Goal: Task Accomplishment & Management: Complete application form

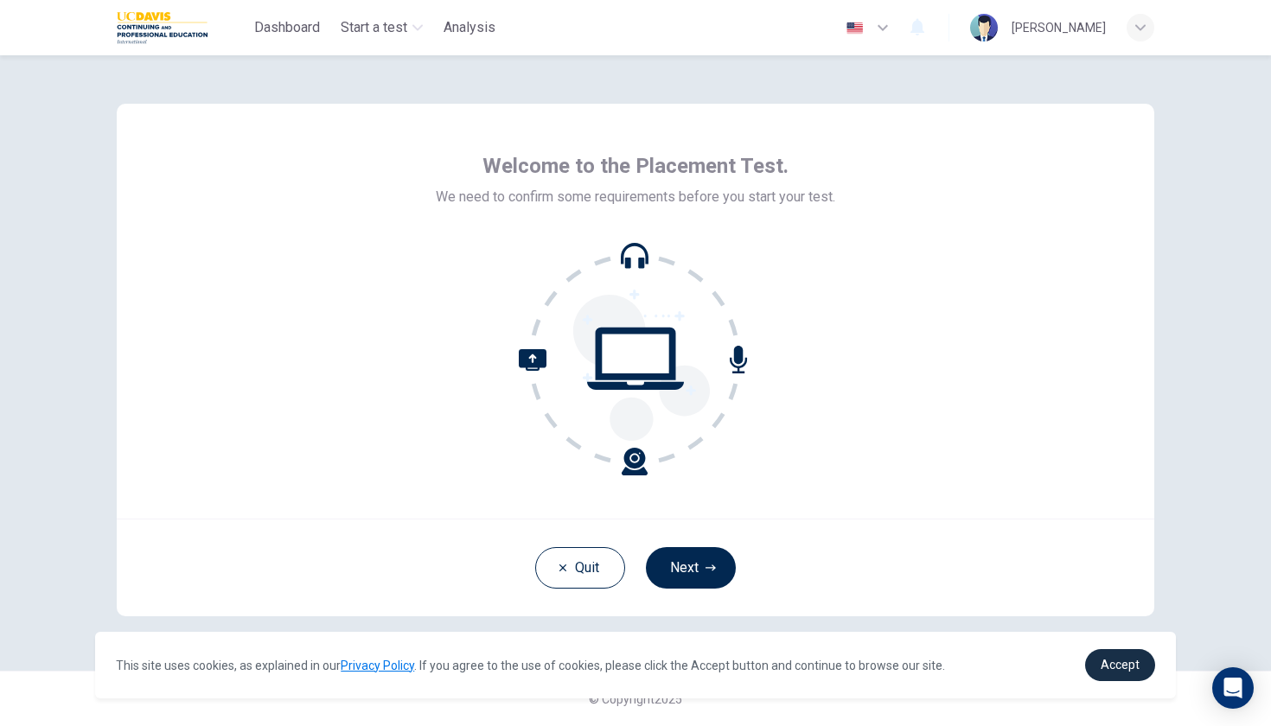
click at [1074, 618] on span "Accept" at bounding box center [1120, 665] width 39 height 14
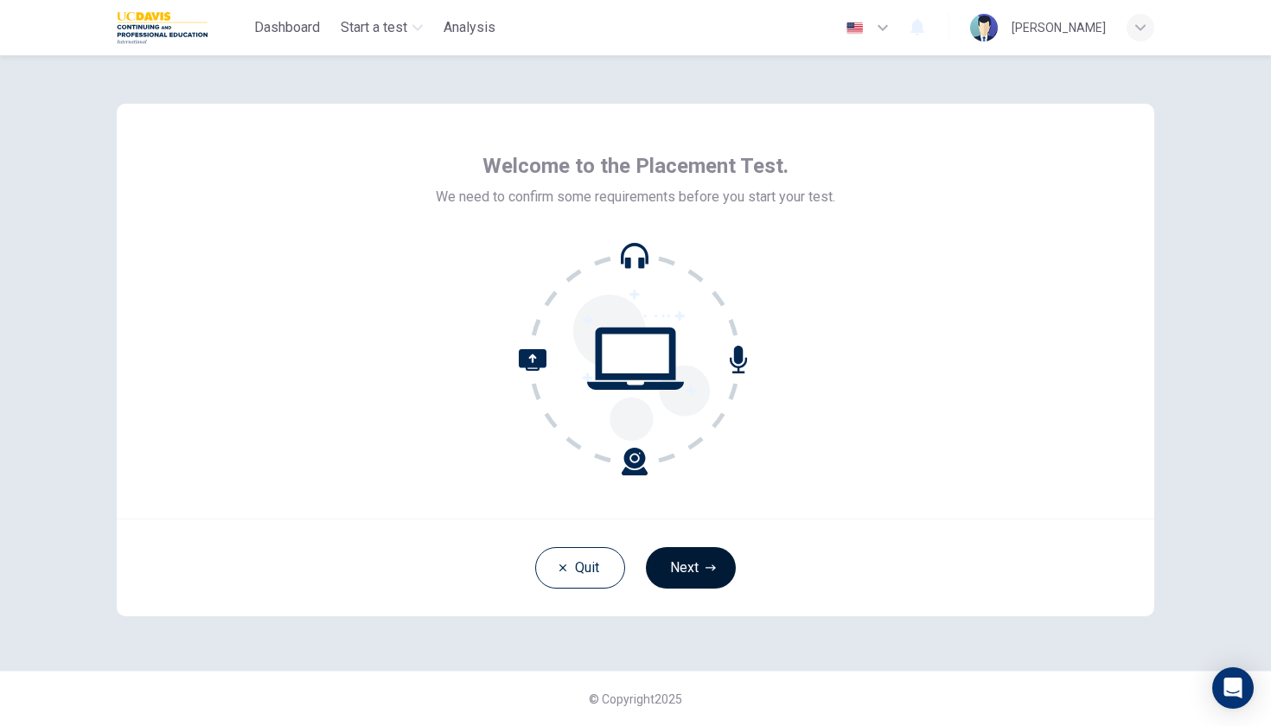
click at [667, 560] on button "Next" at bounding box center [691, 567] width 90 height 41
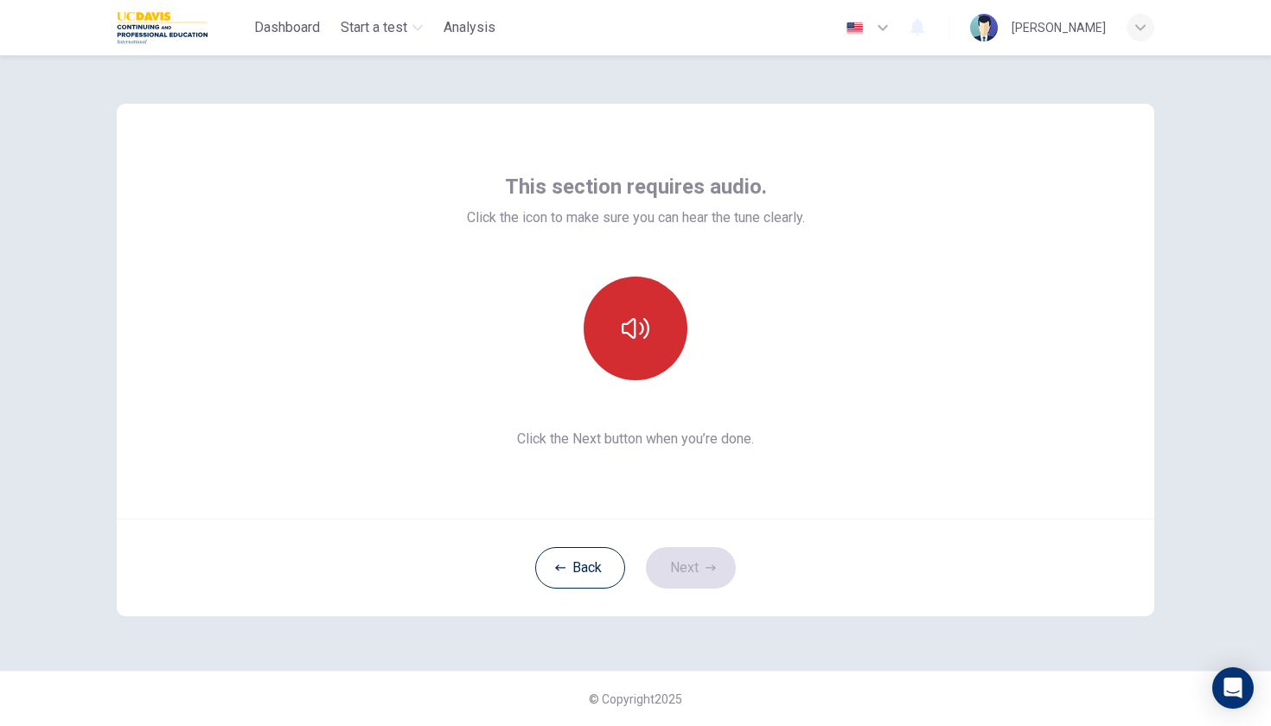
click at [616, 321] on button "button" at bounding box center [636, 329] width 104 height 104
click at [657, 363] on button "button" at bounding box center [636, 329] width 104 height 104
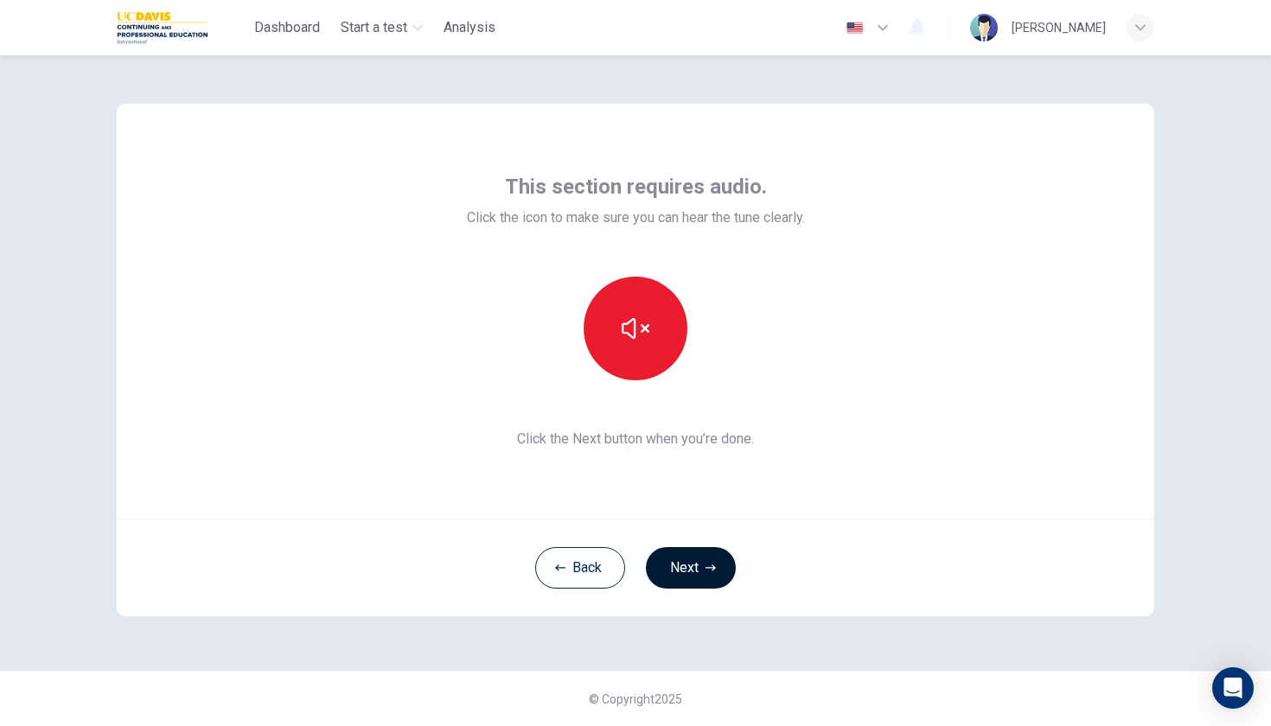
click at [680, 575] on button "Next" at bounding box center [691, 567] width 90 height 41
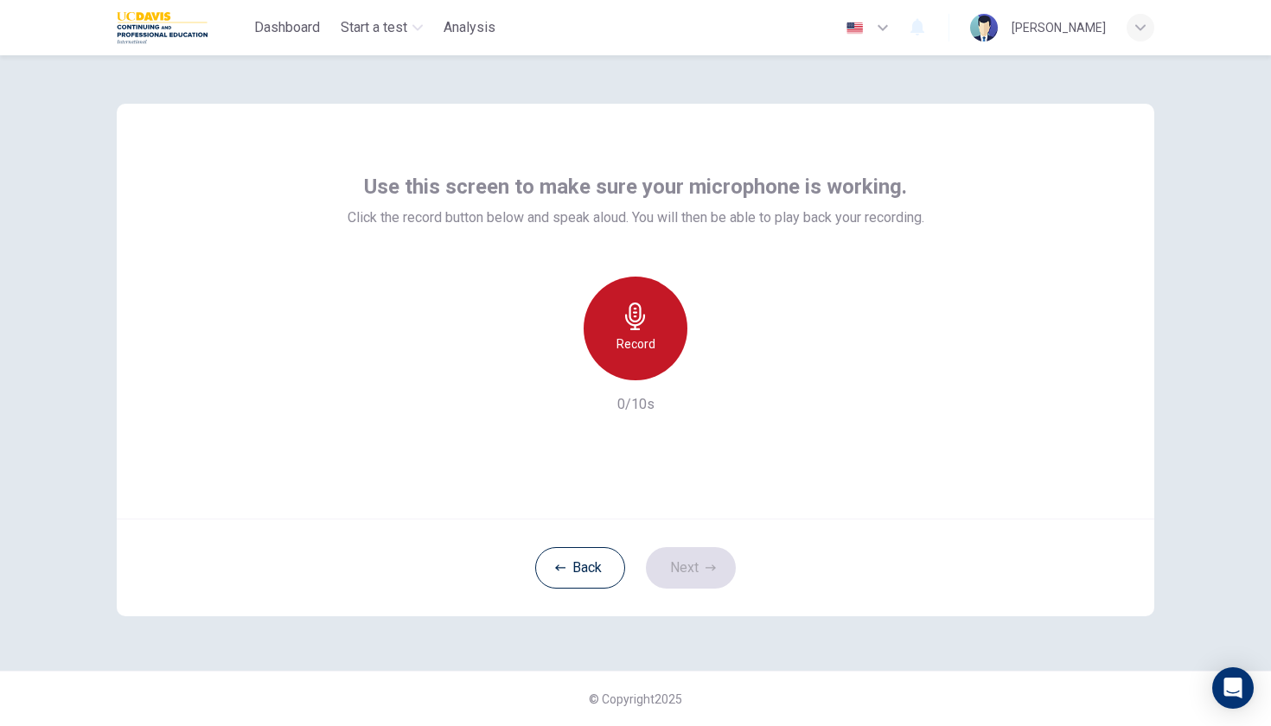
click at [652, 342] on h6 "Record" at bounding box center [635, 344] width 39 height 21
click at [625, 313] on icon "button" at bounding box center [636, 317] width 28 height 28
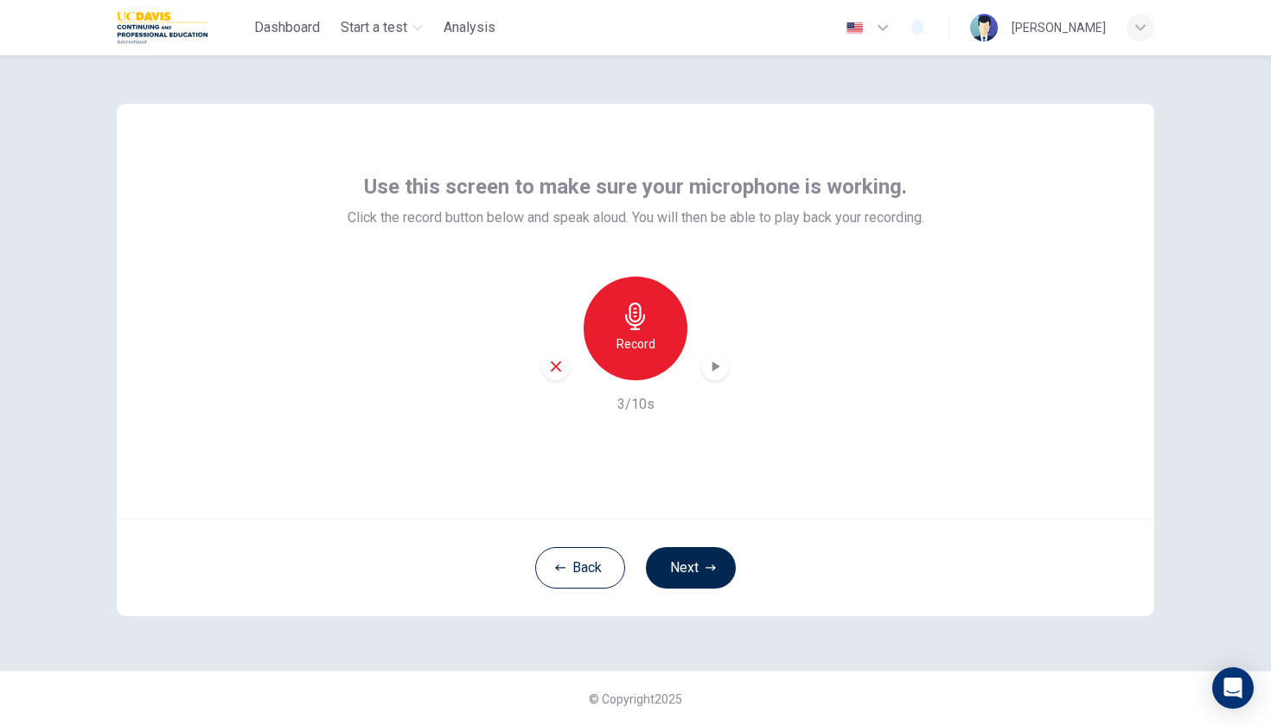
click at [714, 369] on icon "button" at bounding box center [716, 366] width 8 height 10
click at [690, 578] on button "Next" at bounding box center [691, 567] width 90 height 41
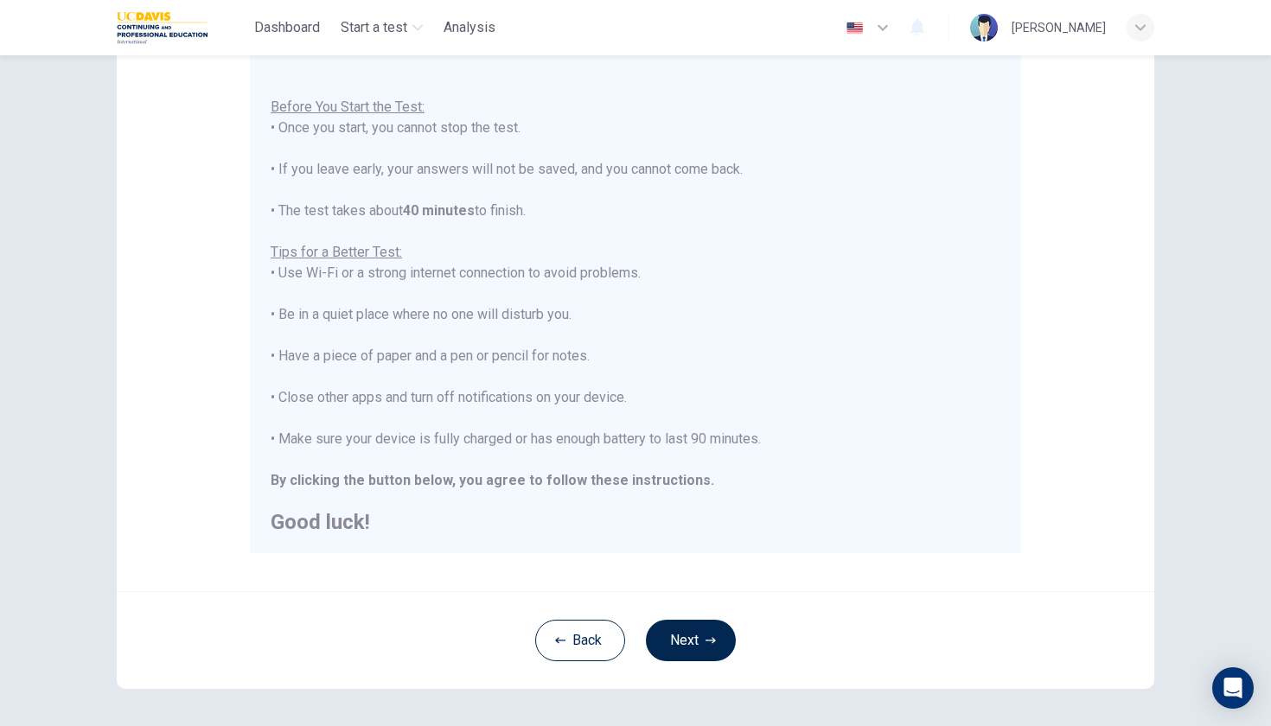
scroll to position [176, 0]
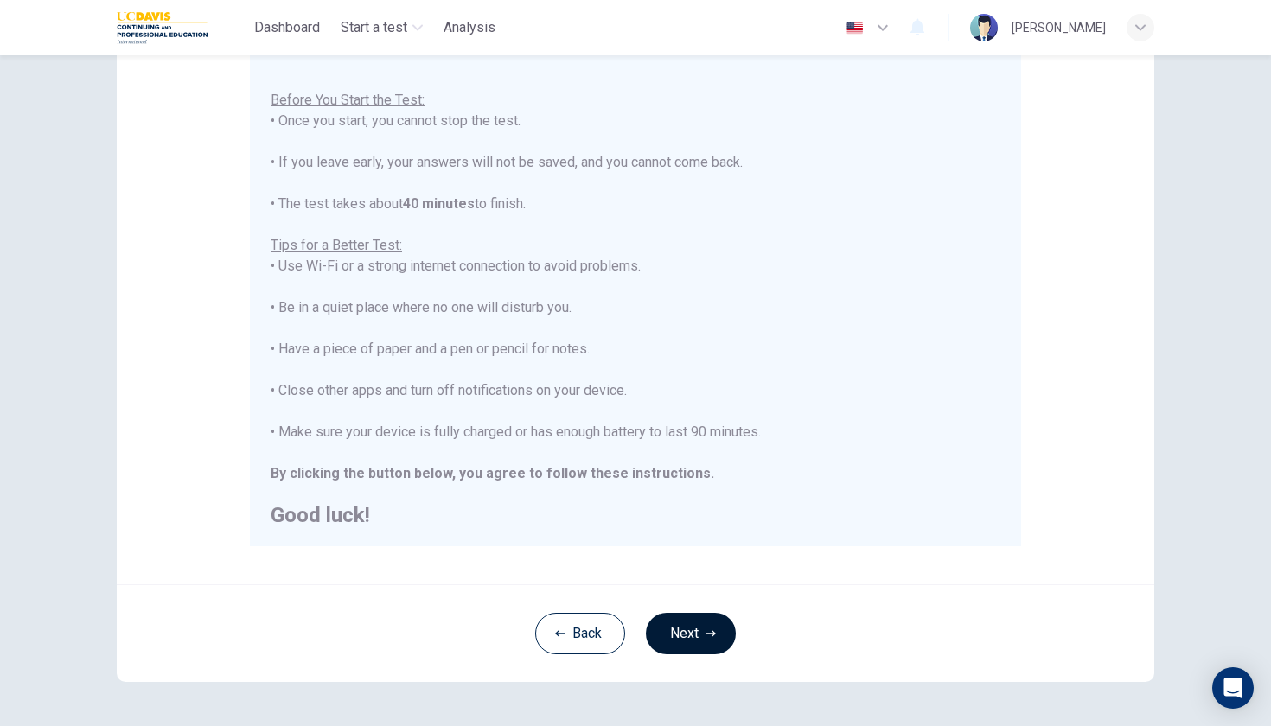
click at [684, 616] on button "Next" at bounding box center [691, 633] width 90 height 41
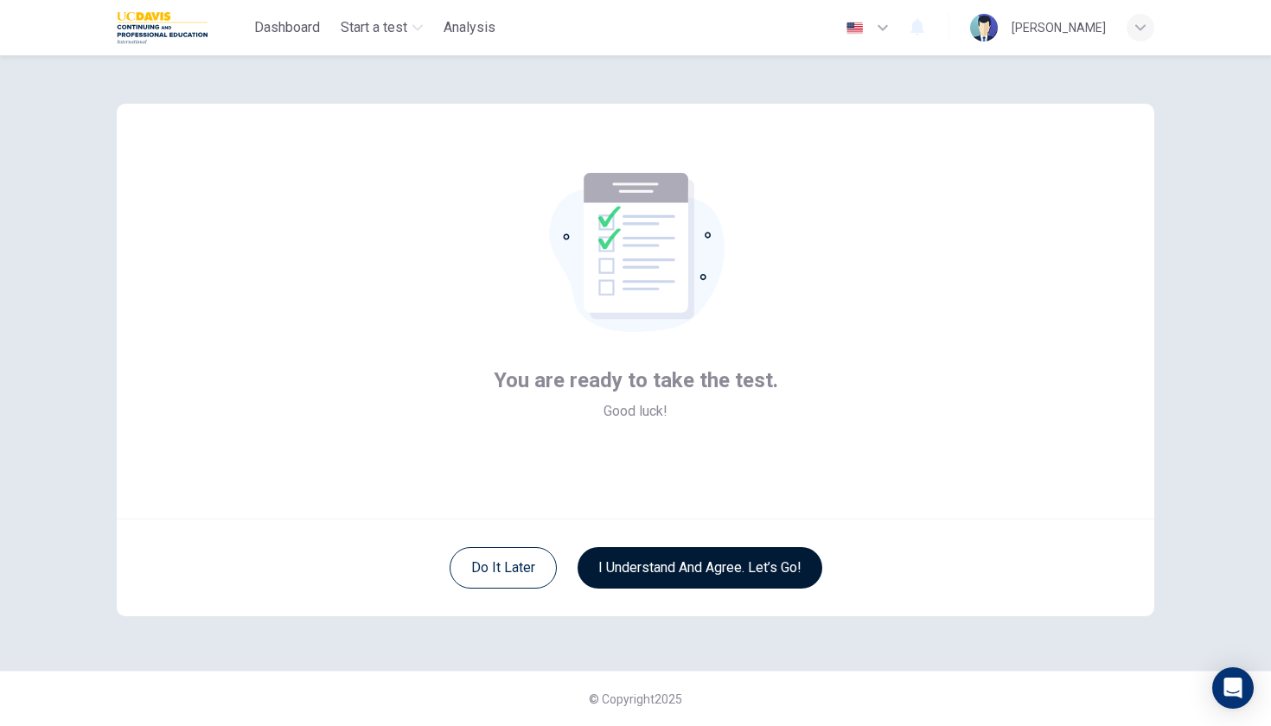
scroll to position [0, 0]
click at [670, 563] on button "I understand and agree. Let’s go!" at bounding box center [700, 567] width 245 height 41
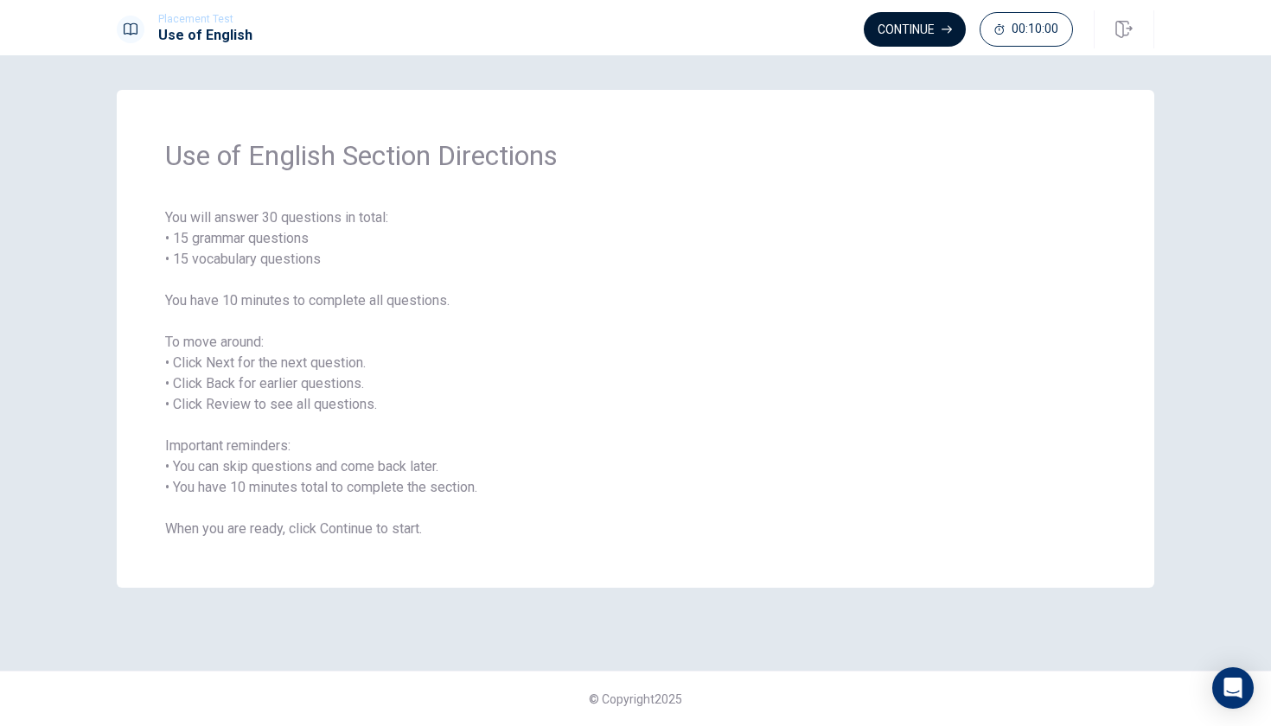
click at [941, 15] on button "Continue" at bounding box center [915, 29] width 102 height 35
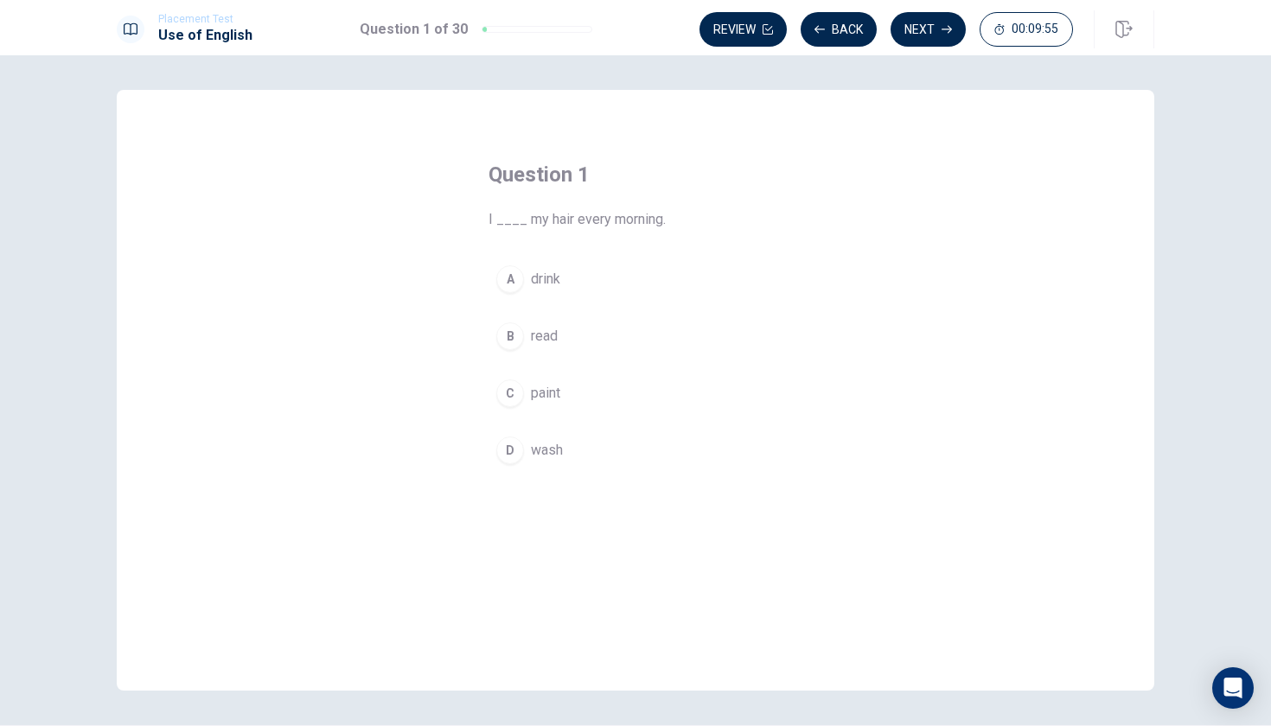
click at [511, 451] on div "D" at bounding box center [510, 451] width 28 height 28
click at [661, 439] on button "D wash" at bounding box center [635, 450] width 294 height 43
click at [937, 29] on button "Next" at bounding box center [927, 29] width 75 height 35
click at [525, 275] on button "A buys" at bounding box center [635, 279] width 294 height 43
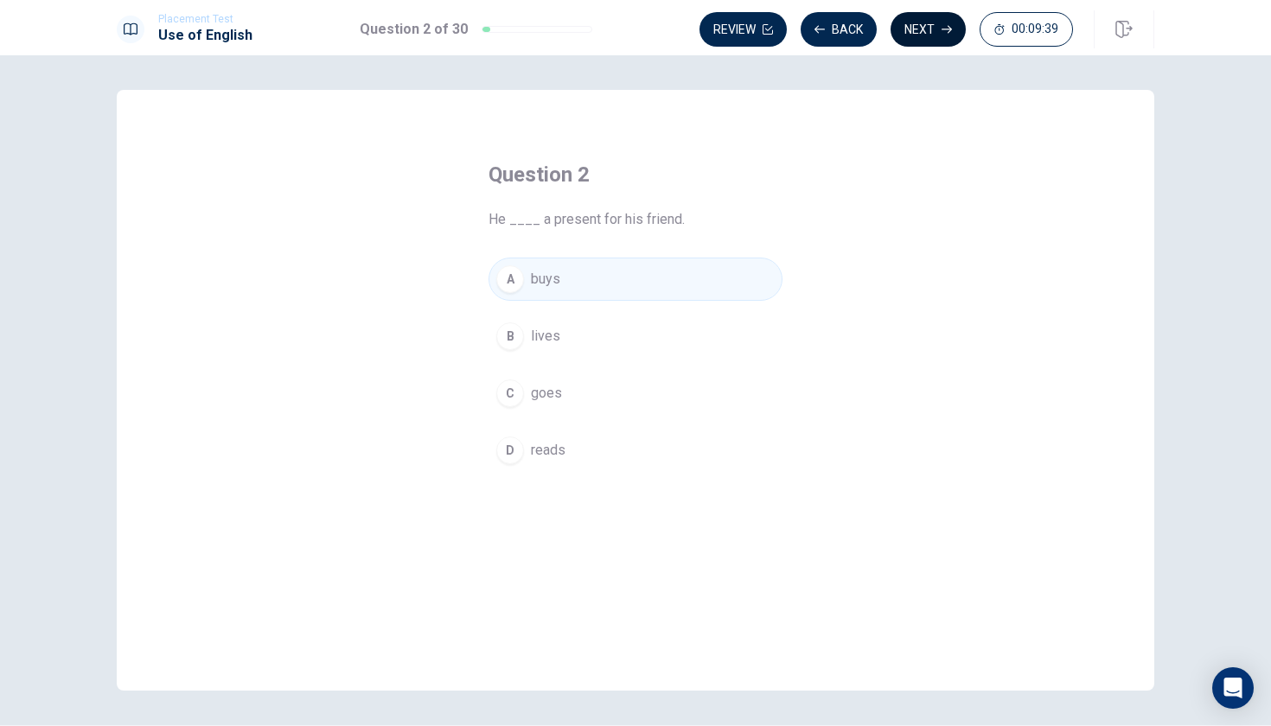
click at [935, 26] on button "Next" at bounding box center [927, 29] width 75 height 35
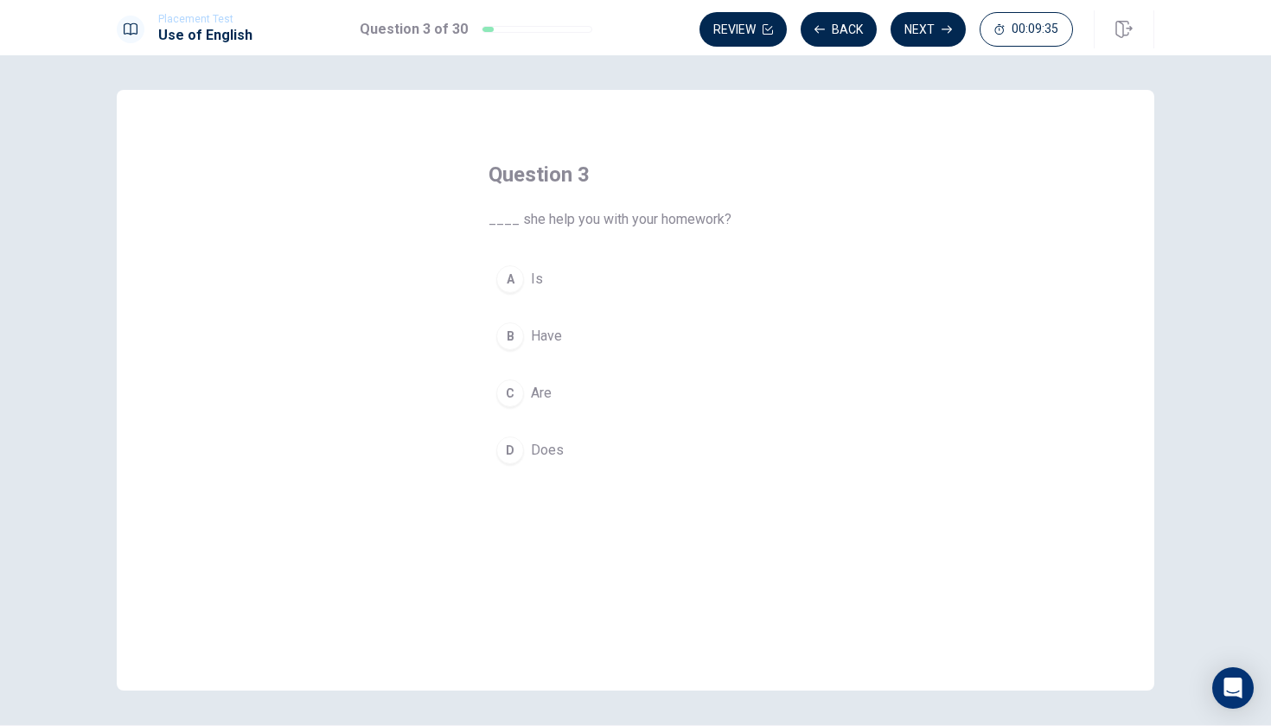
click at [556, 435] on button "D Does" at bounding box center [635, 450] width 294 height 43
click at [947, 22] on button "Next" at bounding box center [927, 29] width 75 height 35
click at [552, 387] on span "does" at bounding box center [546, 393] width 31 height 21
click at [953, 6] on div "Placement Test Use of English Question 4 of 30 Review Back Next 00:09:28" at bounding box center [635, 27] width 1271 height 55
click at [942, 27] on icon "button" at bounding box center [947, 29] width 10 height 10
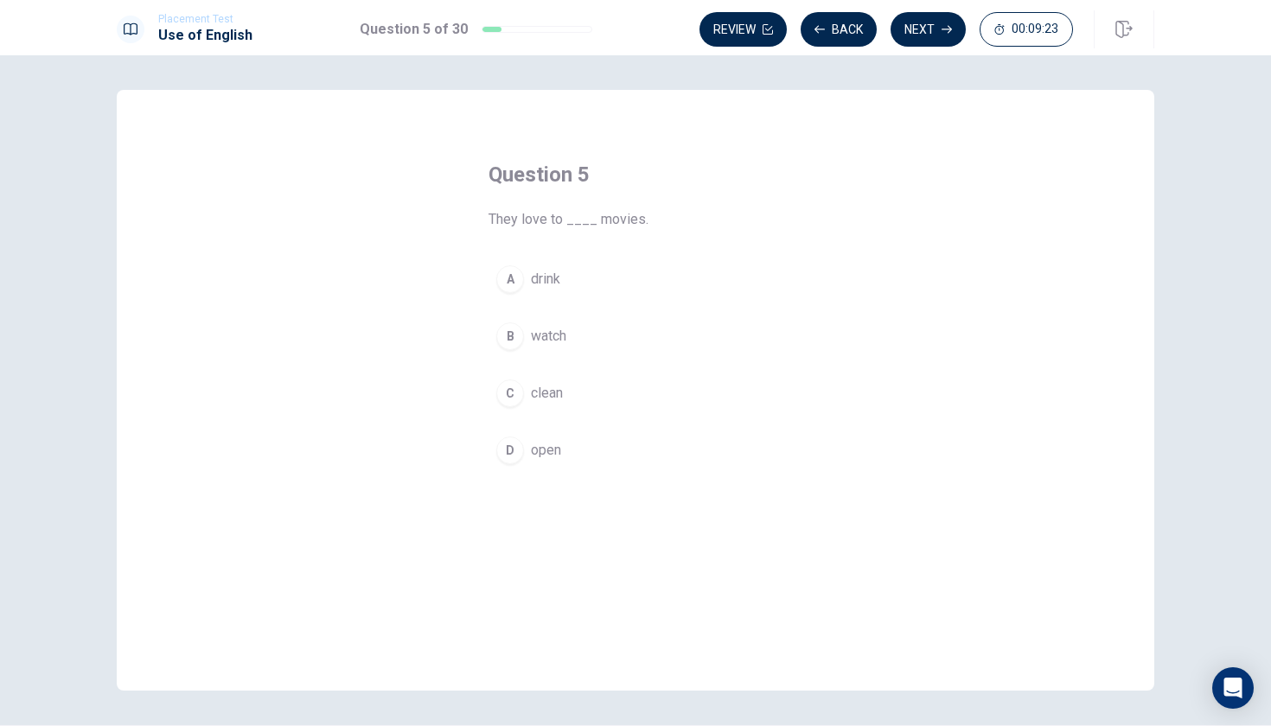
click at [582, 335] on button "B watch" at bounding box center [635, 336] width 294 height 43
click at [941, 18] on button "Next" at bounding box center [927, 29] width 75 height 35
click at [532, 335] on span "go" at bounding box center [539, 336] width 16 height 21
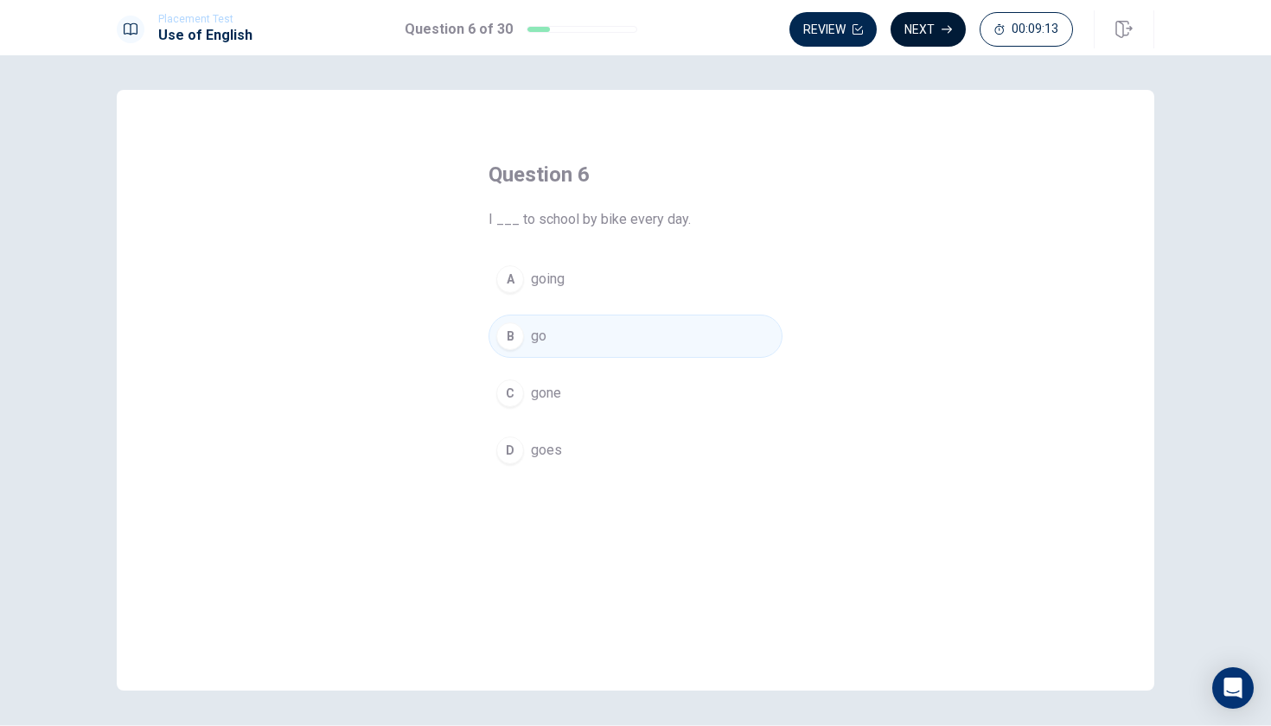
click at [942, 19] on button "Next" at bounding box center [927, 29] width 75 height 35
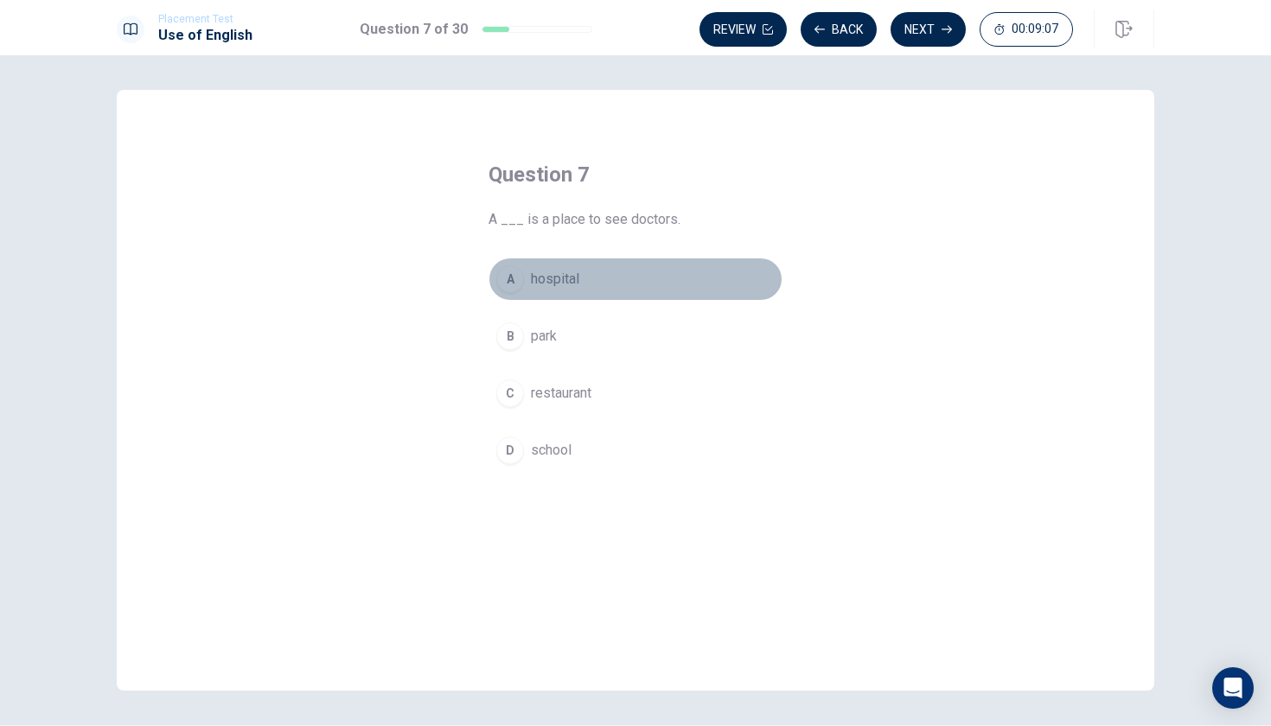
click at [556, 286] on span "hospital" at bounding box center [555, 279] width 48 height 21
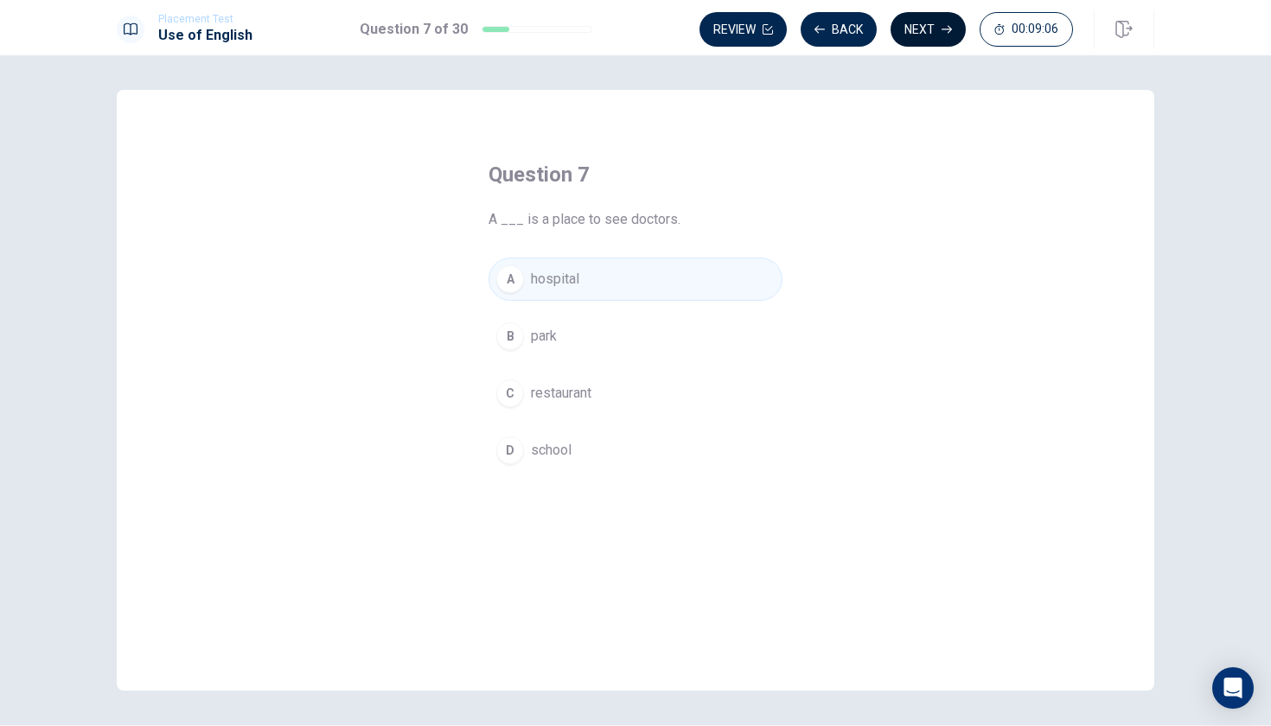
click at [942, 25] on icon "button" at bounding box center [947, 29] width 10 height 10
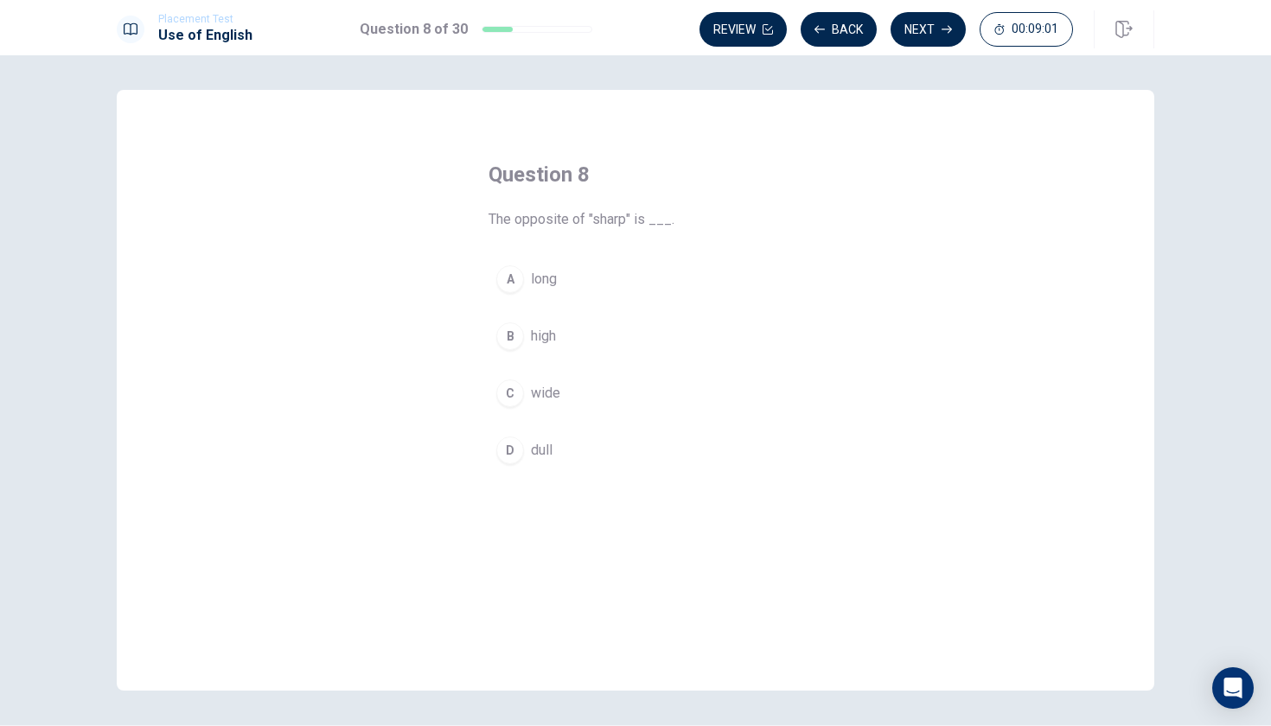
click at [539, 393] on span "wide" at bounding box center [545, 393] width 29 height 21
click at [930, 29] on button "Next" at bounding box center [927, 29] width 75 height 35
click at [518, 393] on div "C" at bounding box center [510, 394] width 28 height 28
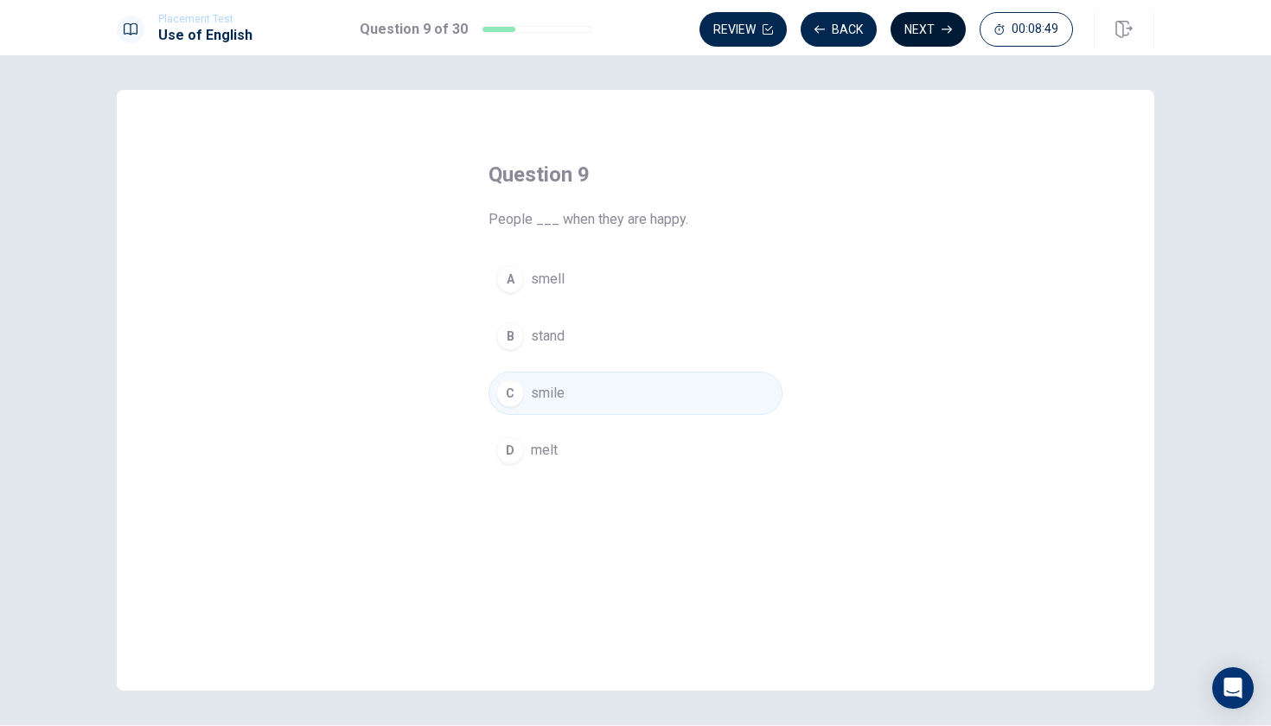
click at [930, 27] on button "Next" at bounding box center [927, 29] width 75 height 35
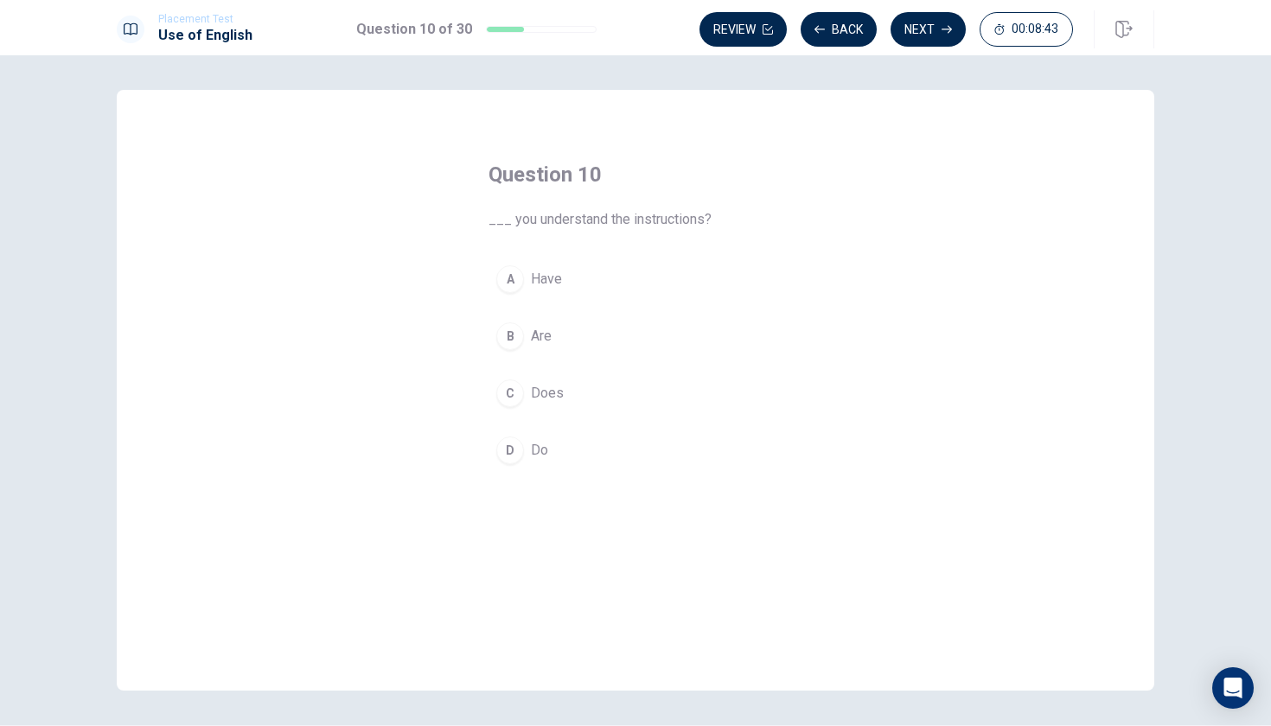
click at [537, 452] on span "Do" at bounding box center [539, 450] width 17 height 21
click at [928, 16] on button "Next" at bounding box center [927, 29] width 75 height 35
click at [546, 450] on span "enough" at bounding box center [553, 450] width 44 height 21
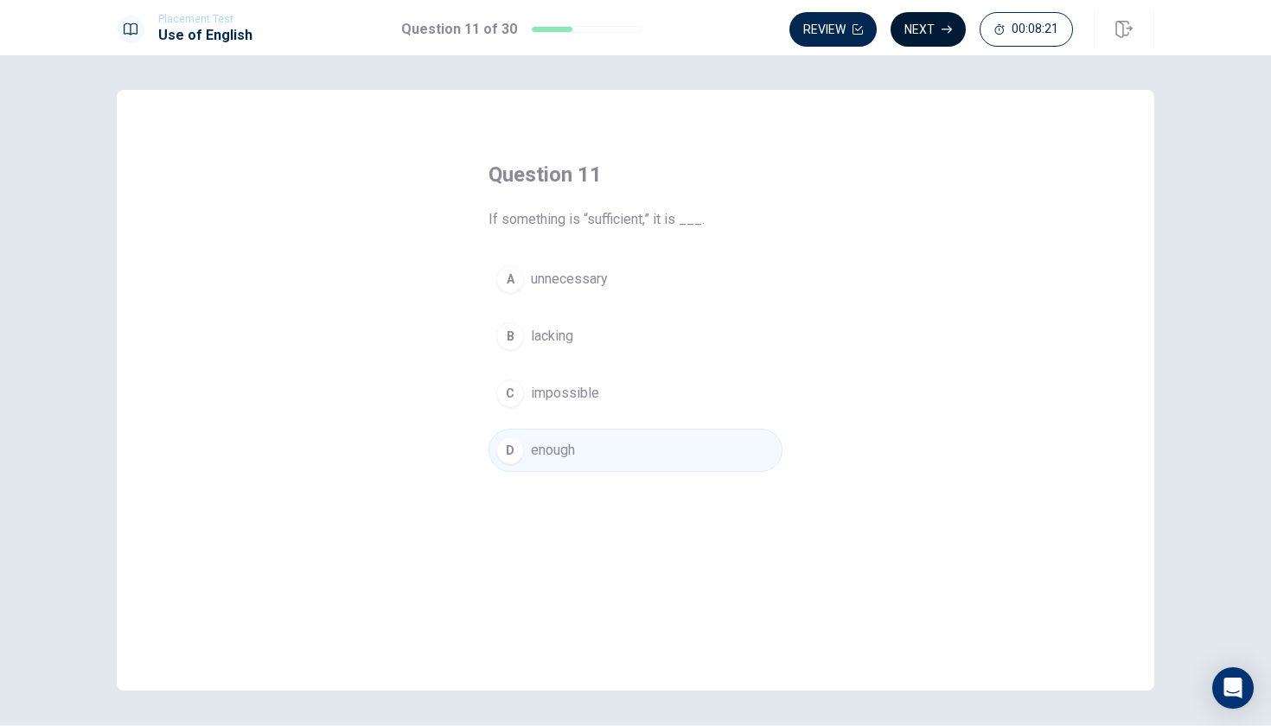
click at [935, 17] on button "Next" at bounding box center [927, 29] width 75 height 35
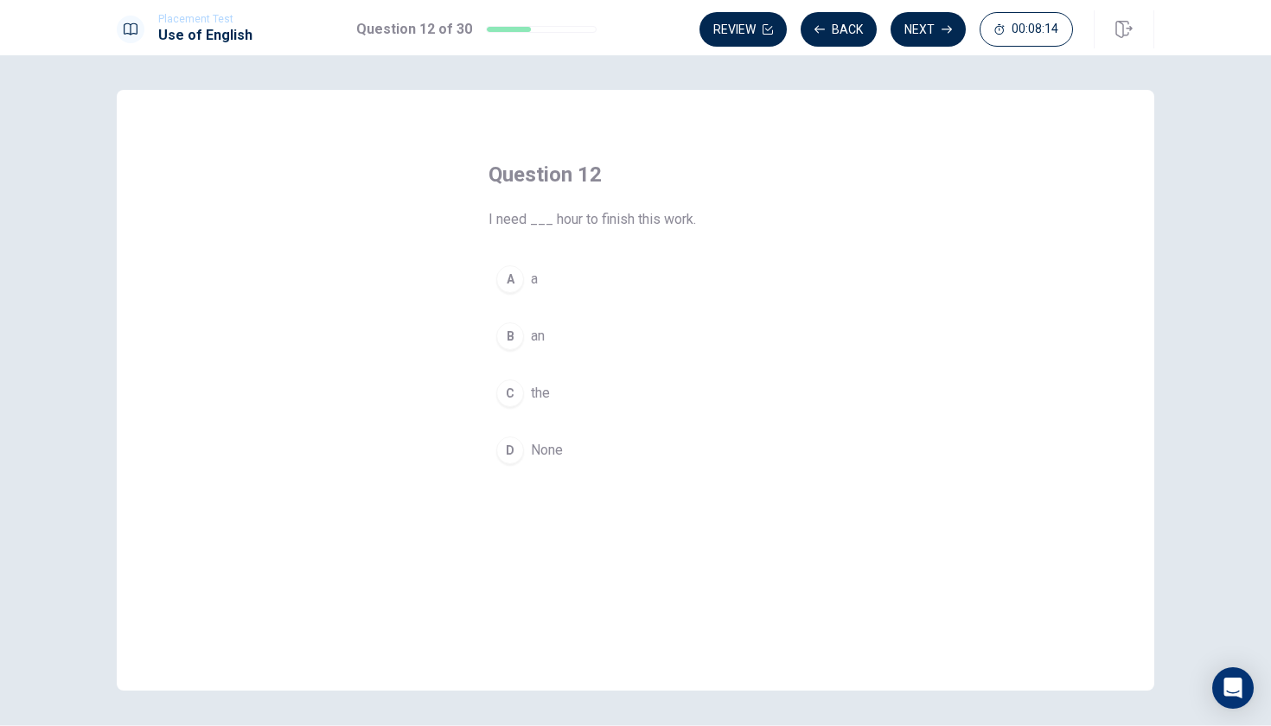
click at [540, 340] on span "an" at bounding box center [538, 336] width 14 height 21
click at [920, 29] on button "Next" at bounding box center [927, 29] width 75 height 35
click at [513, 278] on div "A" at bounding box center [510, 279] width 28 height 28
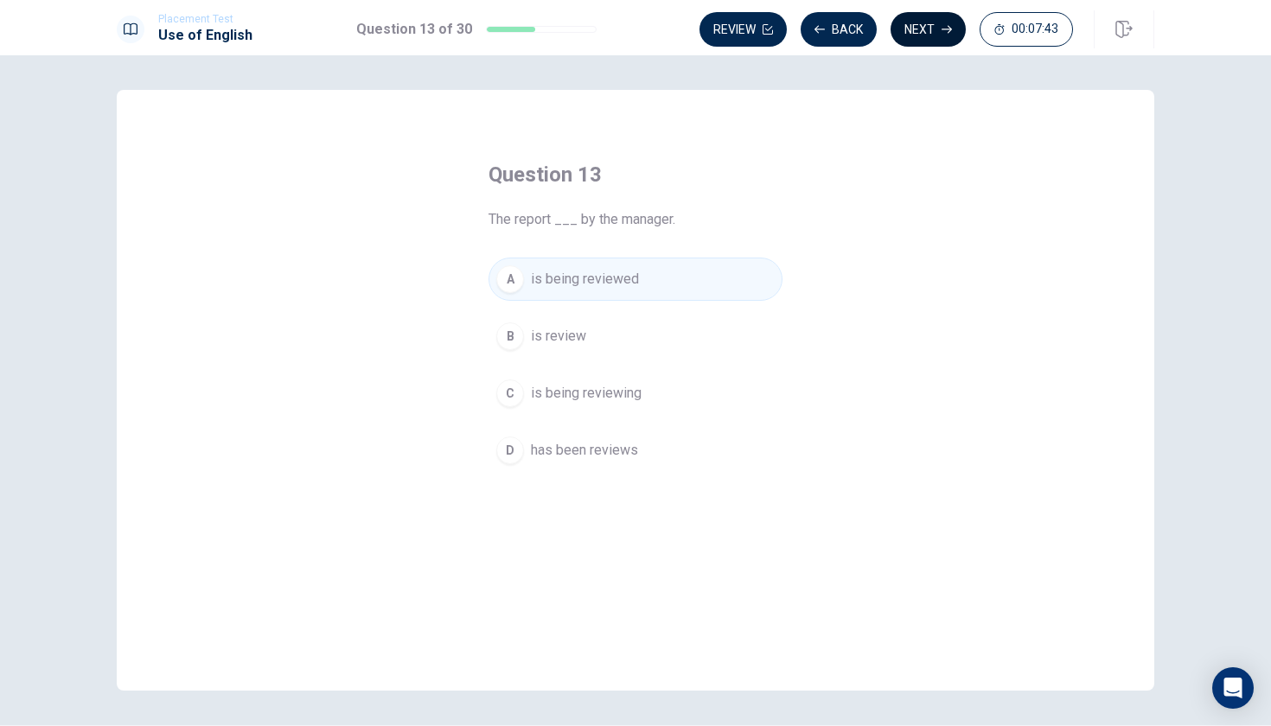
click at [933, 29] on button "Next" at bounding box center [927, 29] width 75 height 35
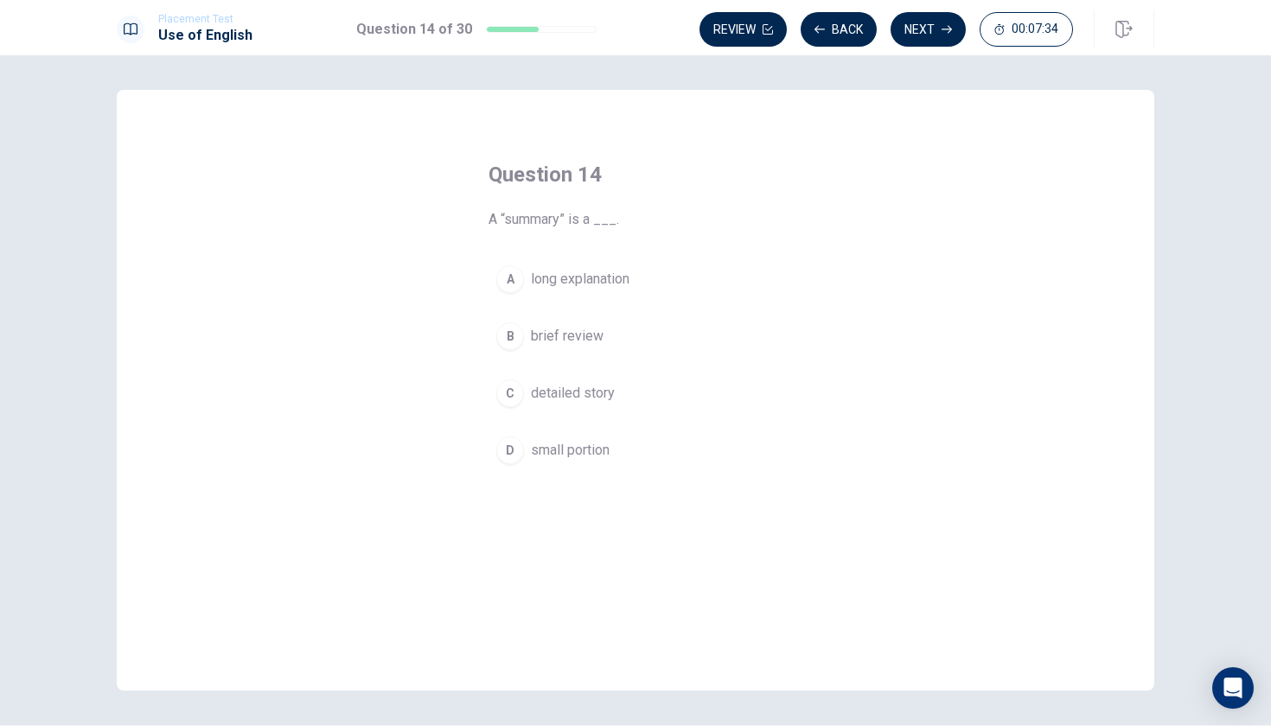
click at [551, 329] on span "brief review" at bounding box center [567, 336] width 73 height 21
click at [920, 30] on button "Next" at bounding box center [927, 29] width 75 height 35
click at [552, 329] on span "Has" at bounding box center [543, 336] width 24 height 21
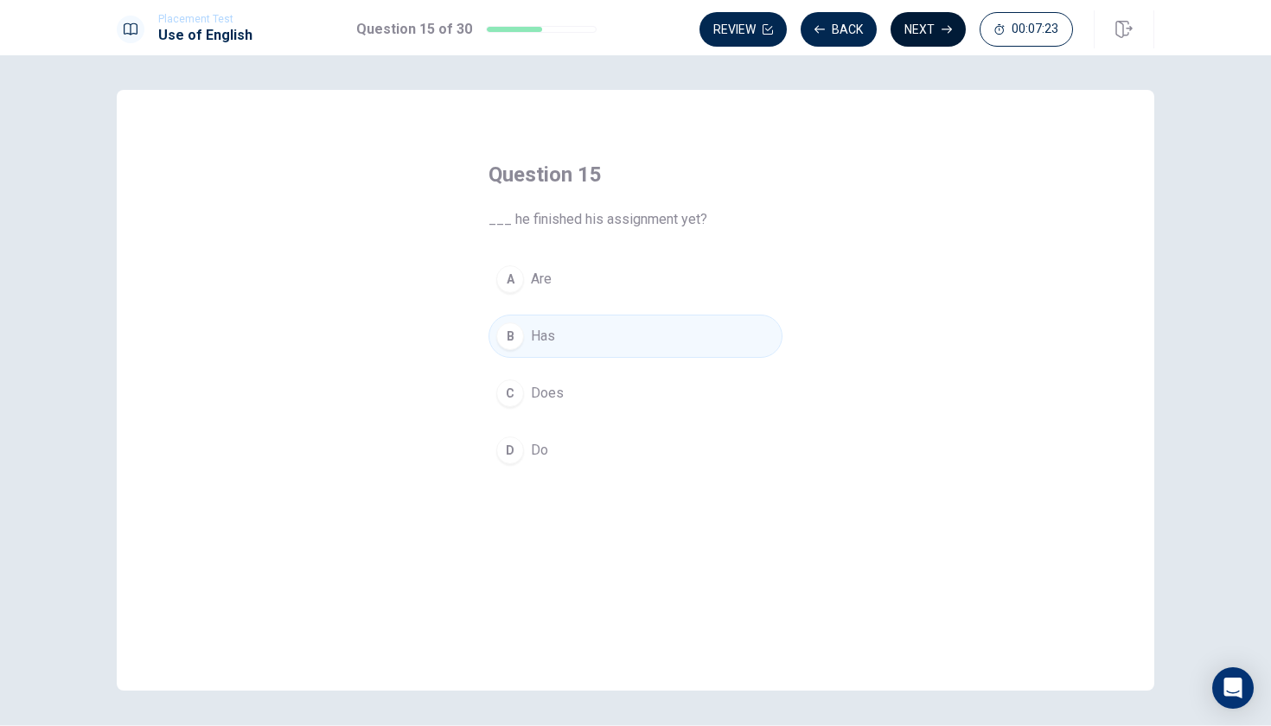
click at [915, 13] on button "Next" at bounding box center [927, 29] width 75 height 35
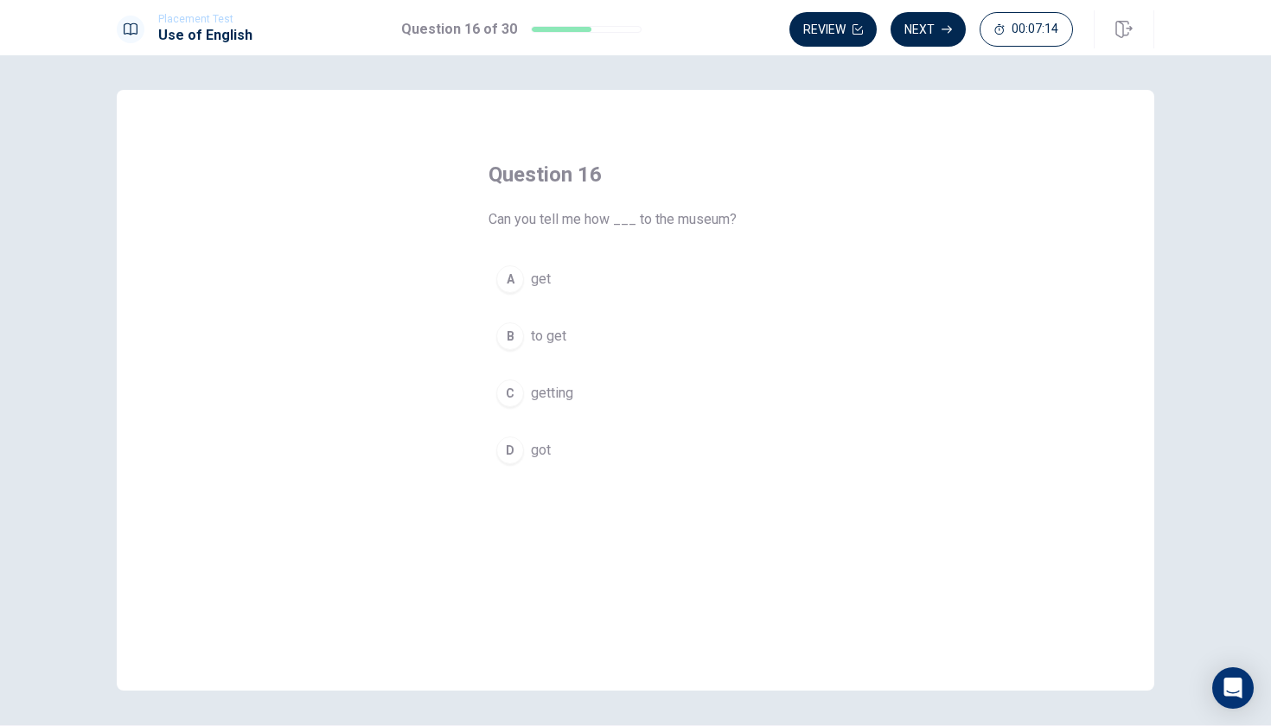
click at [565, 333] on span "to get" at bounding box center [548, 336] width 35 height 21
click at [935, 30] on button "Next" at bounding box center [927, 29] width 75 height 35
click at [552, 339] on span "sad" at bounding box center [542, 336] width 22 height 21
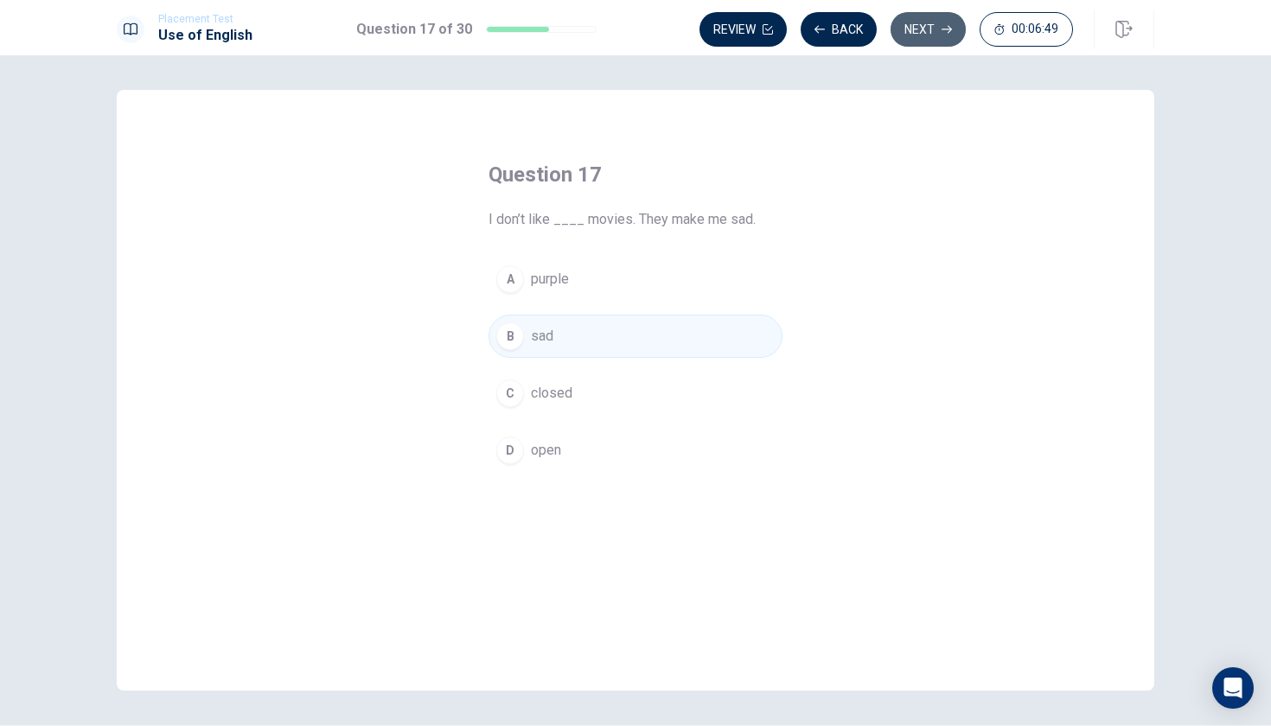
click at [926, 17] on button "Next" at bounding box center [927, 29] width 75 height 35
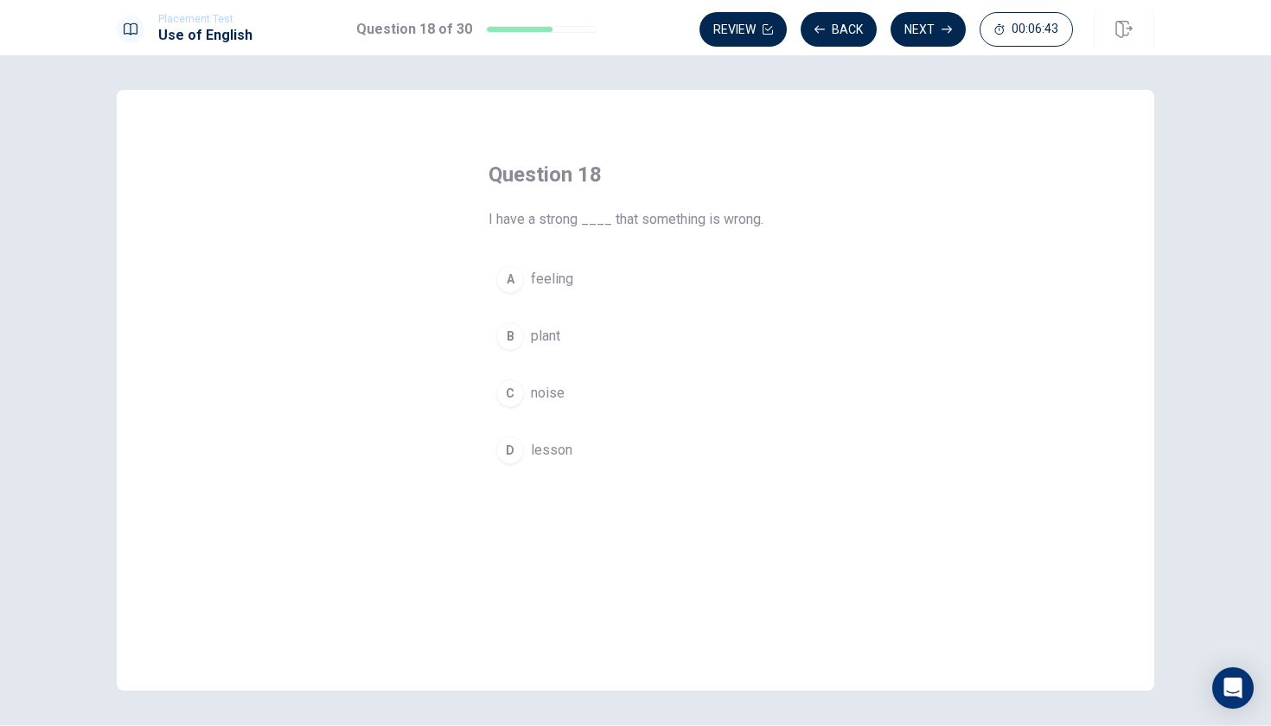
click at [541, 284] on span "feeling" at bounding box center [552, 279] width 42 height 21
click at [932, 28] on button "Next" at bounding box center [927, 29] width 75 height 35
click at [566, 329] on span "teacher" at bounding box center [553, 336] width 45 height 21
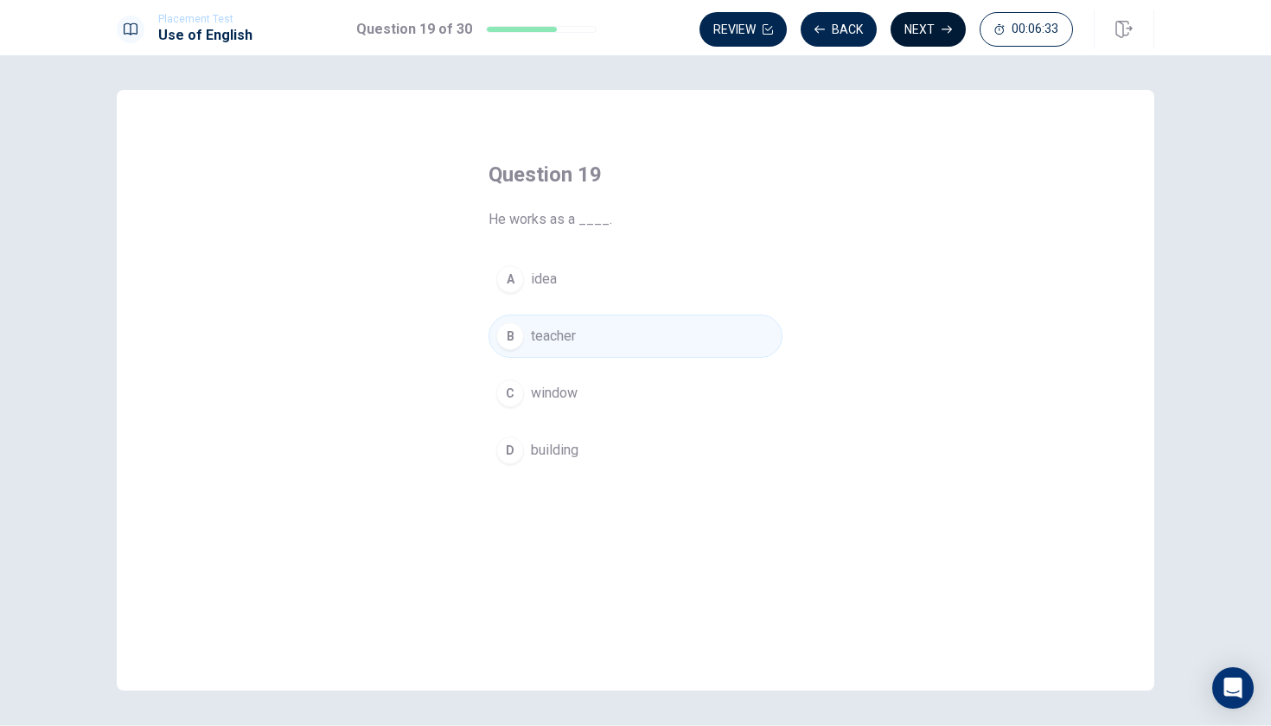
click at [918, 21] on button "Next" at bounding box center [927, 29] width 75 height 35
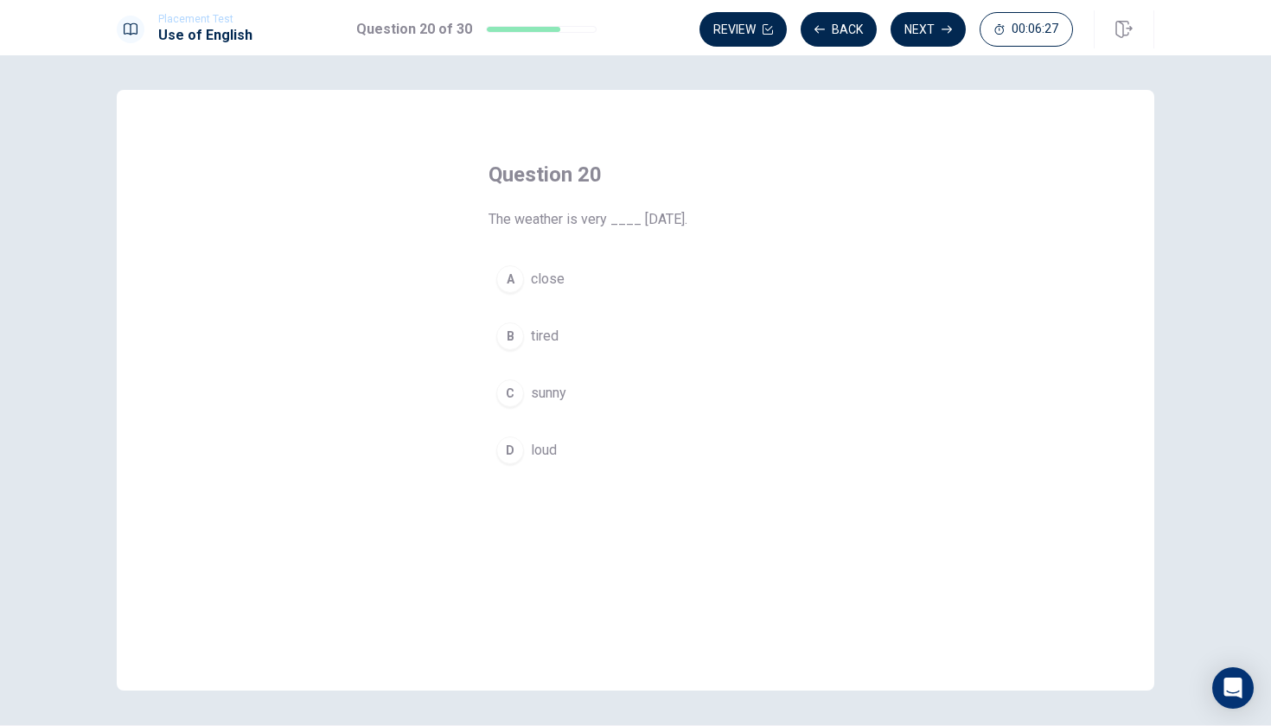
click at [550, 402] on span "sunny" at bounding box center [548, 393] width 35 height 21
click at [930, 21] on button "Next" at bounding box center [927, 29] width 75 height 35
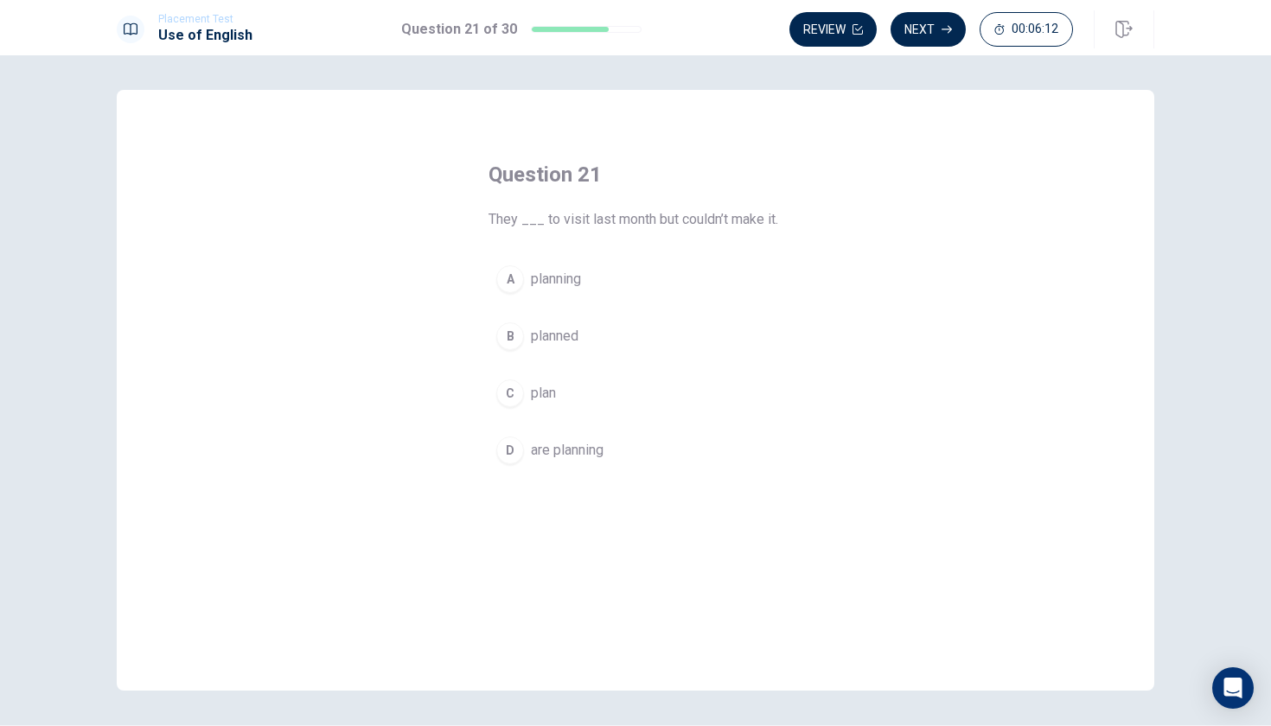
click at [574, 331] on span "planned" at bounding box center [555, 336] width 48 height 21
click at [944, 23] on button "Next" at bounding box center [927, 29] width 75 height 35
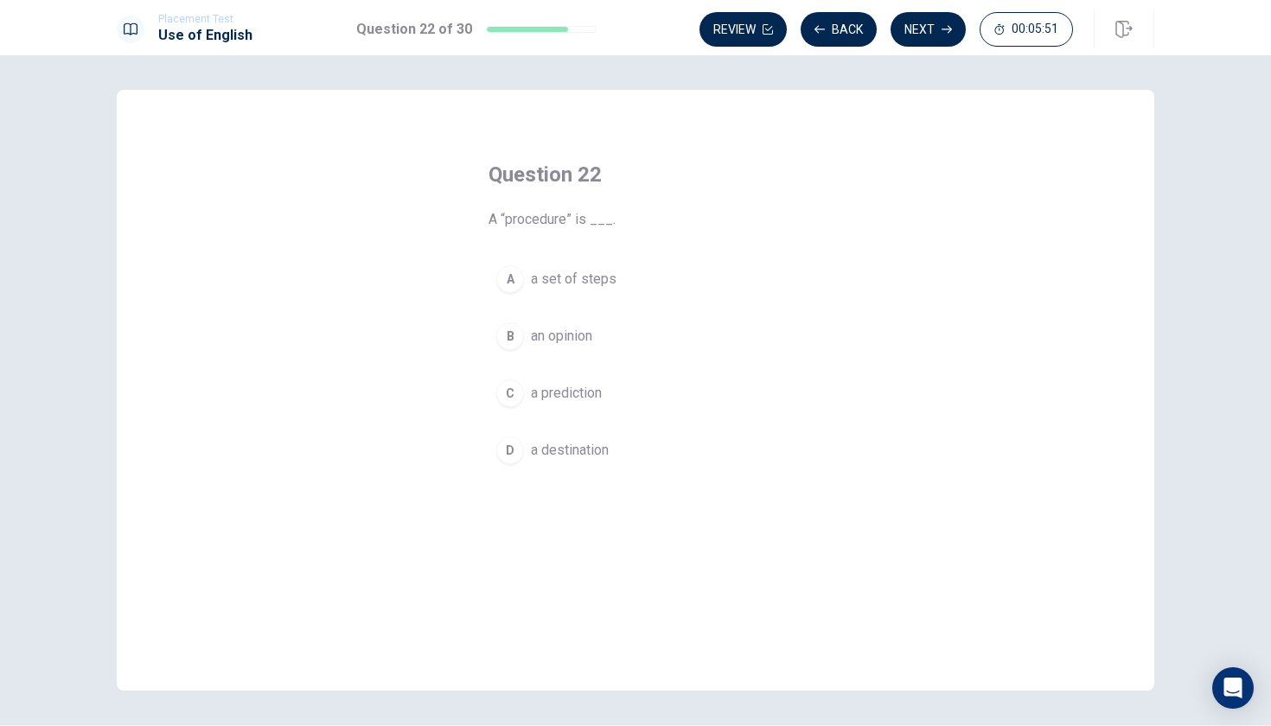
click at [546, 295] on button "A a set of steps" at bounding box center [635, 279] width 294 height 43
click at [942, 23] on button "Next" at bounding box center [927, 29] width 75 height 35
click at [571, 340] on span "will have completed" at bounding box center [591, 336] width 121 height 21
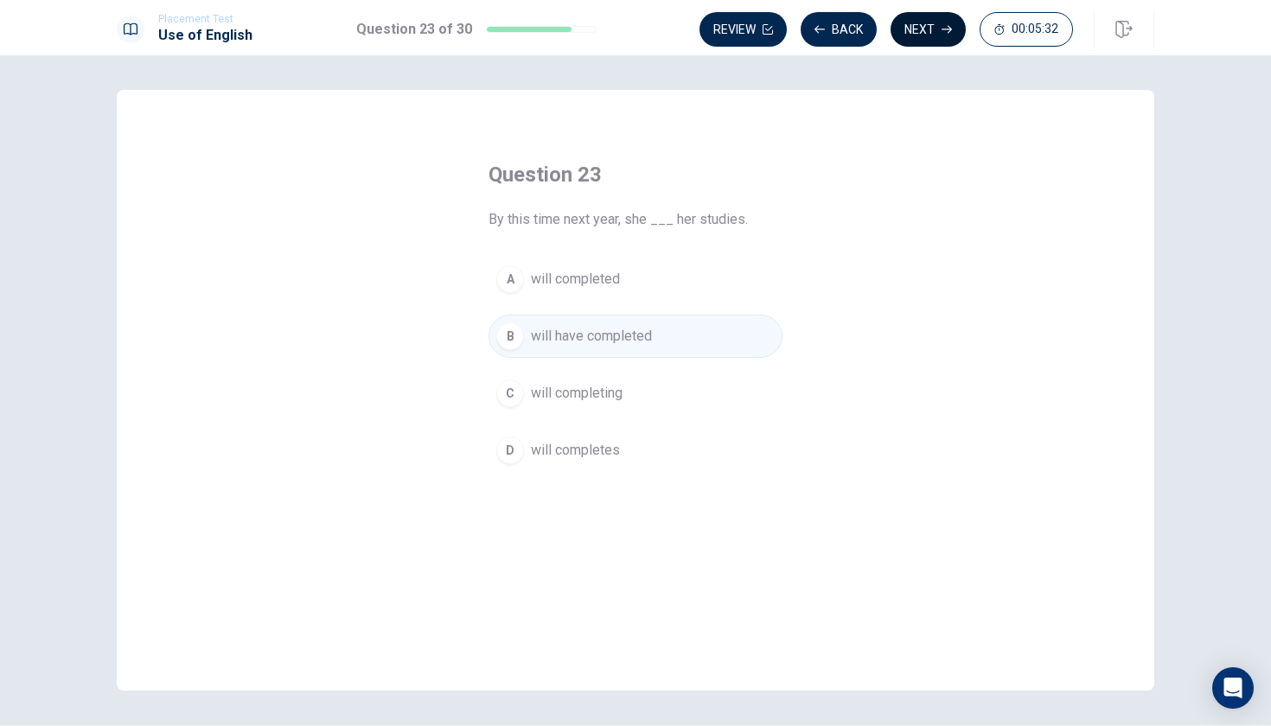
click at [931, 23] on button "Next" at bounding box center [927, 29] width 75 height 35
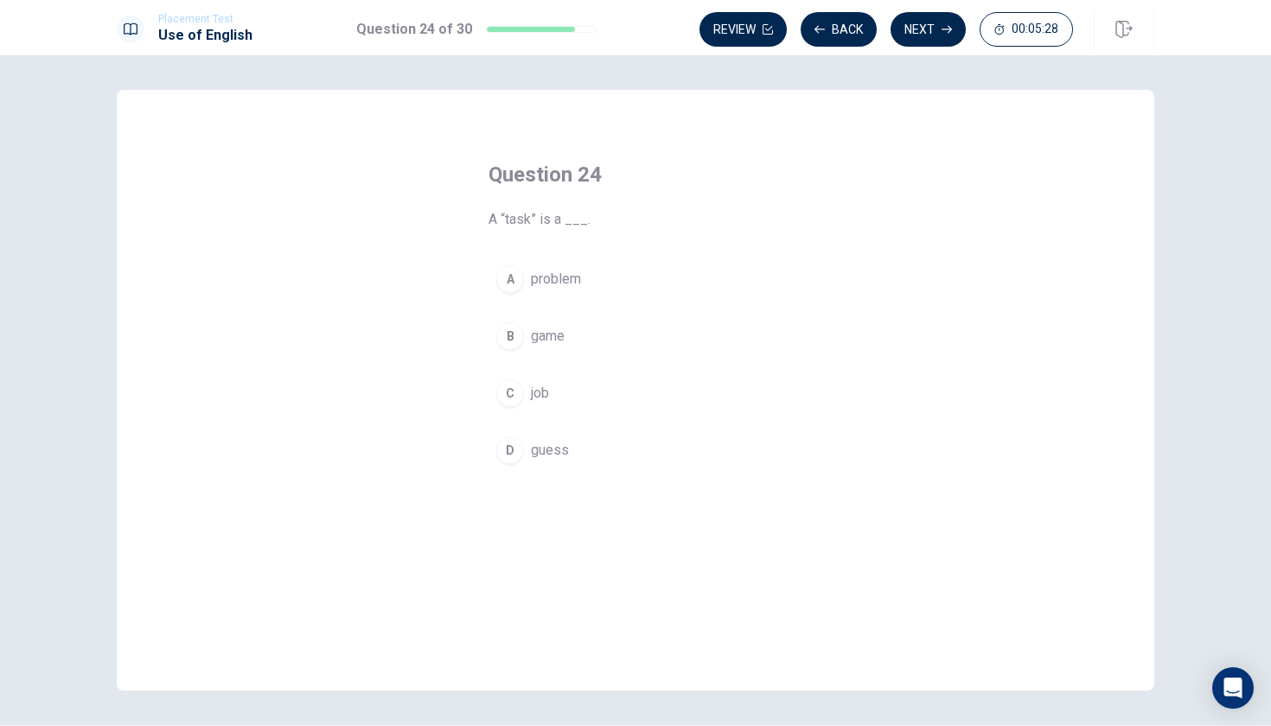
click at [527, 383] on button "C job" at bounding box center [635, 393] width 294 height 43
click at [927, 31] on button "Next" at bounding box center [927, 29] width 75 height 35
click at [551, 458] on span "canceled" at bounding box center [558, 450] width 54 height 21
click at [599, 331] on button "B will cancel" at bounding box center [635, 336] width 294 height 43
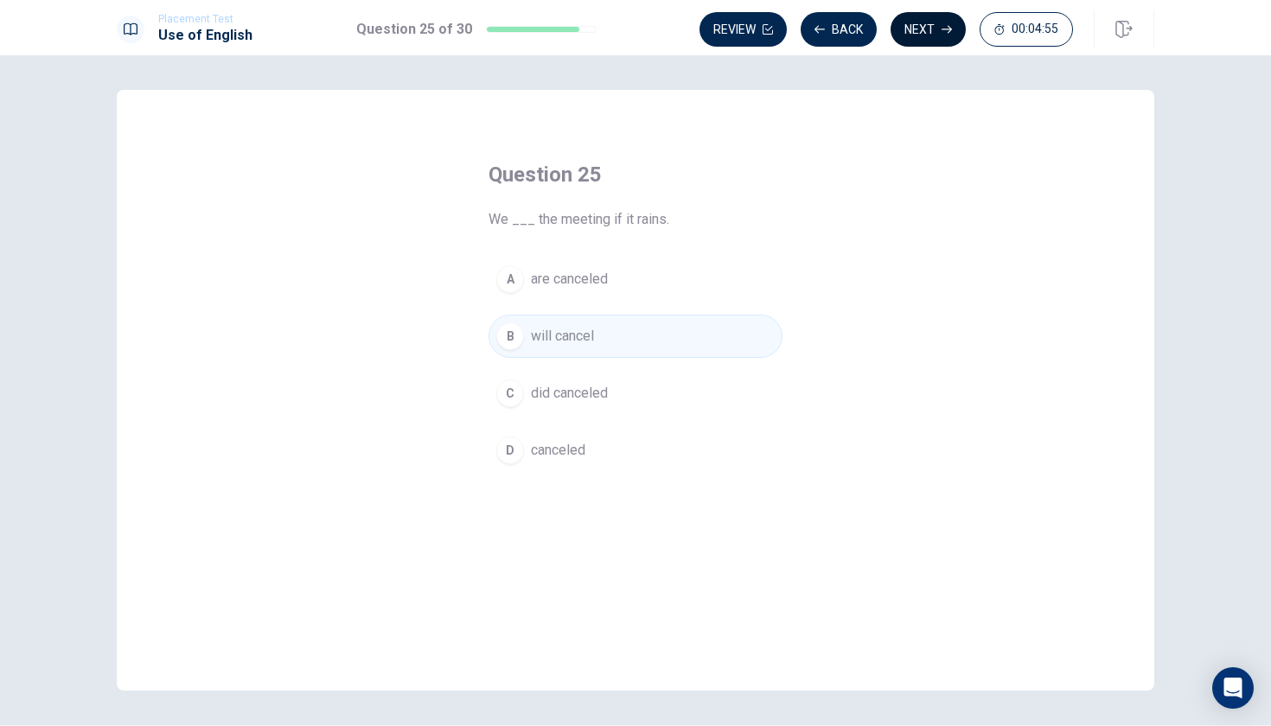
click at [937, 30] on button "Next" at bounding box center [927, 29] width 75 height 35
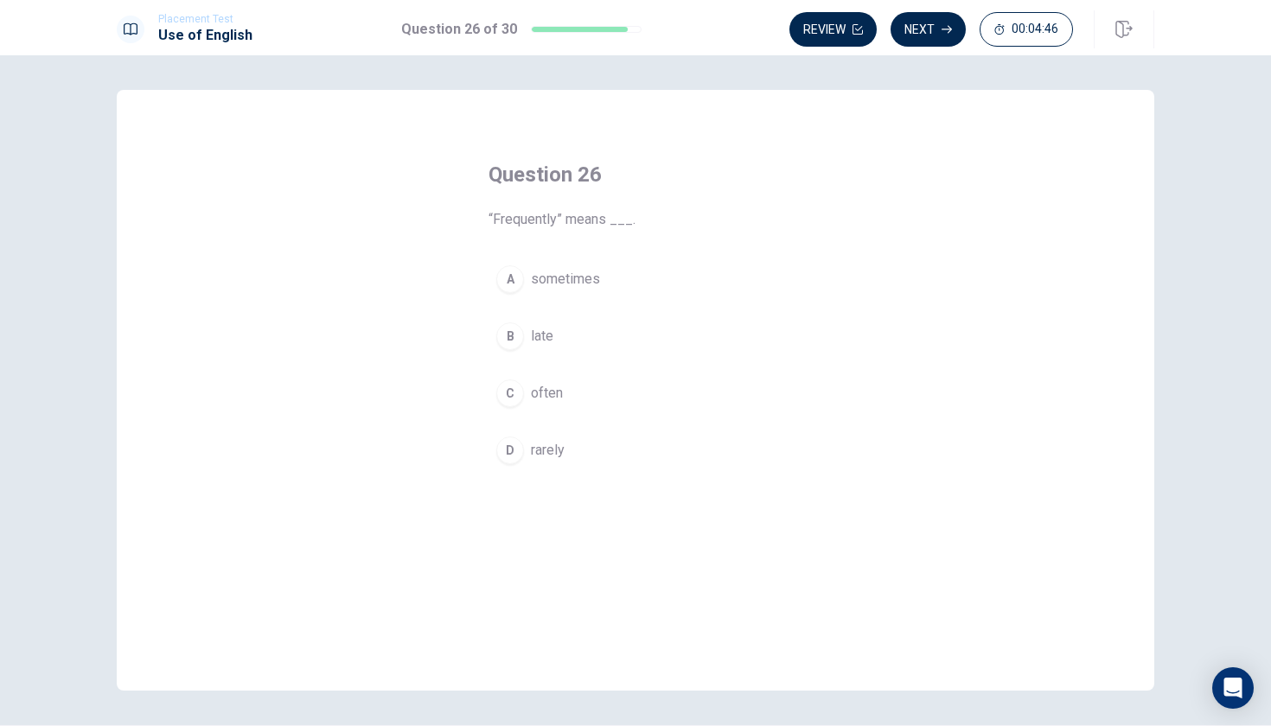
click at [543, 388] on span "often" at bounding box center [547, 393] width 32 height 21
click at [931, 30] on button "Next" at bounding box center [927, 29] width 75 height 35
click at [541, 331] on span "be" at bounding box center [539, 336] width 16 height 21
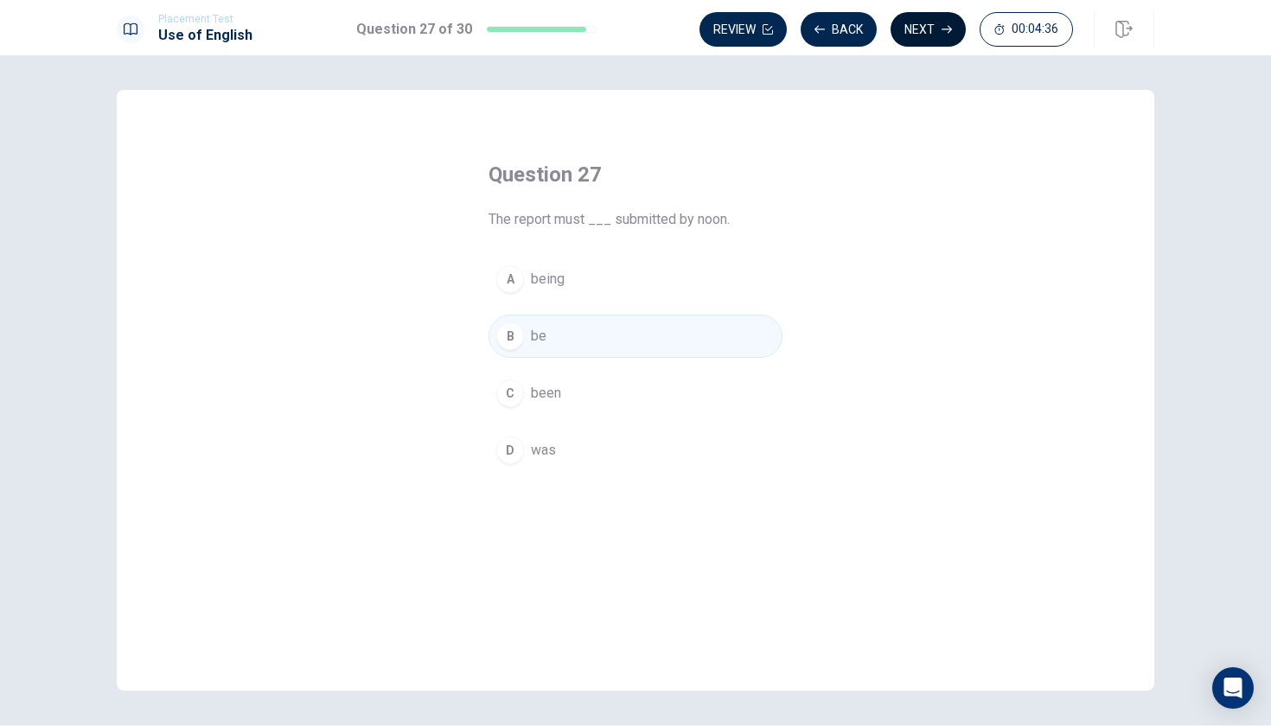
click at [923, 20] on button "Next" at bounding box center [927, 29] width 75 height 35
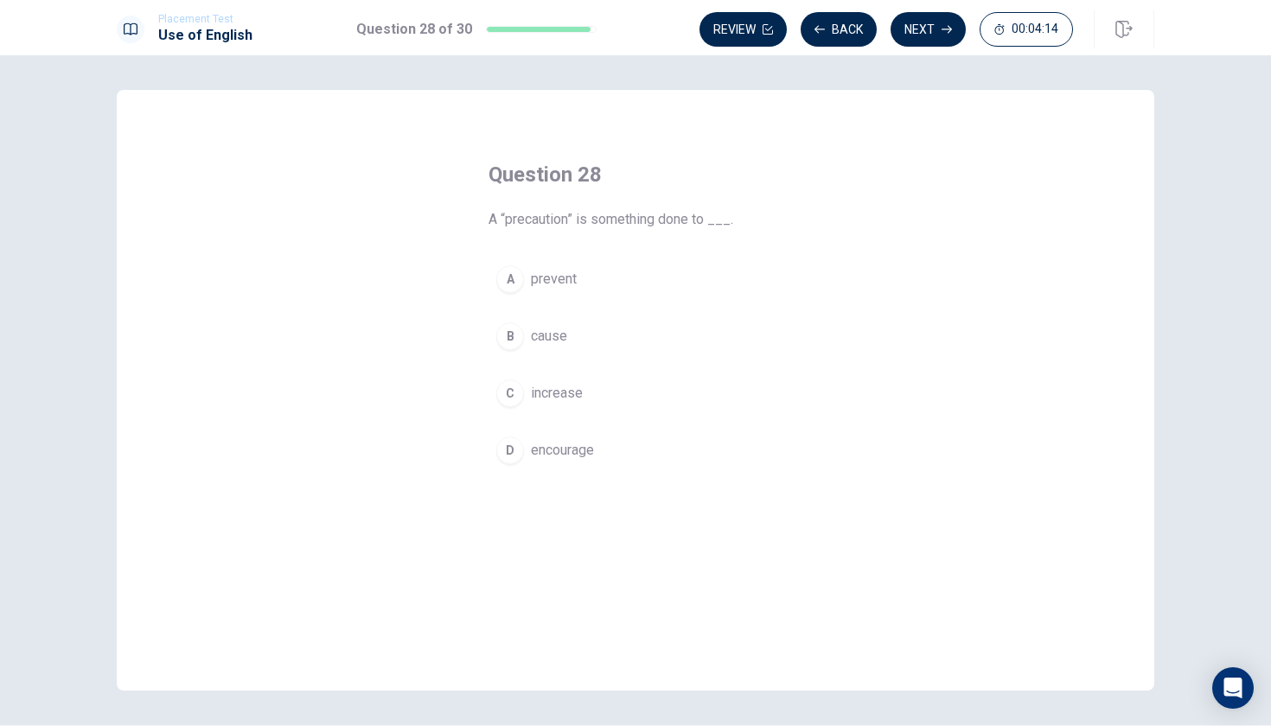
click at [563, 443] on span "encourage" at bounding box center [562, 450] width 63 height 21
click at [930, 16] on button "Next" at bounding box center [927, 29] width 75 height 35
click at [561, 399] on span "that happens" at bounding box center [570, 393] width 78 height 21
click at [923, 22] on button "Next" at bounding box center [927, 29] width 75 height 35
click at [552, 353] on span "had started" at bounding box center [565, 357] width 68 height 21
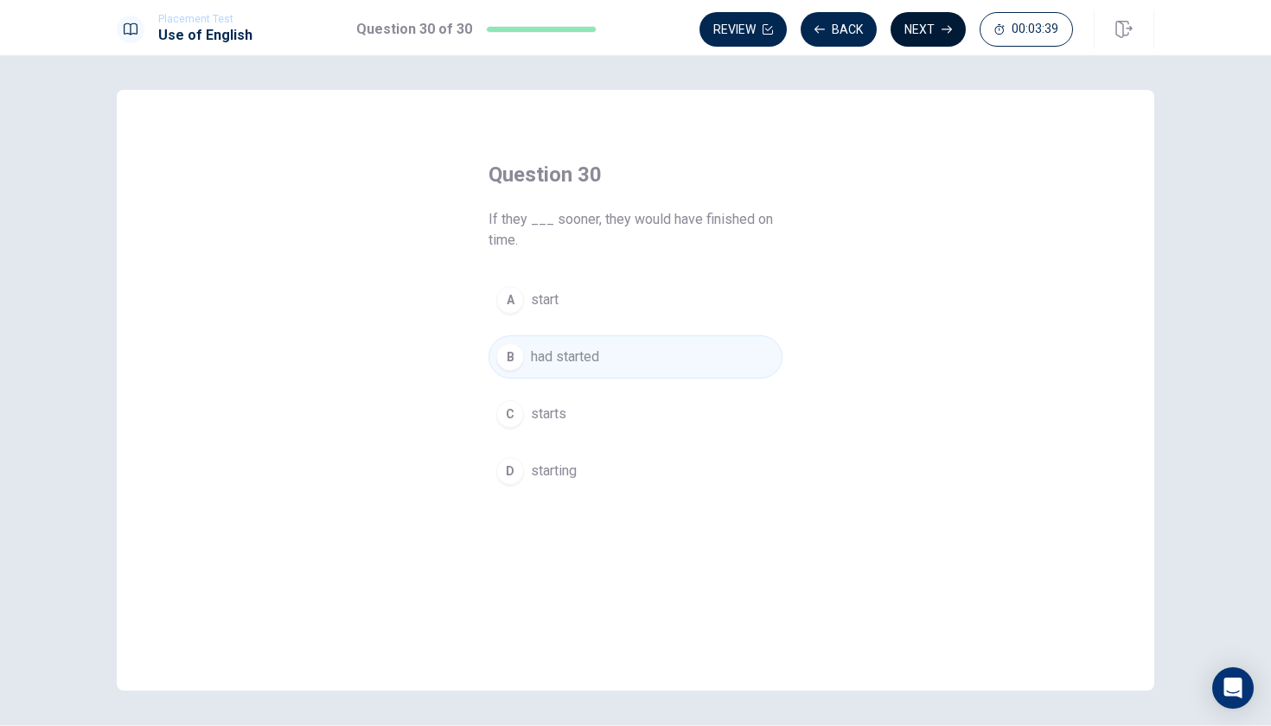
click at [928, 31] on button "Next" at bounding box center [927, 29] width 75 height 35
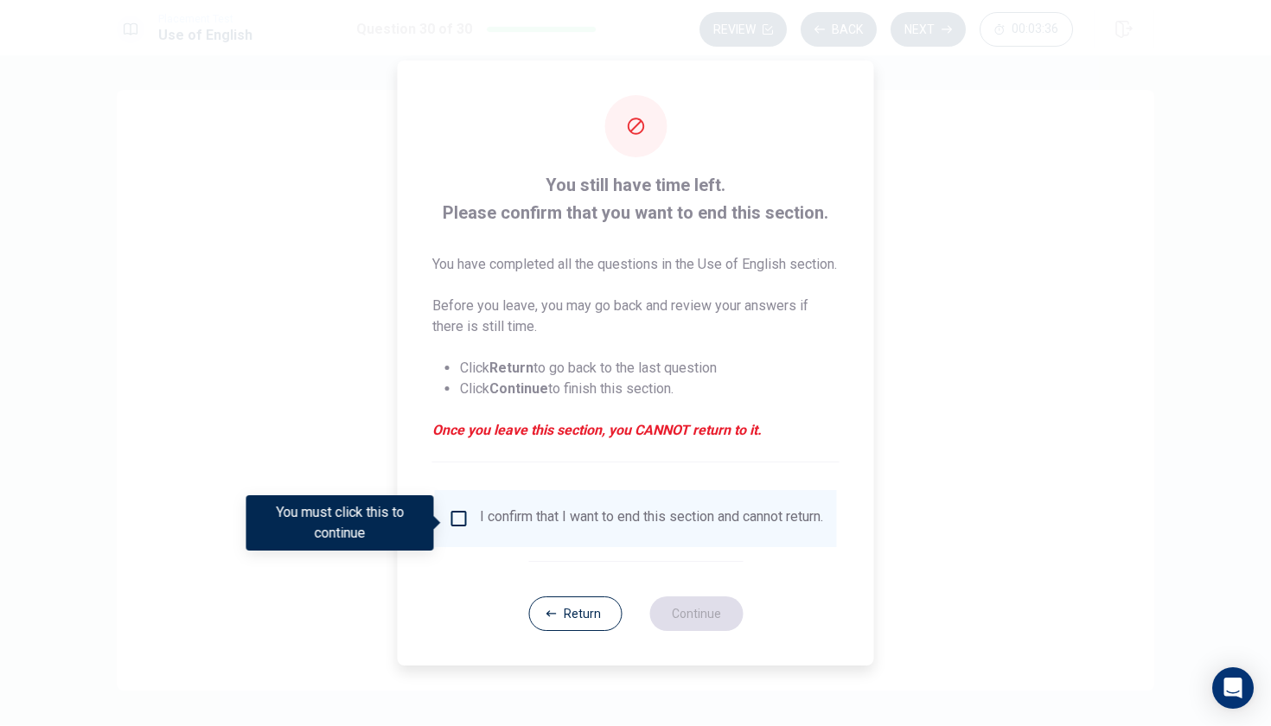
click at [458, 518] on input "You must click this to continue" at bounding box center [459, 518] width 21 height 21
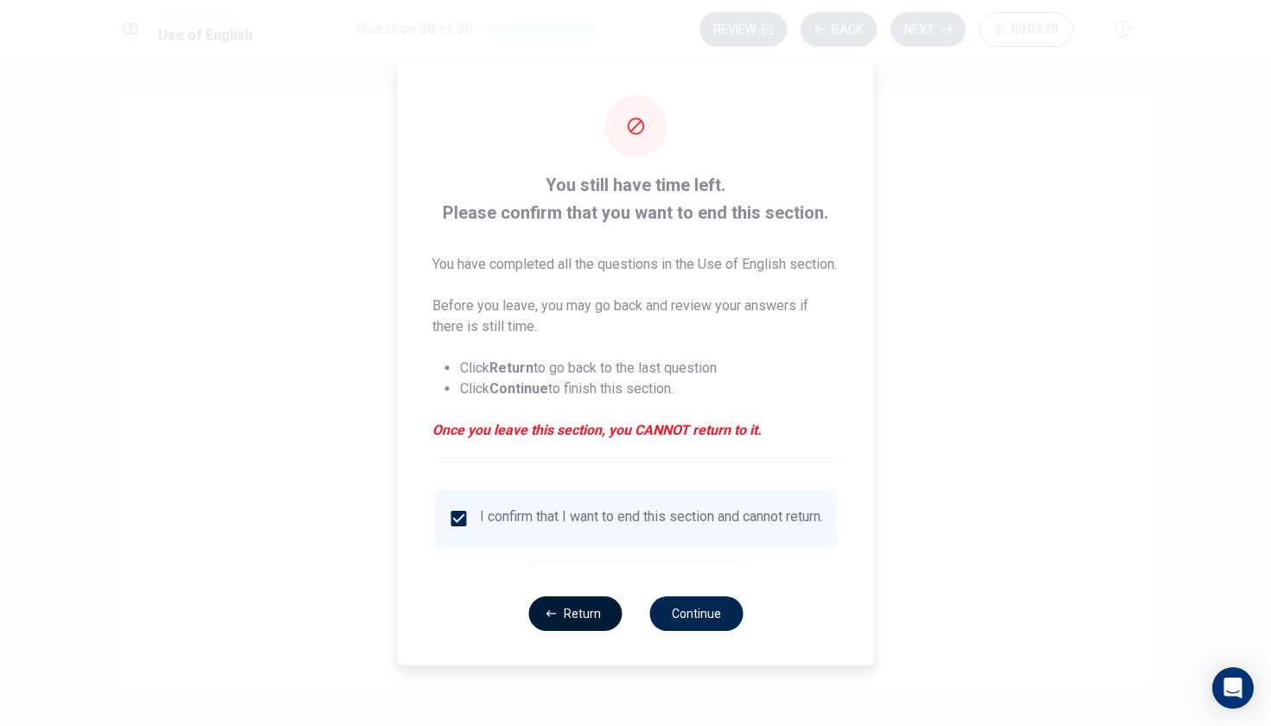
click at [572, 618] on button "Return" at bounding box center [574, 614] width 93 height 35
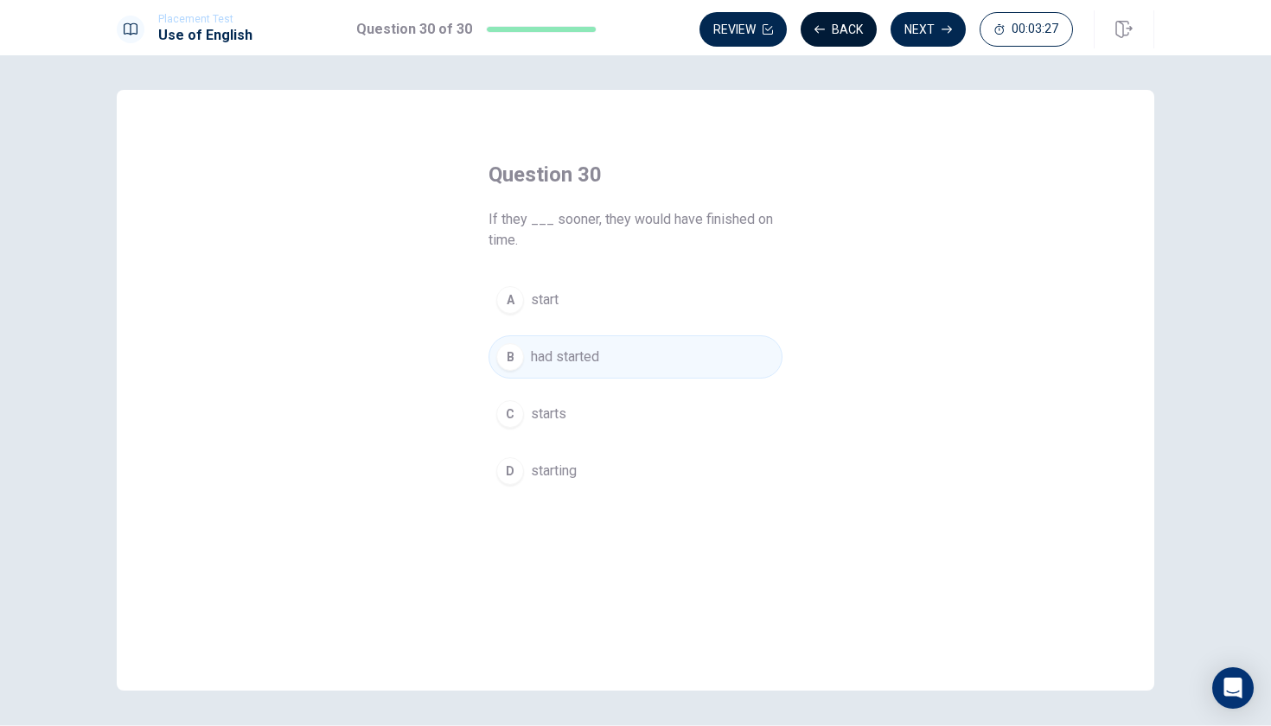
click at [841, 29] on button "Back" at bounding box center [839, 29] width 76 height 35
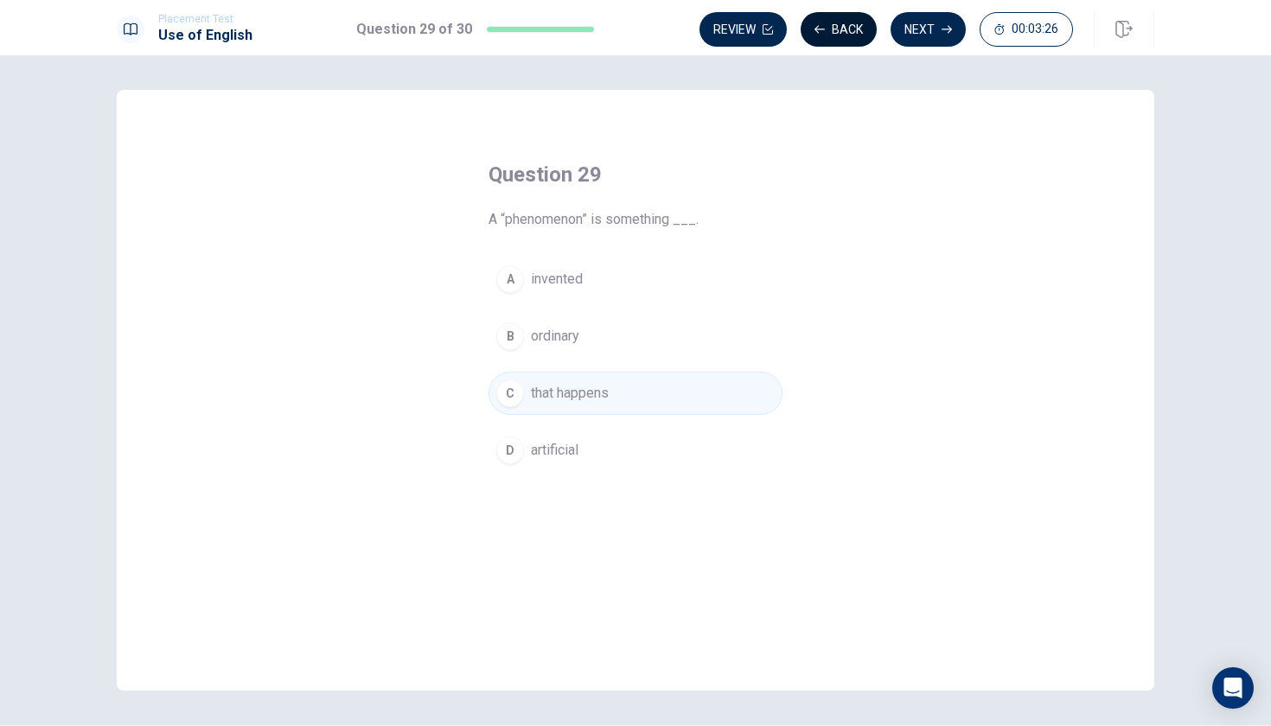
click at [841, 29] on button "Back" at bounding box center [839, 29] width 76 height 35
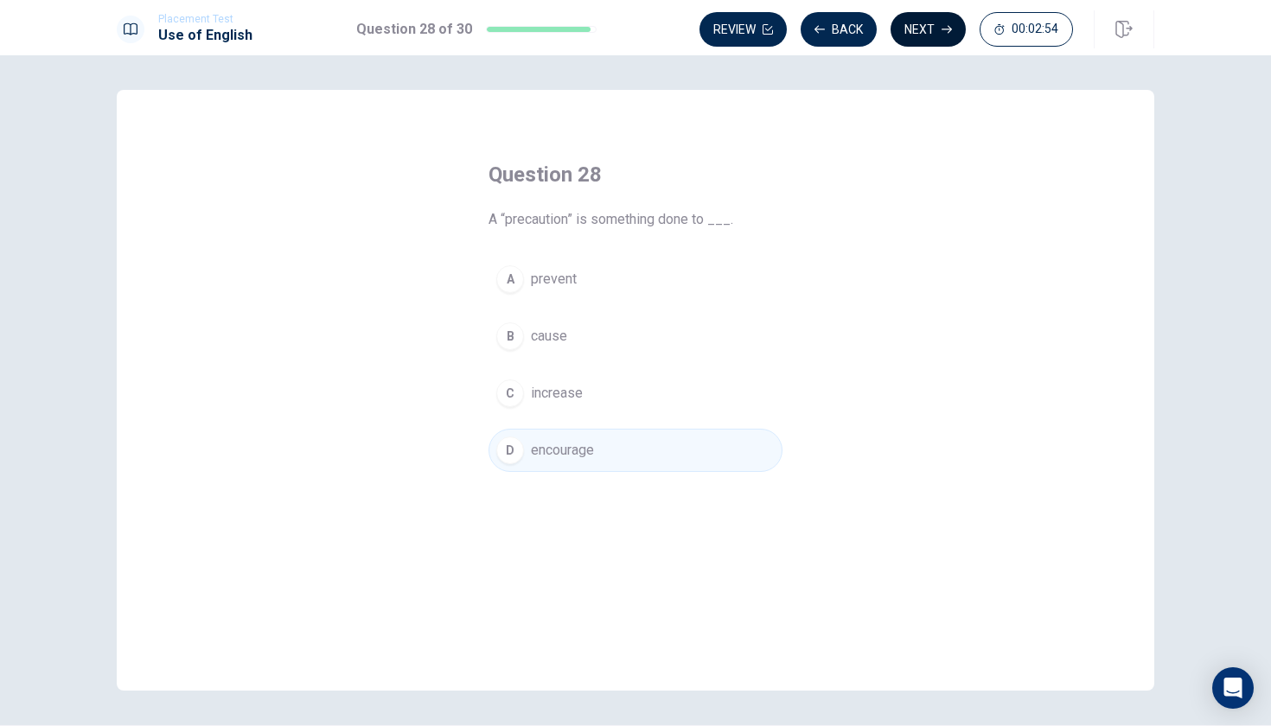
click at [929, 29] on button "Next" at bounding box center [927, 29] width 75 height 35
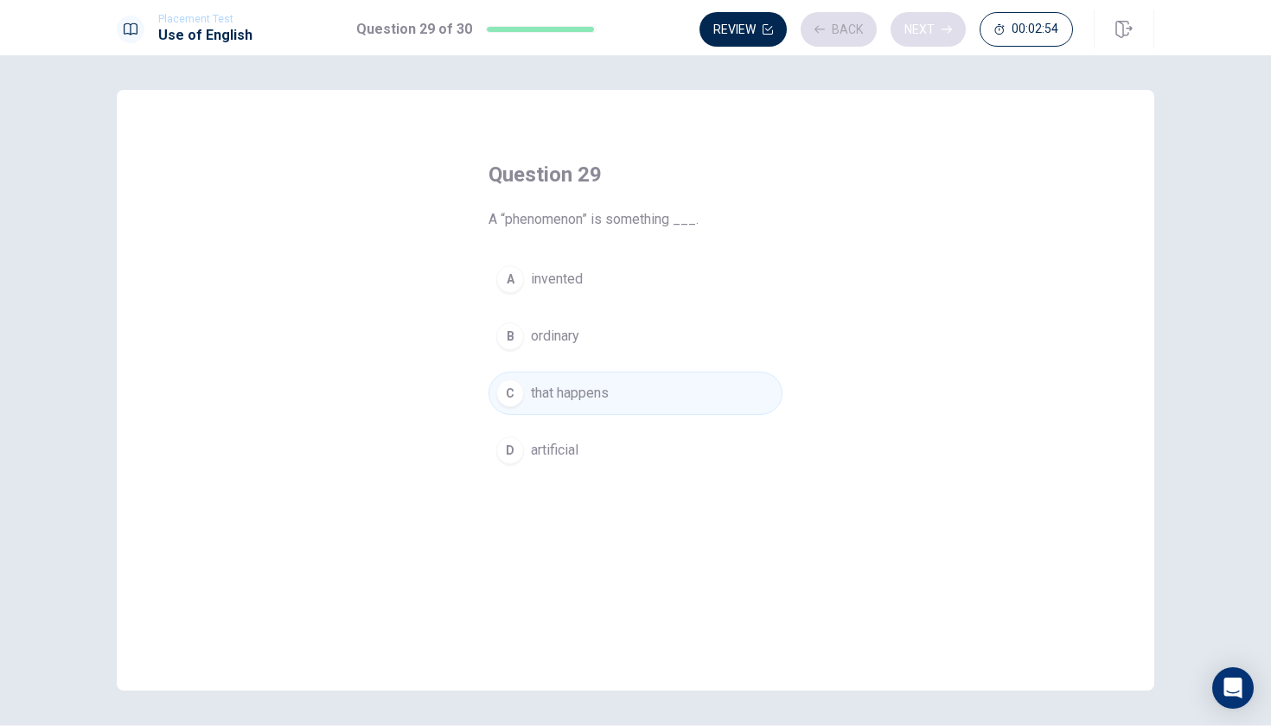
click at [929, 29] on div "Review Back Next 00:02:54" at bounding box center [885, 29] width 373 height 35
click at [929, 33] on button "Next" at bounding box center [927, 29] width 75 height 35
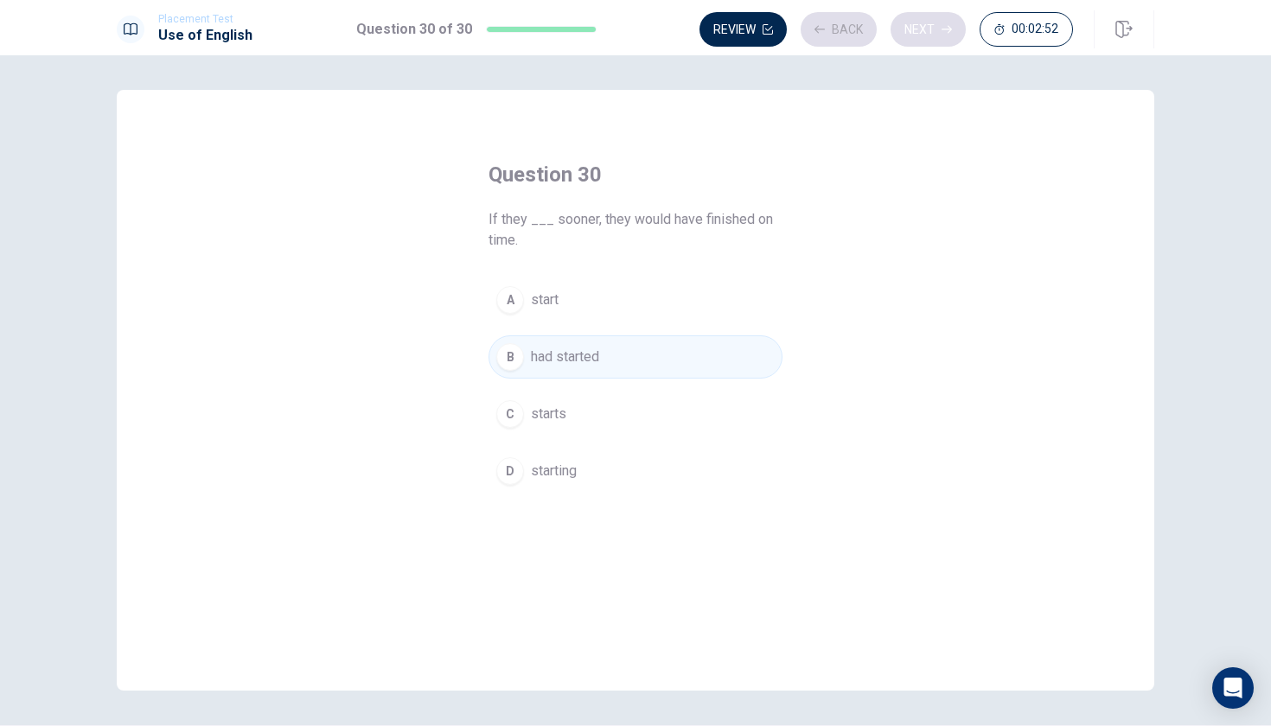
click at [929, 33] on div "Review Back Next 00:02:52" at bounding box center [885, 29] width 373 height 35
click at [929, 33] on button "Next" at bounding box center [927, 29] width 75 height 35
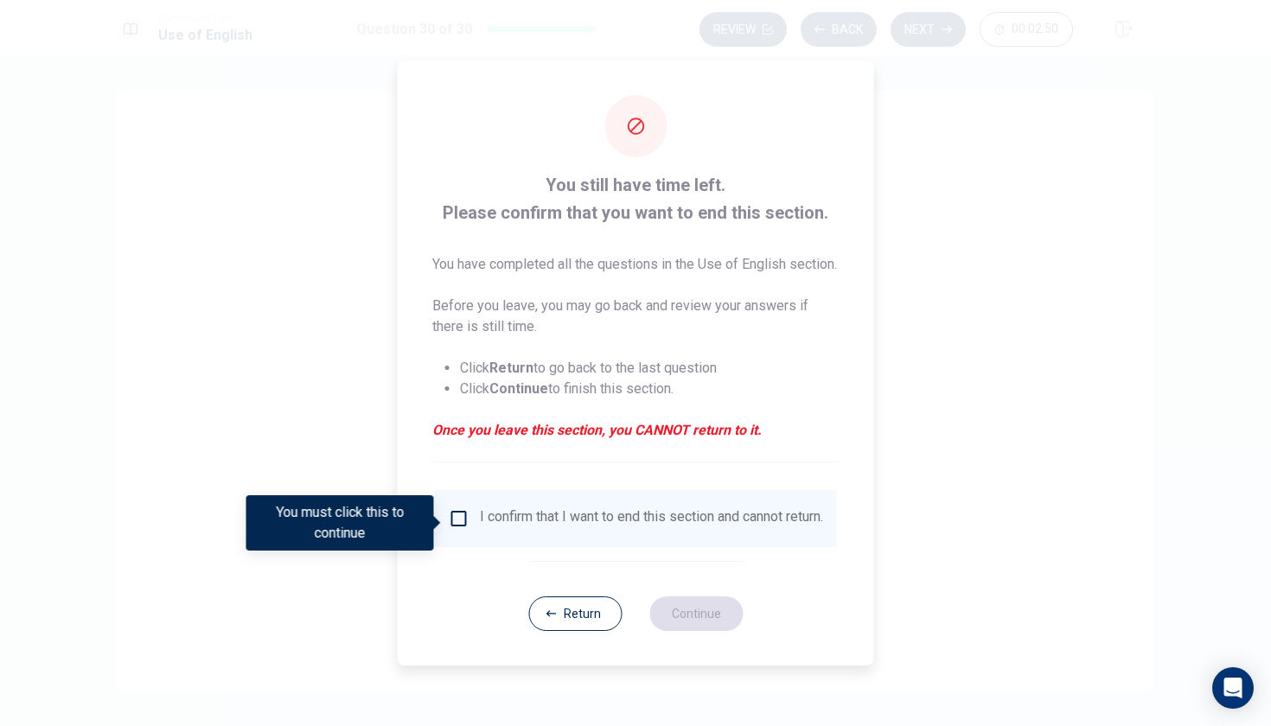
click at [607, 510] on div "I confirm that I want to end this section and cannot return." at bounding box center [636, 518] width 402 height 57
click at [456, 527] on input "You must click this to continue" at bounding box center [459, 518] width 21 height 21
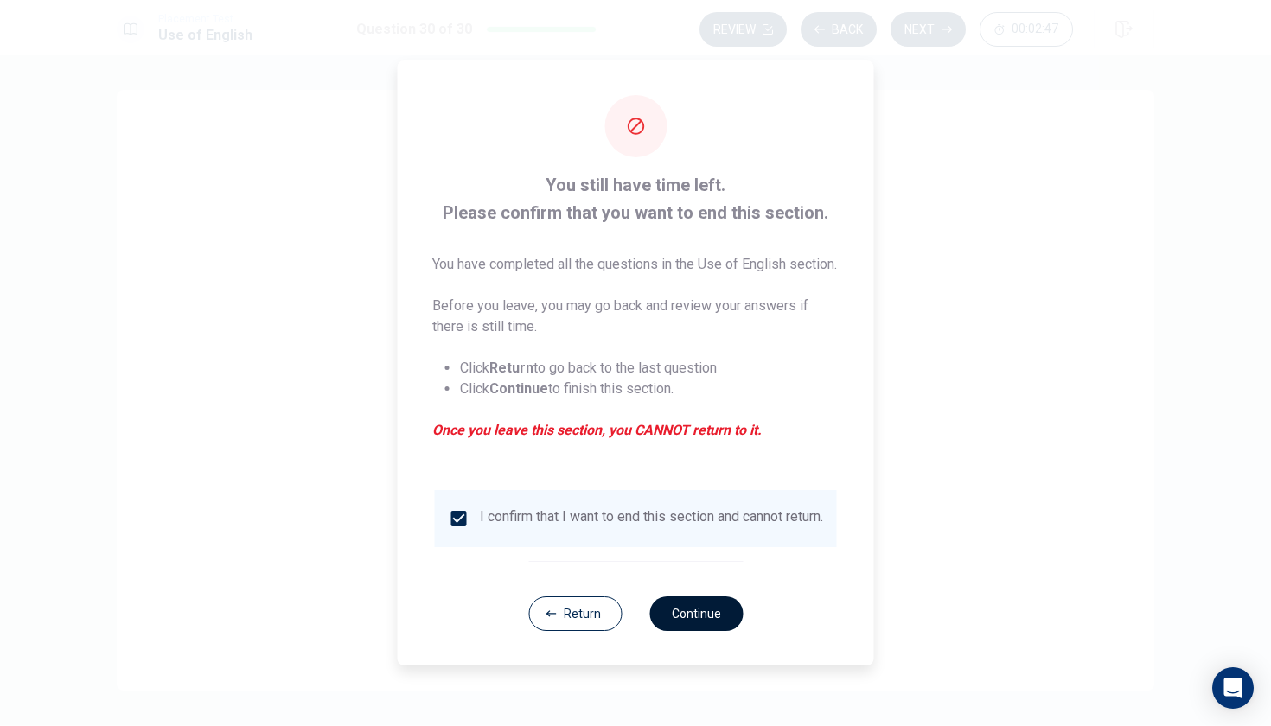
click at [702, 618] on button "Continue" at bounding box center [695, 614] width 93 height 35
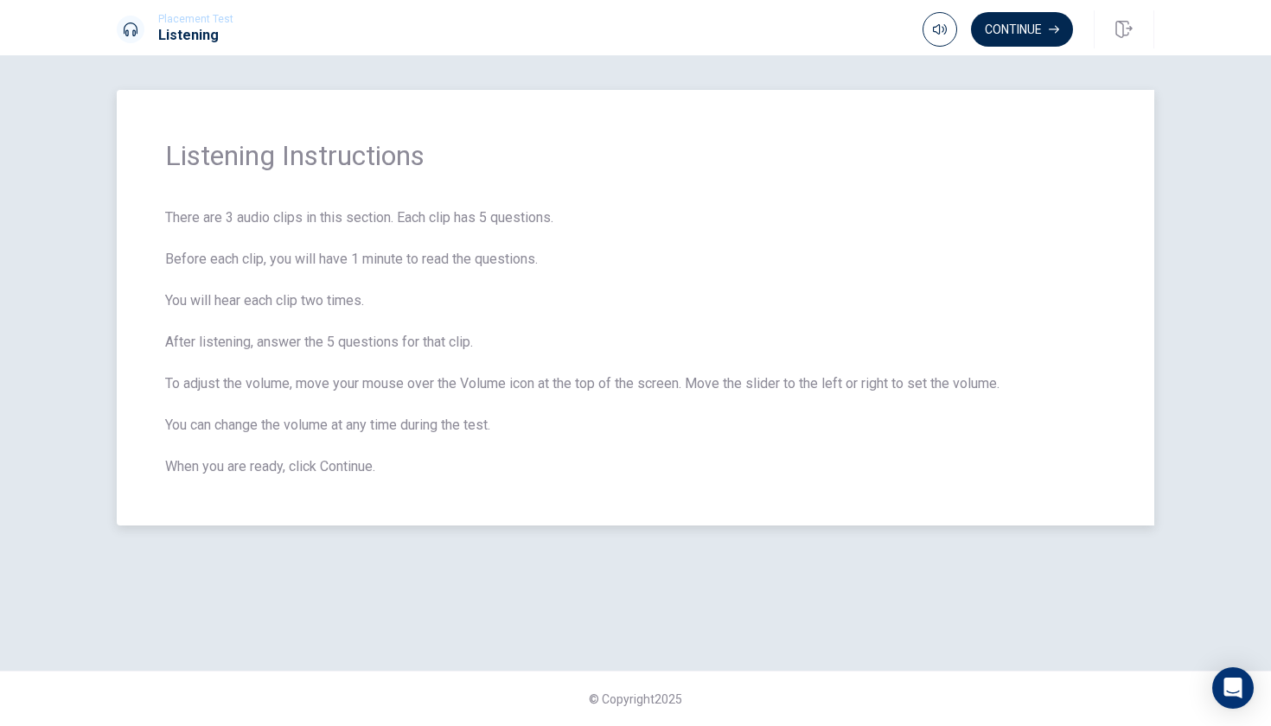
click at [817, 417] on span "There are 3 audio clips in this section. Each clip has 5 questions. Before each…" at bounding box center [635, 342] width 941 height 270
click at [1056, 35] on button "Continue" at bounding box center [1022, 29] width 102 height 35
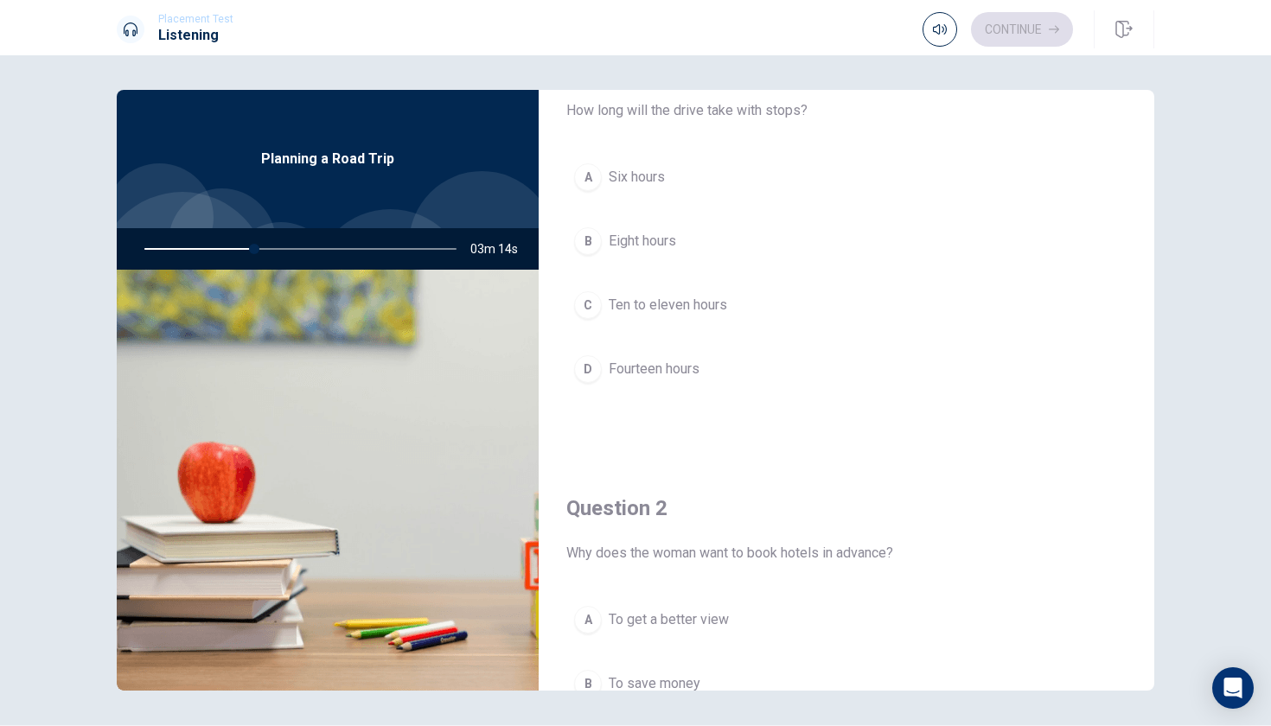
scroll to position [73, 0]
click at [621, 233] on span "Eight hours" at bounding box center [642, 240] width 67 height 21
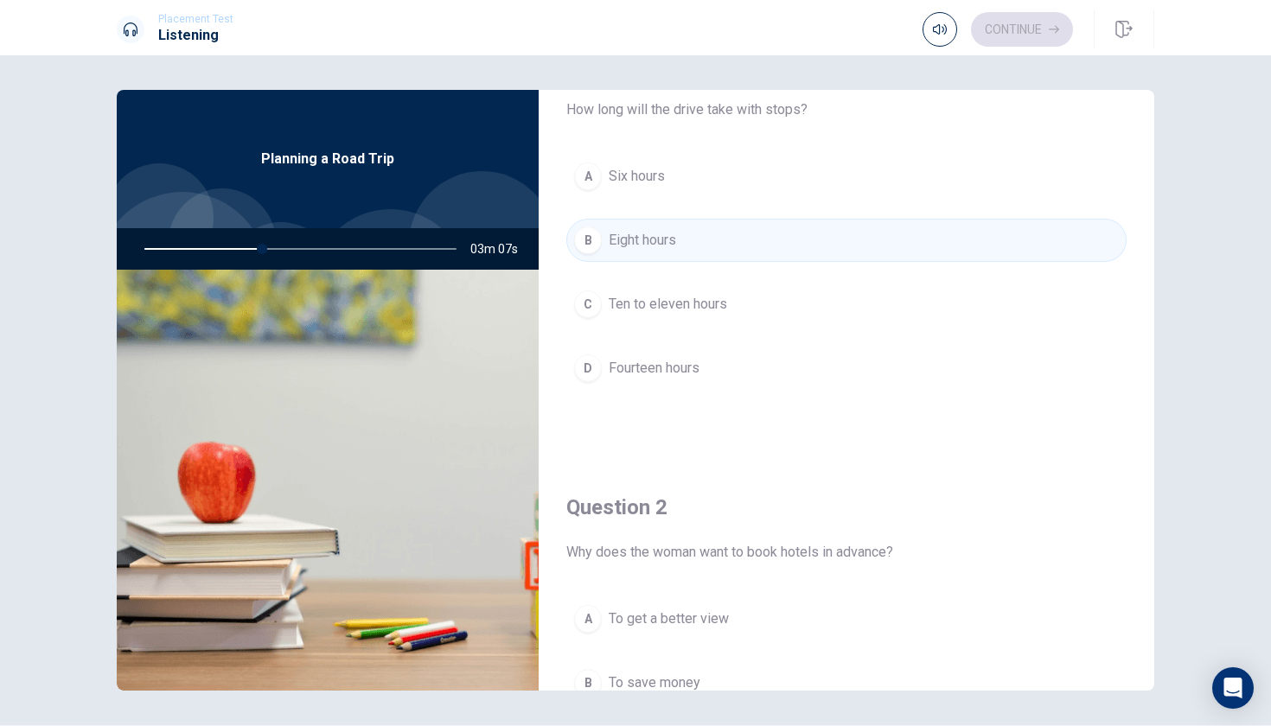
click at [647, 292] on button "C Ten to eleven hours" at bounding box center [846, 304] width 560 height 43
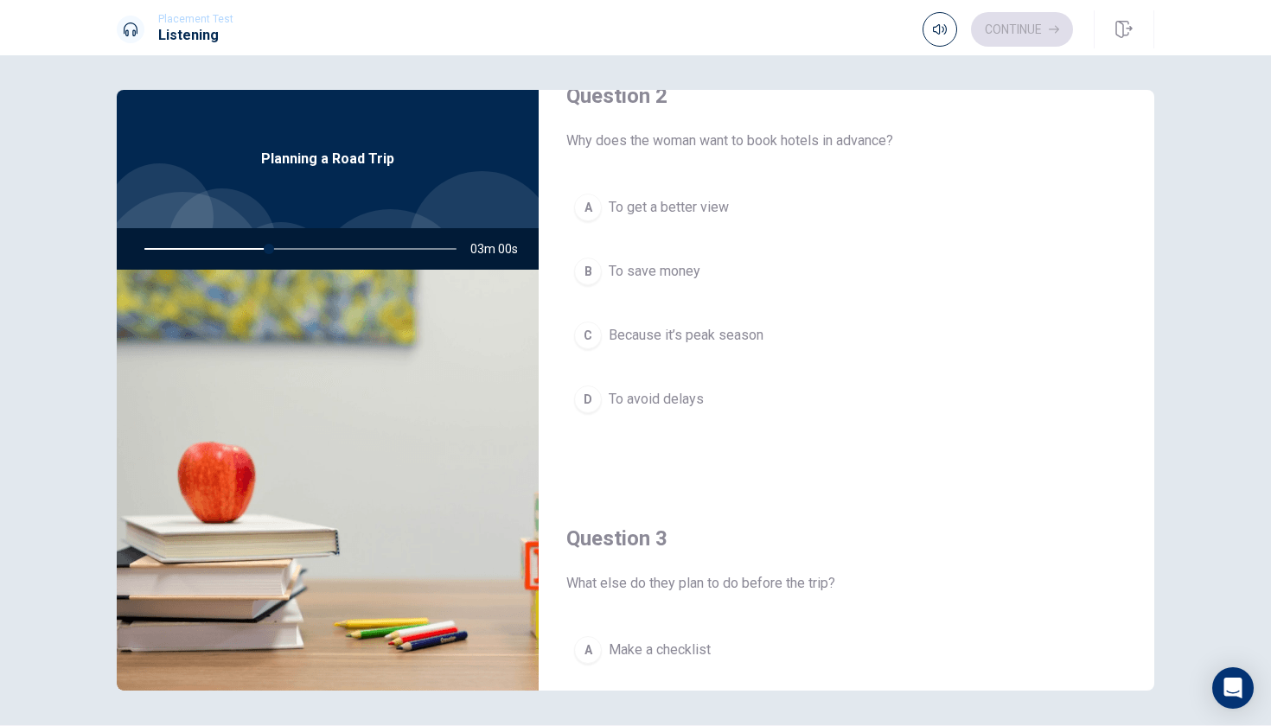
scroll to position [482, 0]
click at [657, 342] on span "Because it’s peak season" at bounding box center [686, 339] width 155 height 21
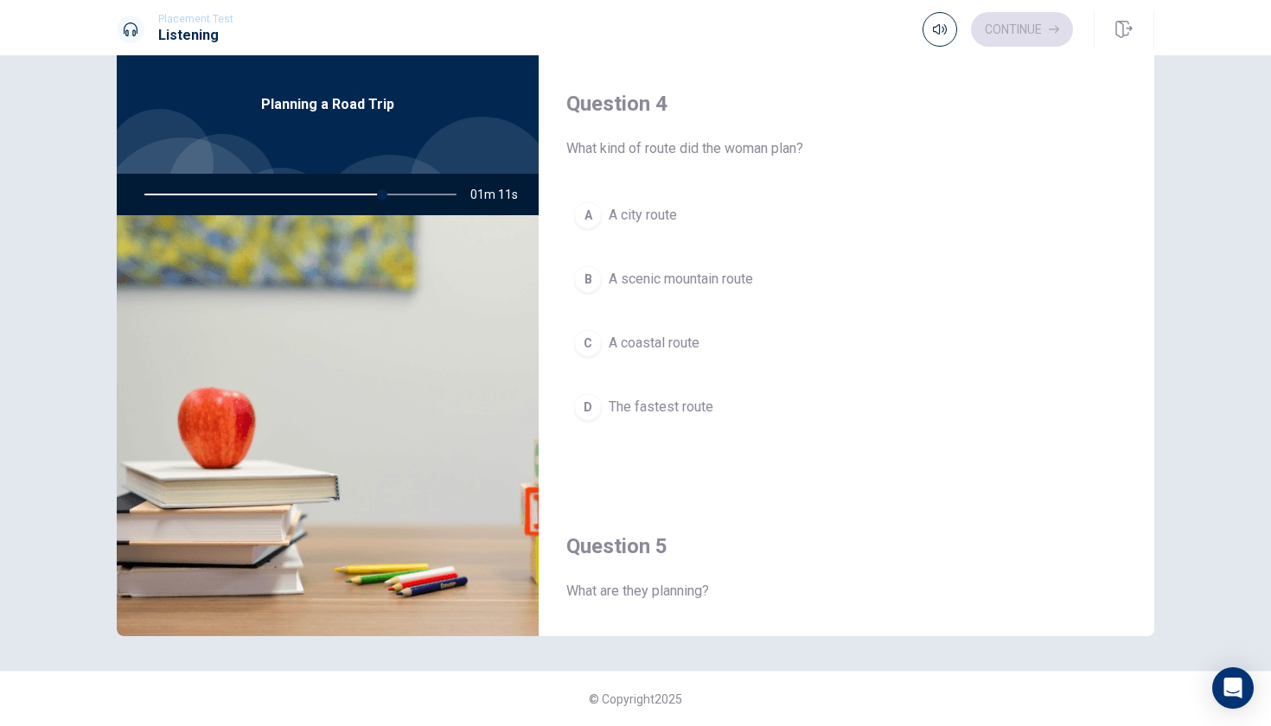
scroll to position [1306, 0]
click at [708, 277] on span "A scenic mountain route" at bounding box center [681, 281] width 144 height 21
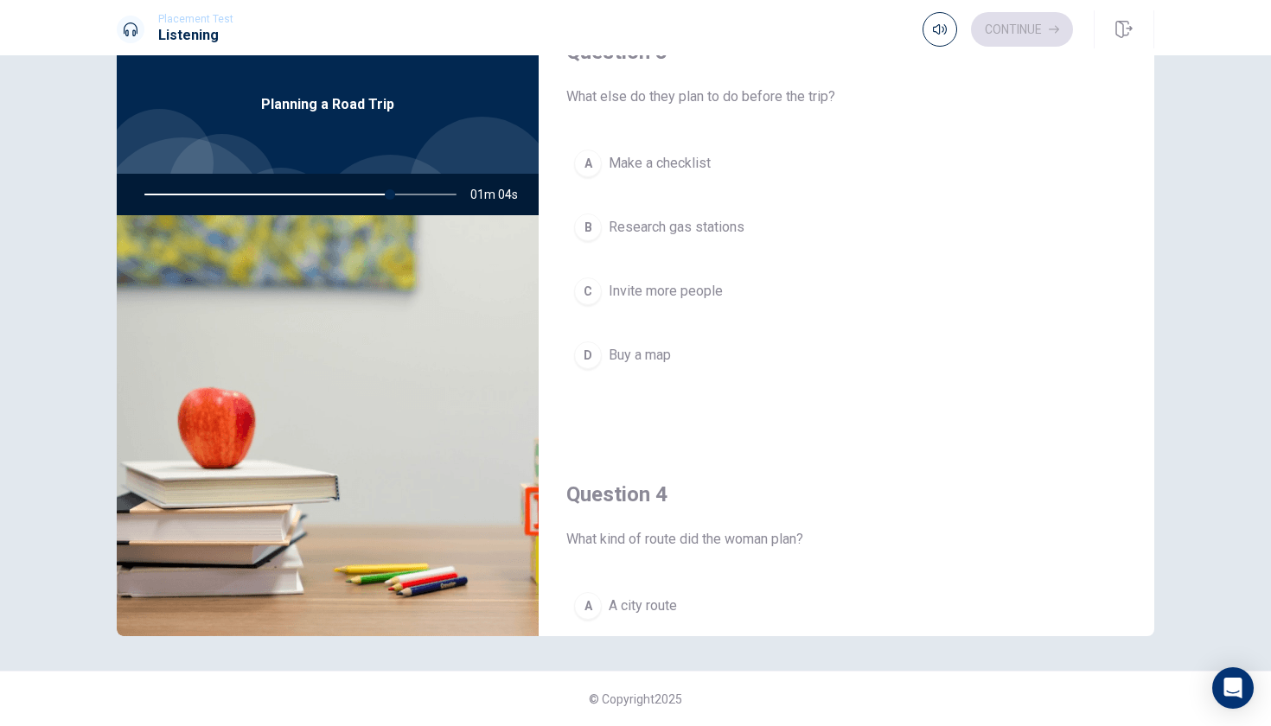
scroll to position [916, 0]
click at [688, 169] on span "Make a checklist" at bounding box center [660, 165] width 102 height 21
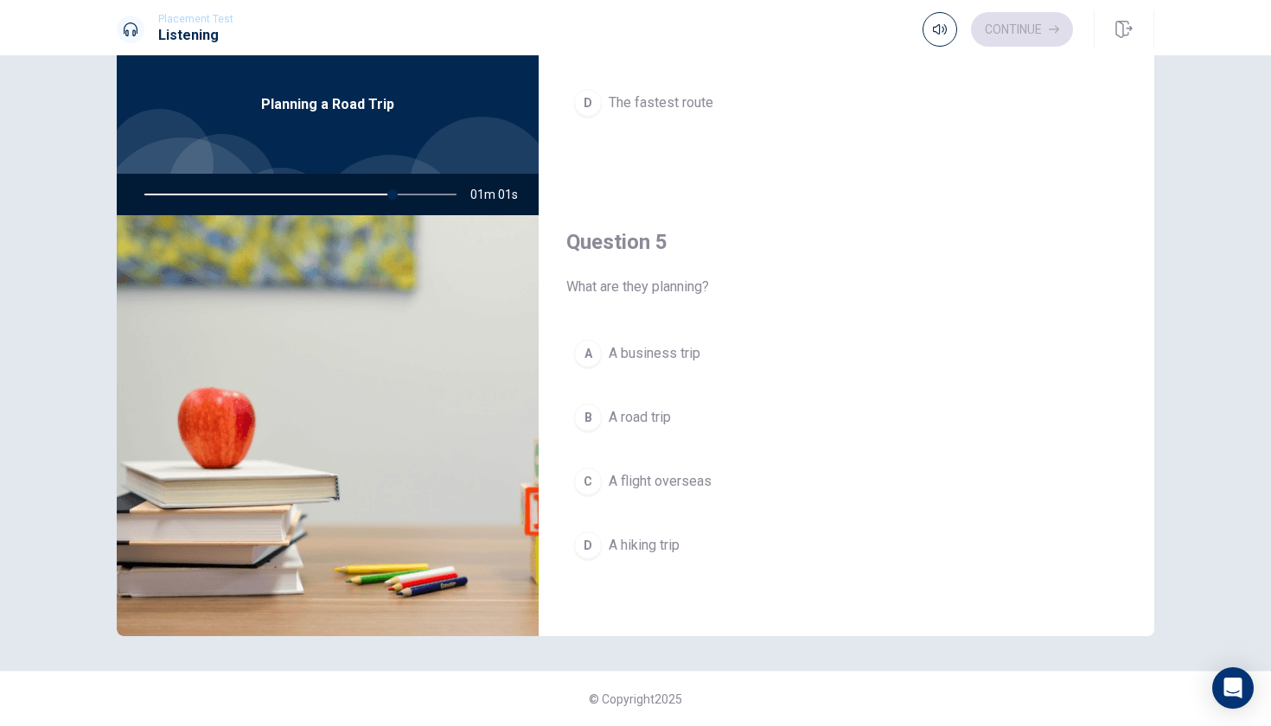
scroll to position [1612, 0]
click at [635, 432] on button "B A road trip" at bounding box center [846, 417] width 560 height 43
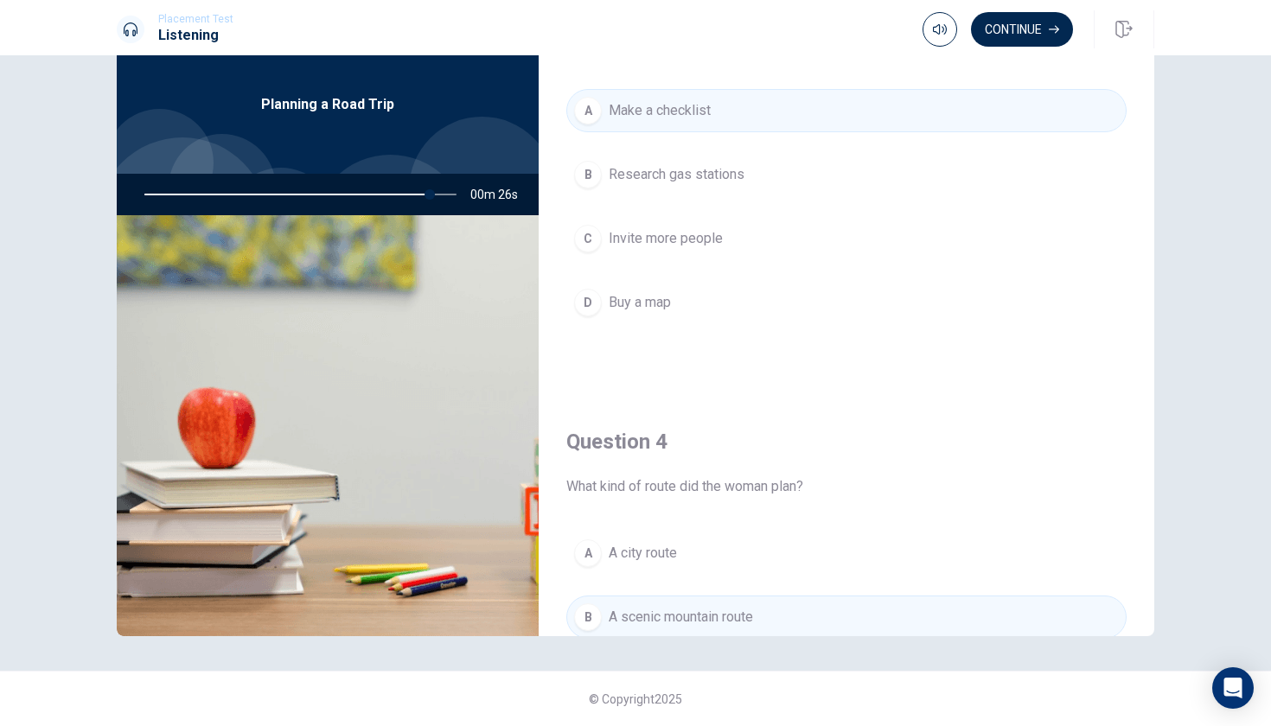
scroll to position [709, 0]
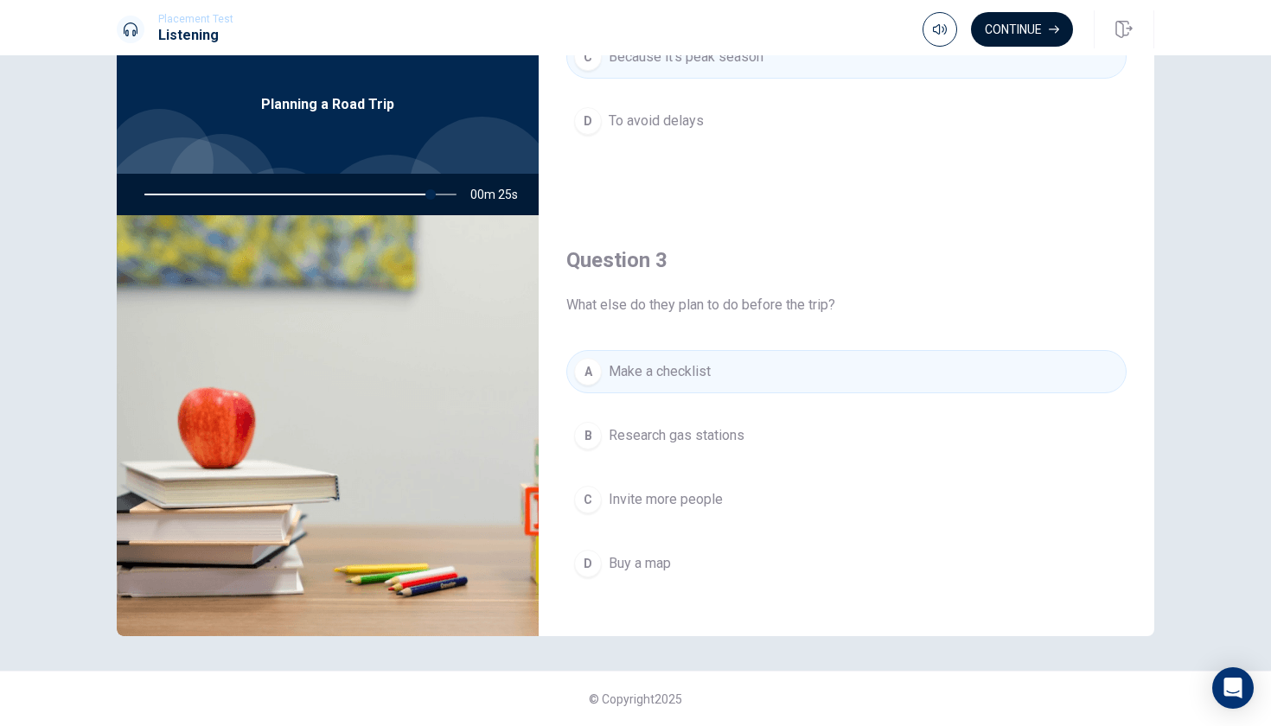
click at [1012, 35] on button "Continue" at bounding box center [1022, 29] width 102 height 35
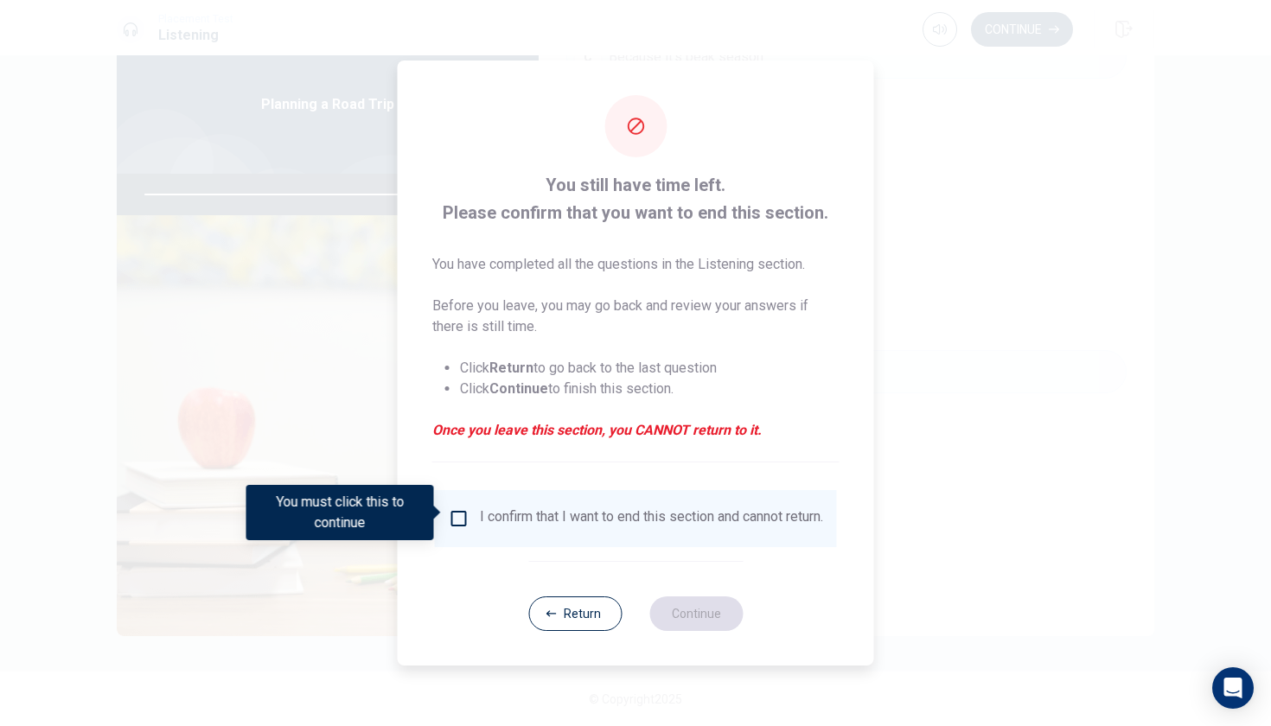
click at [594, 500] on div "I confirm that I want to end this section and cannot return." at bounding box center [636, 518] width 402 height 57
click at [455, 518] on input "You must click this to continue" at bounding box center [459, 518] width 21 height 21
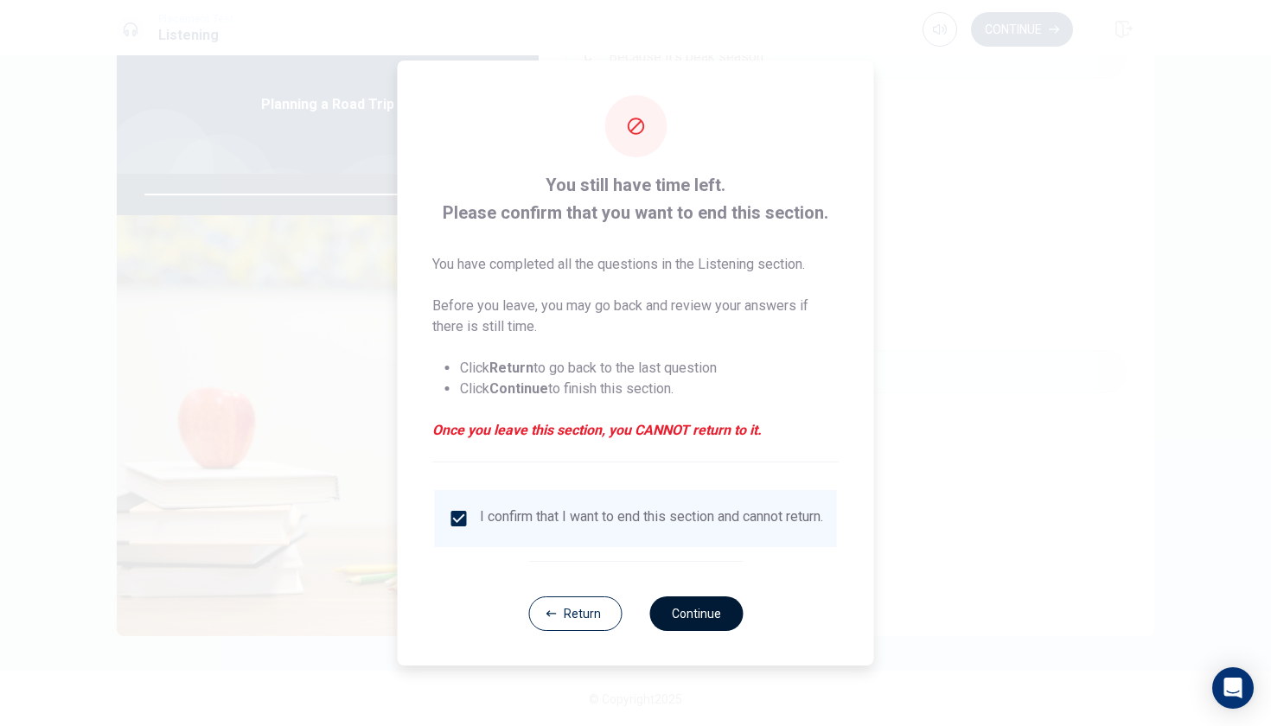
click at [658, 617] on button "Continue" at bounding box center [695, 614] width 93 height 35
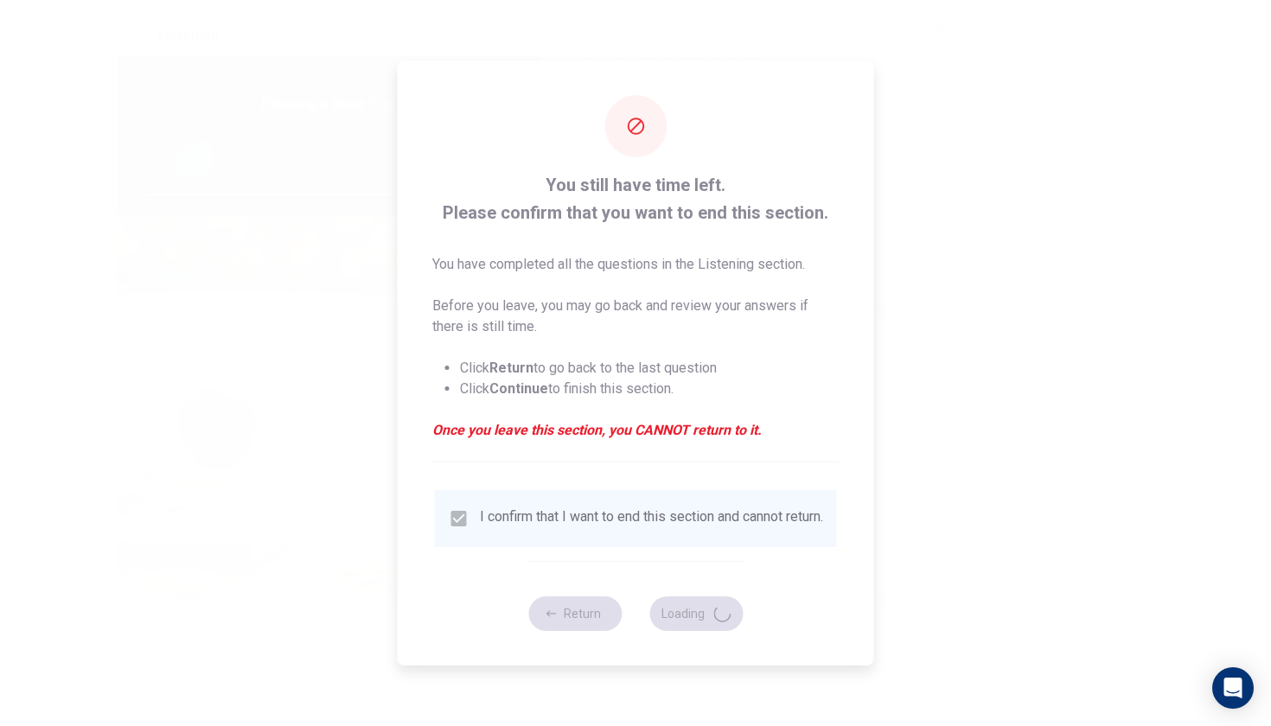
type input "94"
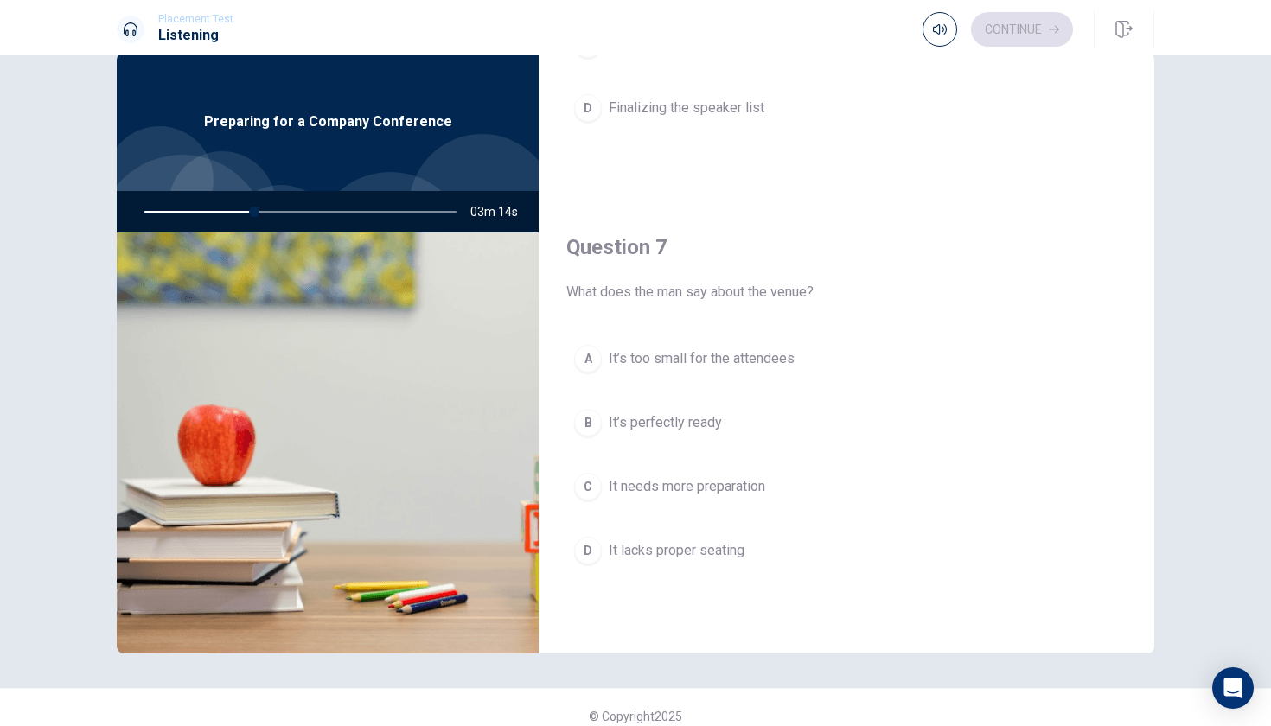
scroll to position [302, 0]
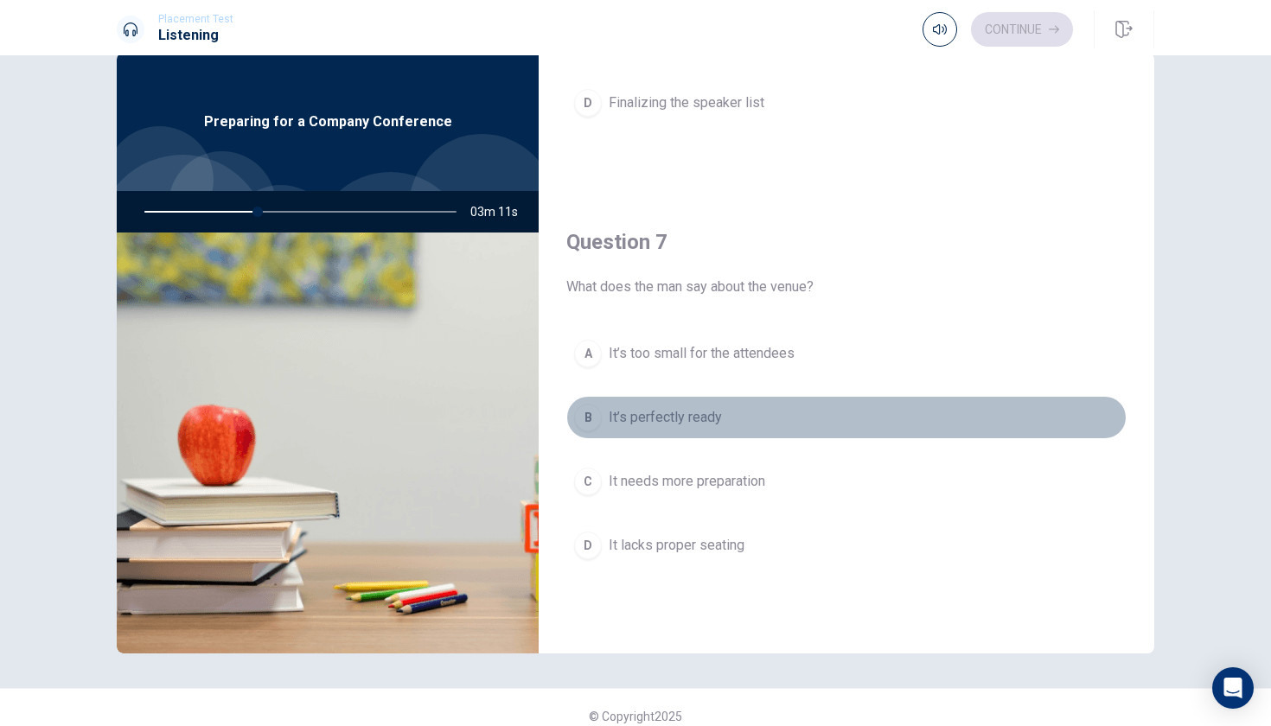
click at [705, 418] on span "It’s perfectly ready" at bounding box center [665, 417] width 113 height 21
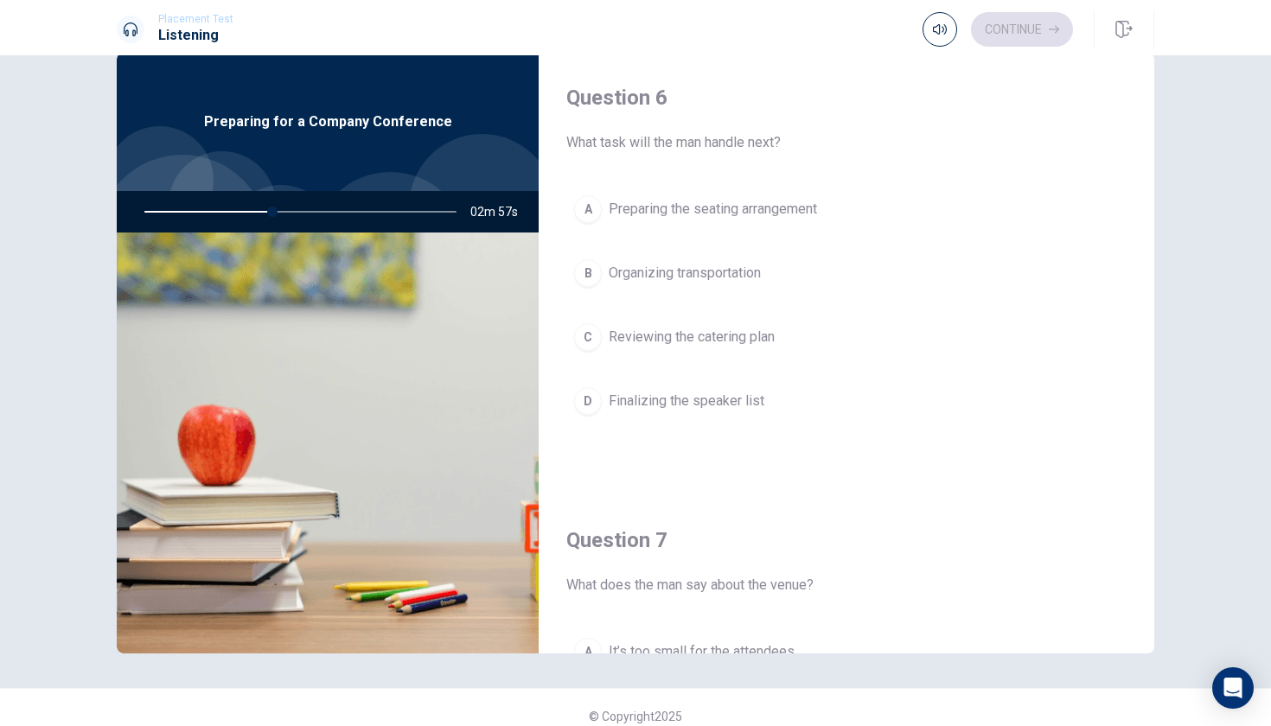
scroll to position [10, 0]
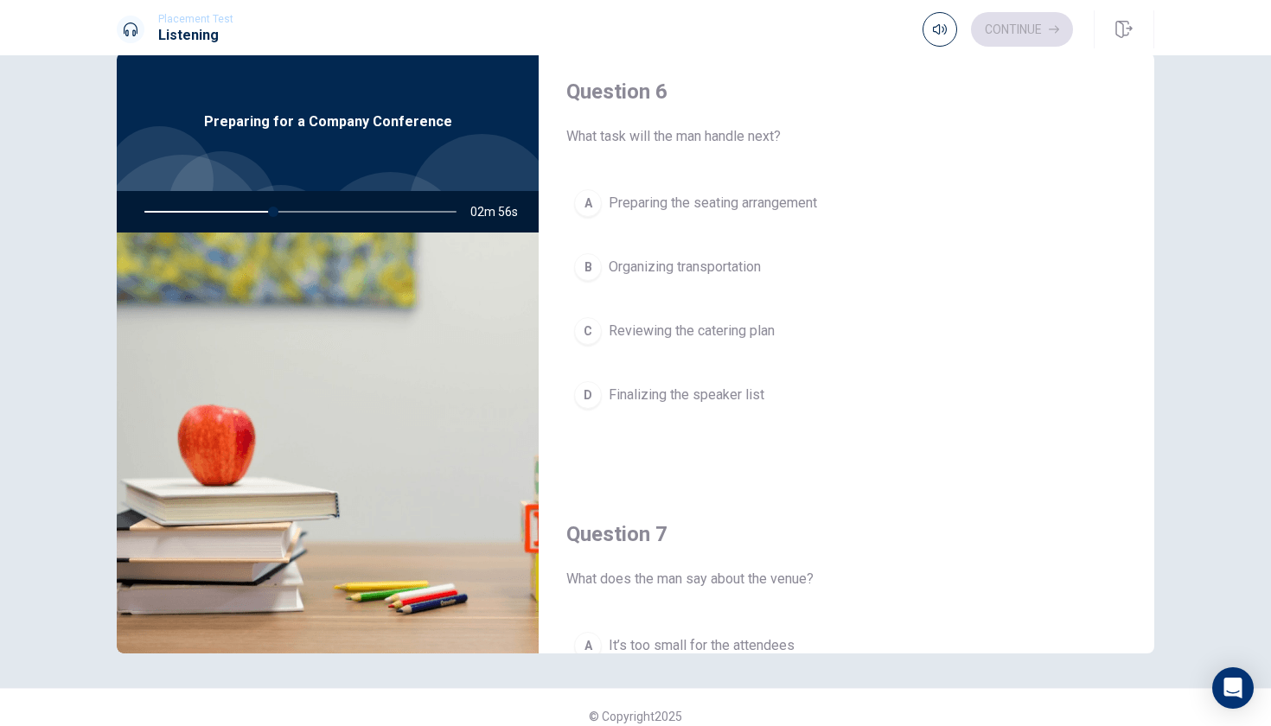
click at [721, 403] on span "Finalizing the speaker list" at bounding box center [687, 395] width 156 height 21
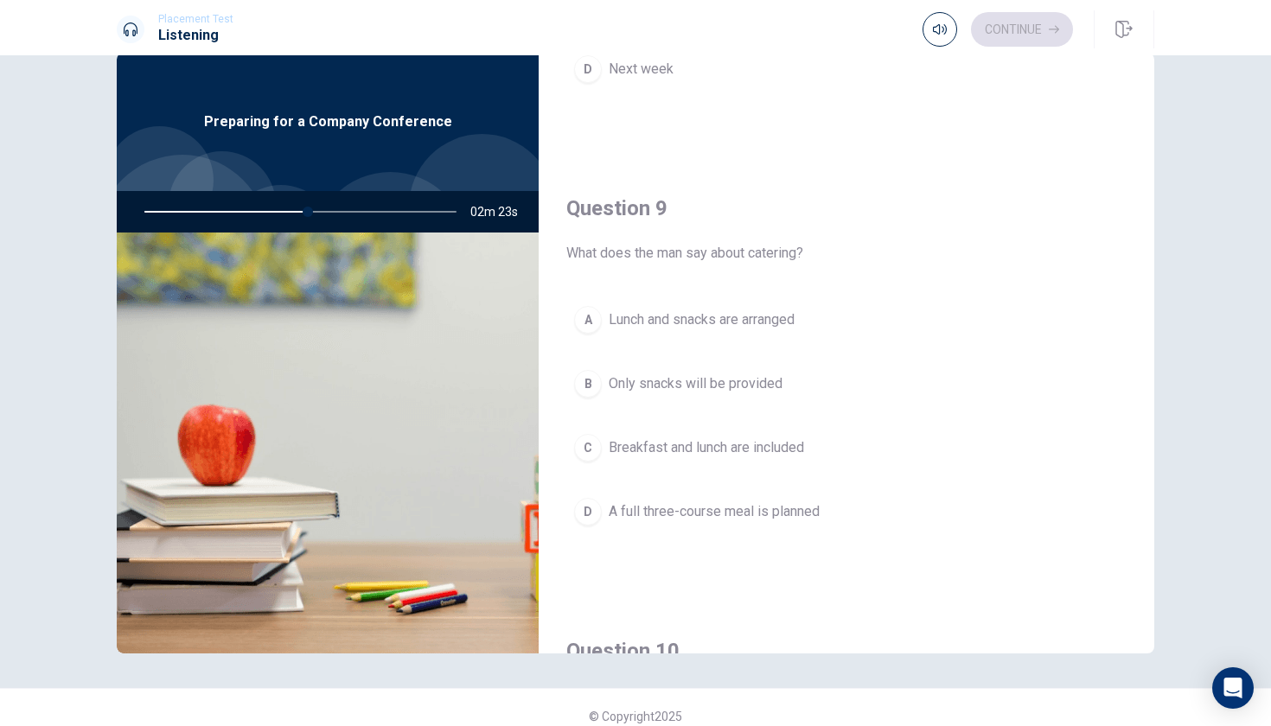
scroll to position [1220, 0]
click at [749, 315] on span "Lunch and snacks are arranged" at bounding box center [702, 320] width 186 height 21
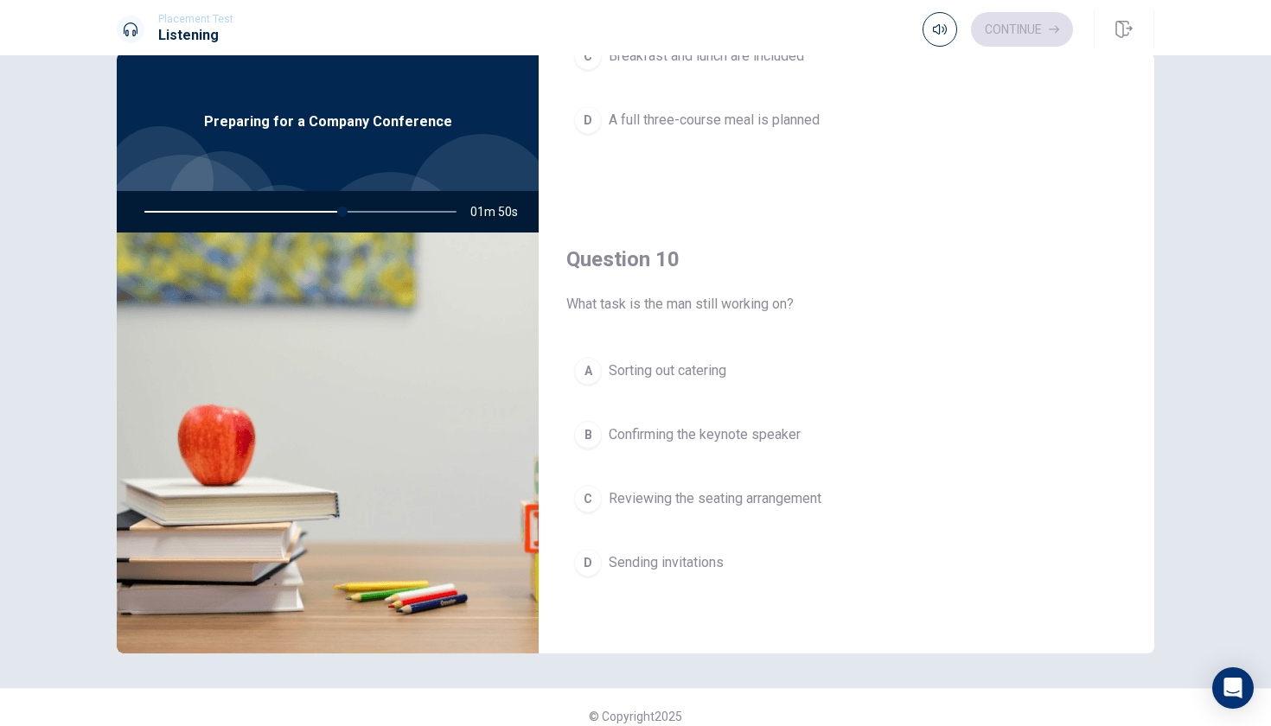
scroll to position [1612, 0]
click at [678, 440] on span "Confirming the keynote speaker" at bounding box center [705, 434] width 192 height 21
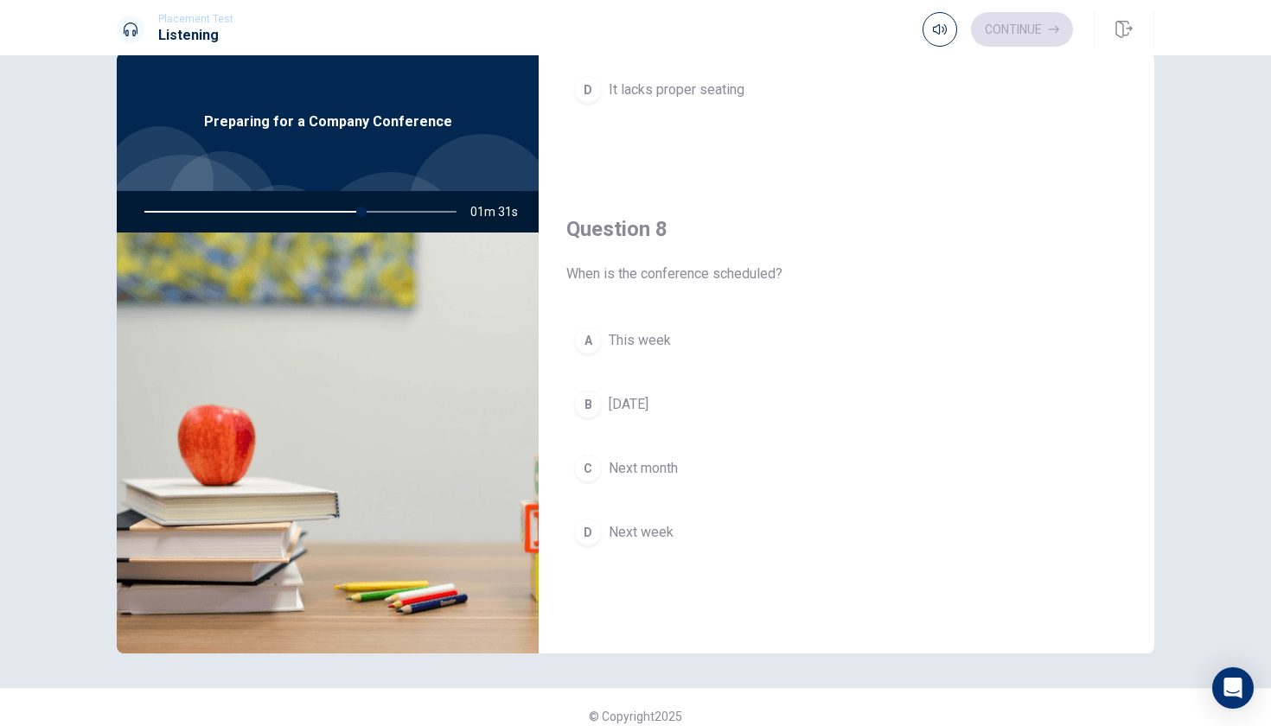
scroll to position [756, 0]
click at [635, 414] on span "[DATE]" at bounding box center [629, 406] width 40 height 21
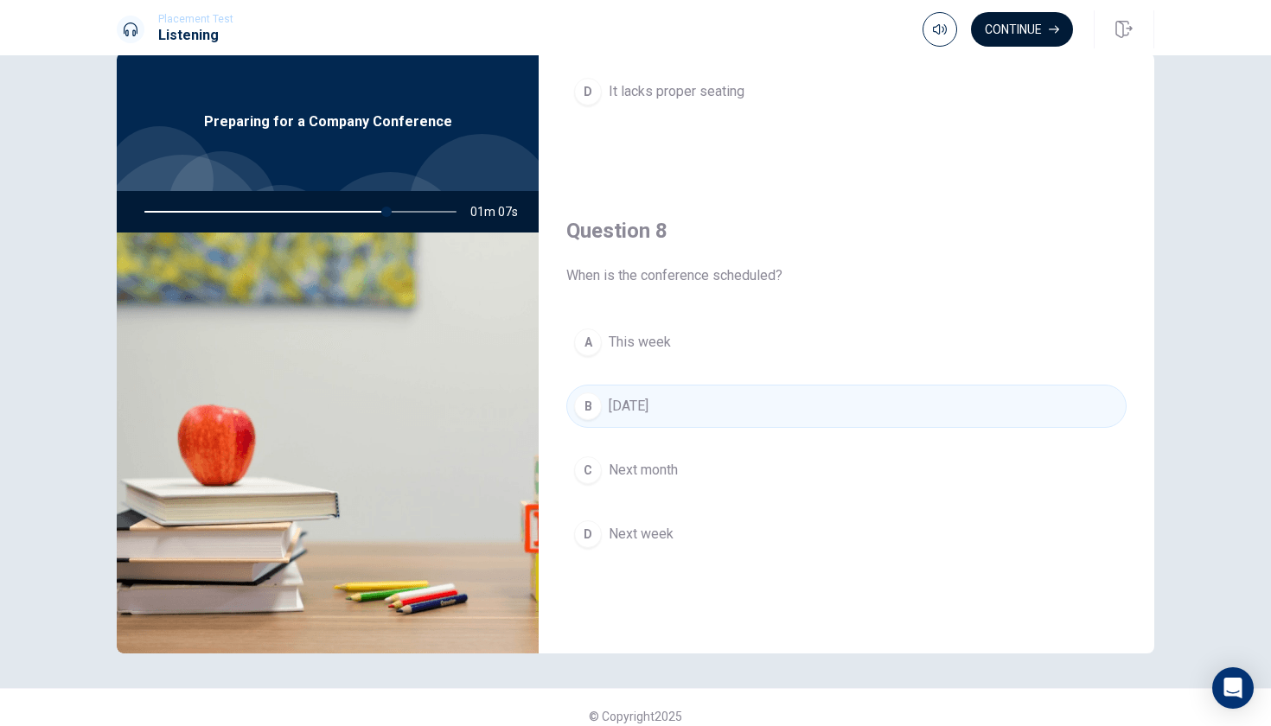
click at [1034, 20] on button "Continue" at bounding box center [1022, 29] width 102 height 35
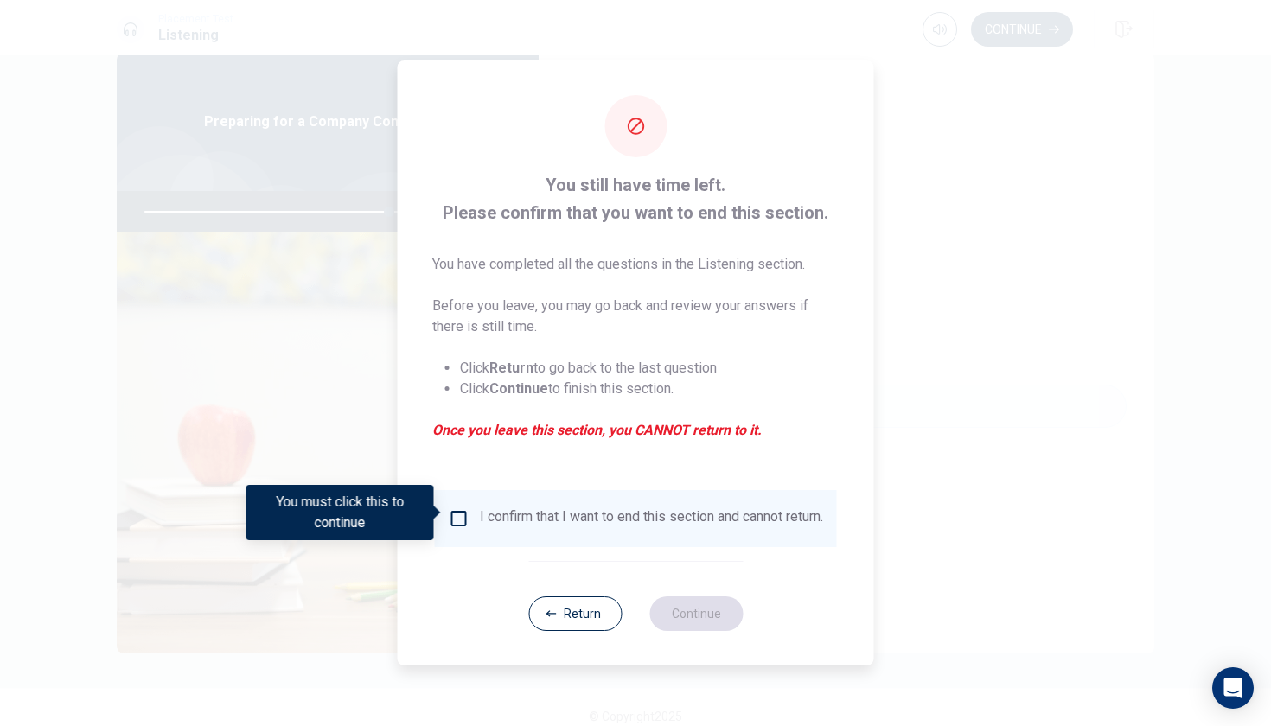
click at [530, 526] on div "I confirm that I want to end this section and cannot return." at bounding box center [651, 518] width 343 height 21
click at [473, 511] on div "I confirm that I want to end this section and cannot return." at bounding box center [636, 518] width 374 height 21
click at [452, 509] on input "You must click this to continue" at bounding box center [459, 518] width 21 height 21
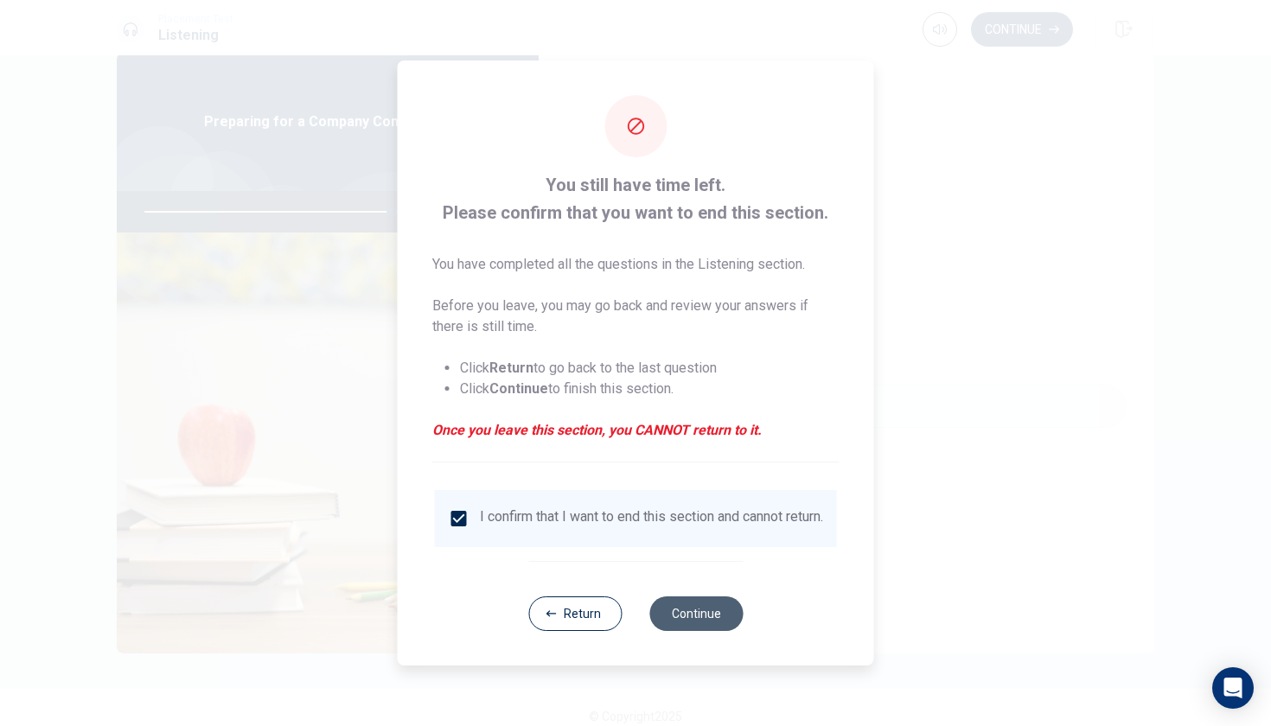
click at [683, 610] on button "Continue" at bounding box center [695, 614] width 93 height 35
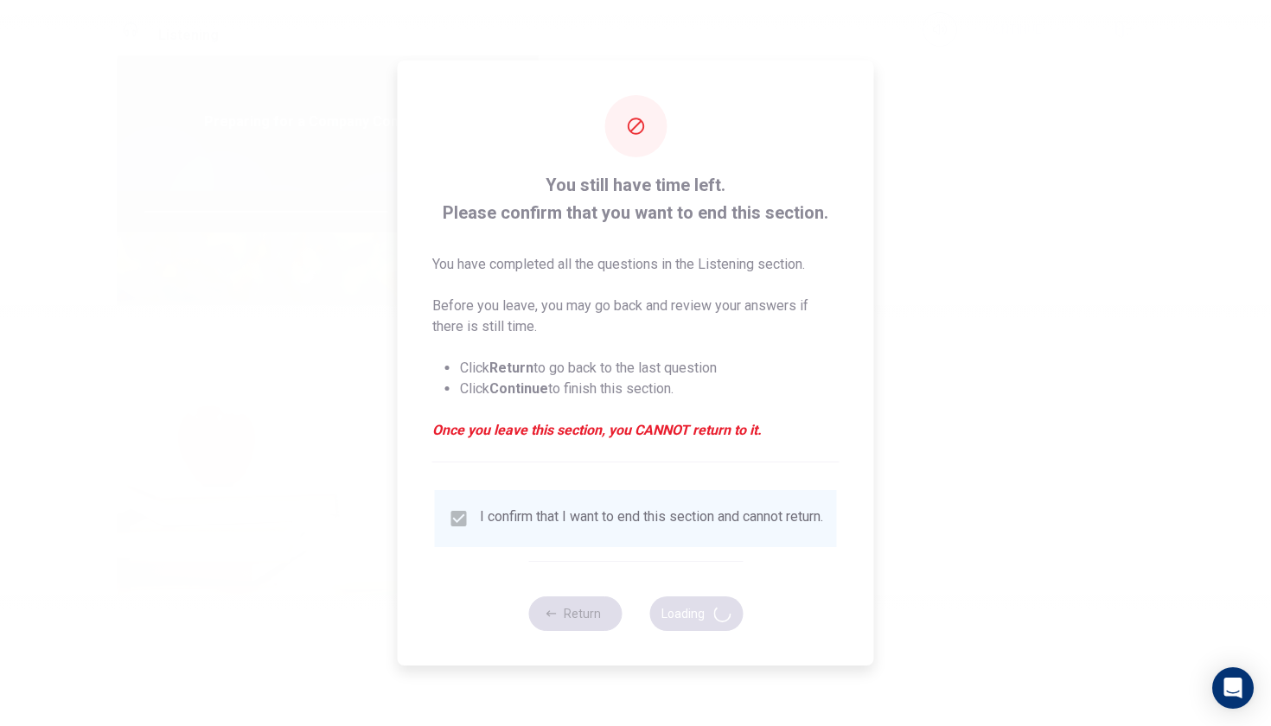
type input "80"
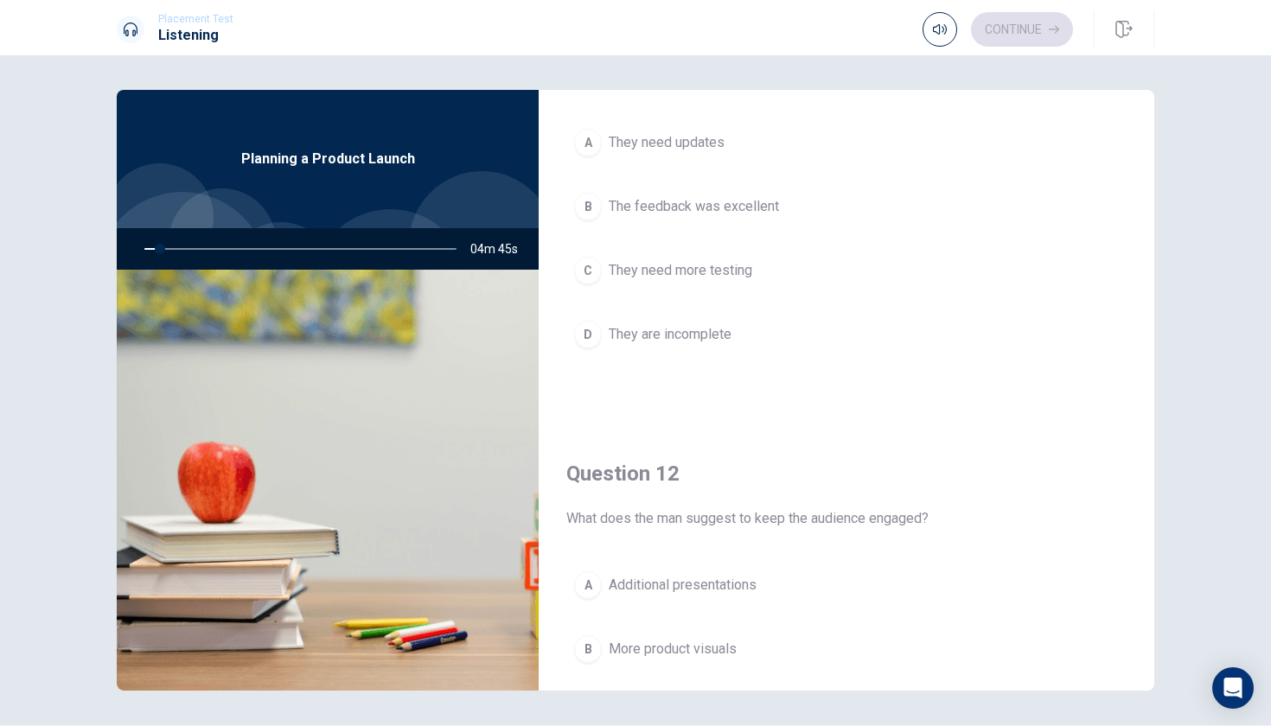
scroll to position [109, 0]
click at [693, 362] on div "A They need updates B The feedback was excellent C They need more testing D The…" at bounding box center [846, 254] width 560 height 270
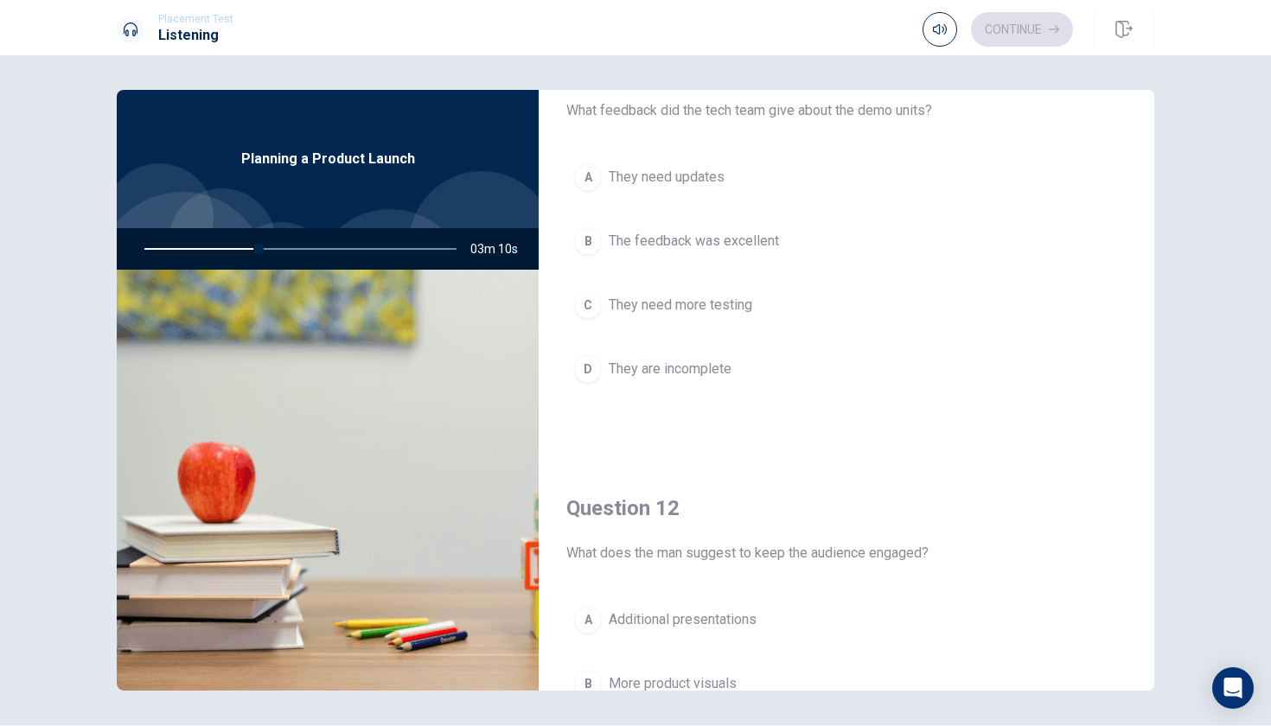
scroll to position [70, 0]
click at [731, 243] on span "The feedback was excellent" at bounding box center [694, 243] width 170 height 21
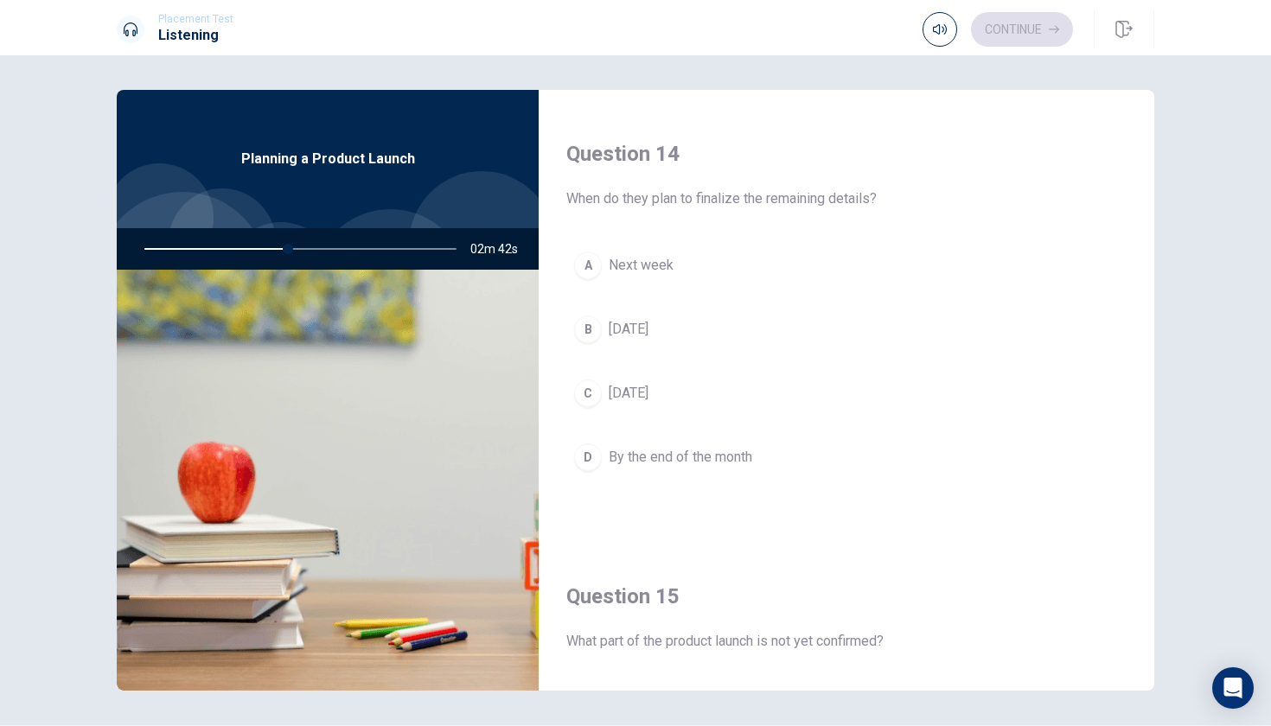
scroll to position [1311, 0]
click at [648, 394] on span "[DATE]" at bounding box center [629, 395] width 40 height 21
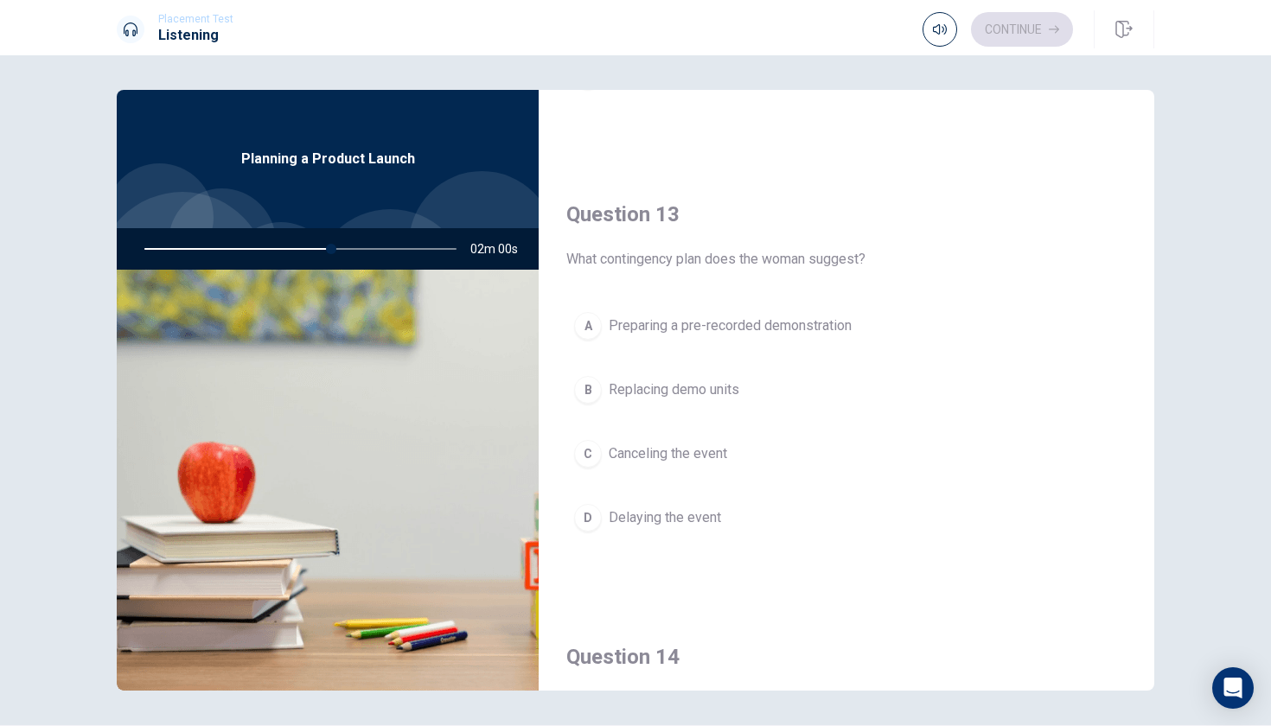
scroll to position [807, 0]
click at [731, 327] on span "Preparing a pre-recorded demonstration" at bounding box center [730, 327] width 243 height 21
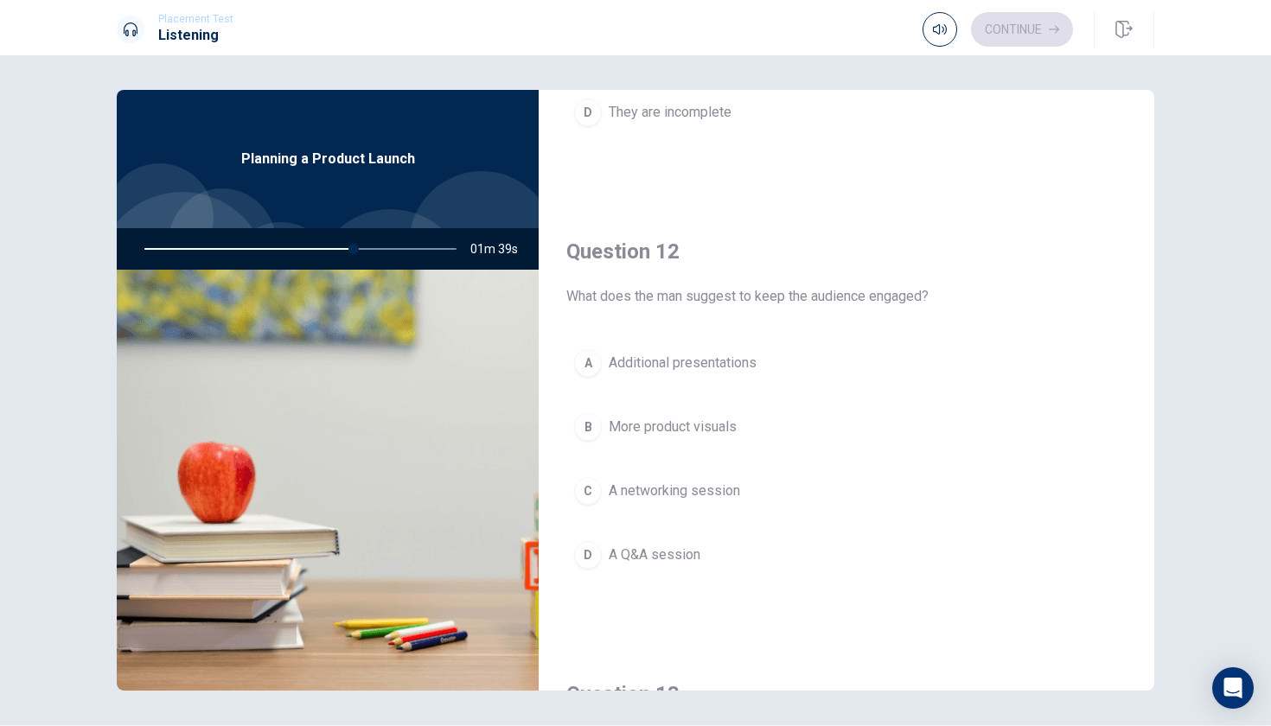
scroll to position [331, 0]
click at [746, 453] on div "A Additional presentations B More product visuals C A networking session D A Q&…" at bounding box center [846, 475] width 560 height 270
click at [742, 425] on button "B More product visuals" at bounding box center [846, 425] width 560 height 43
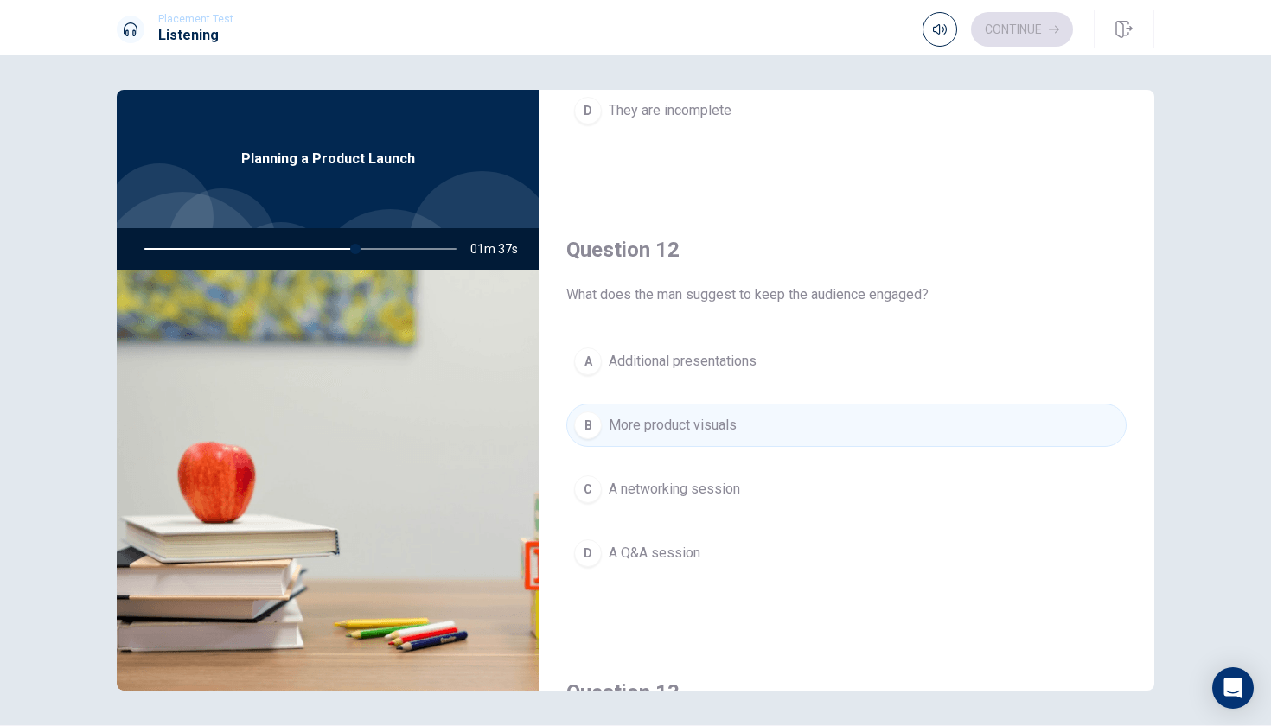
click at [742, 425] on button "B More product visuals" at bounding box center [846, 425] width 560 height 43
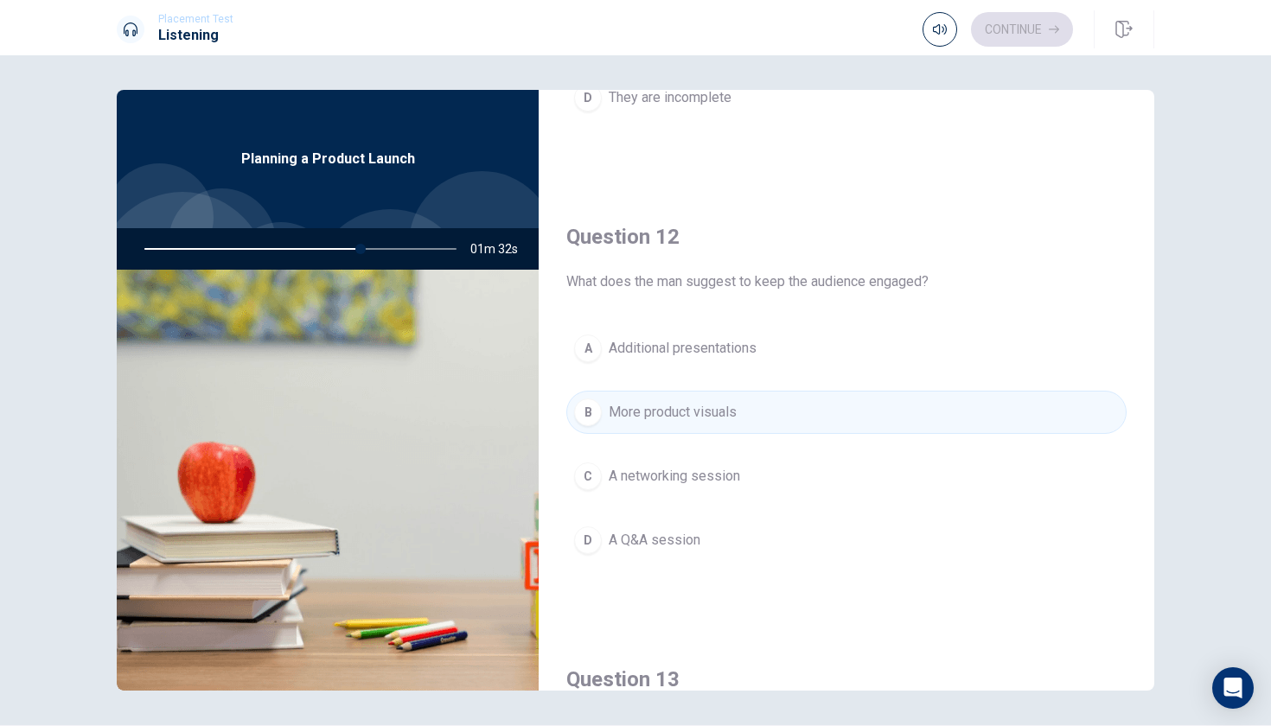
scroll to position [348, 0]
click at [710, 467] on span "A networking session" at bounding box center [674, 472] width 131 height 21
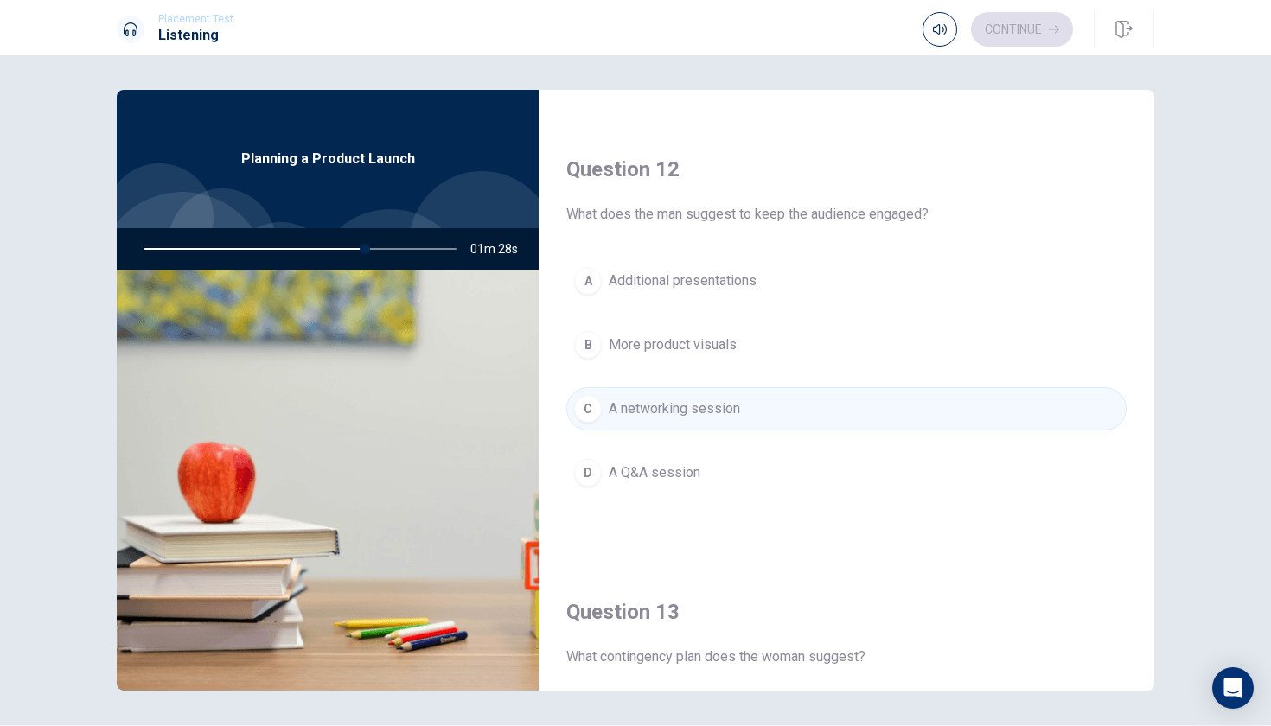
scroll to position [424, 0]
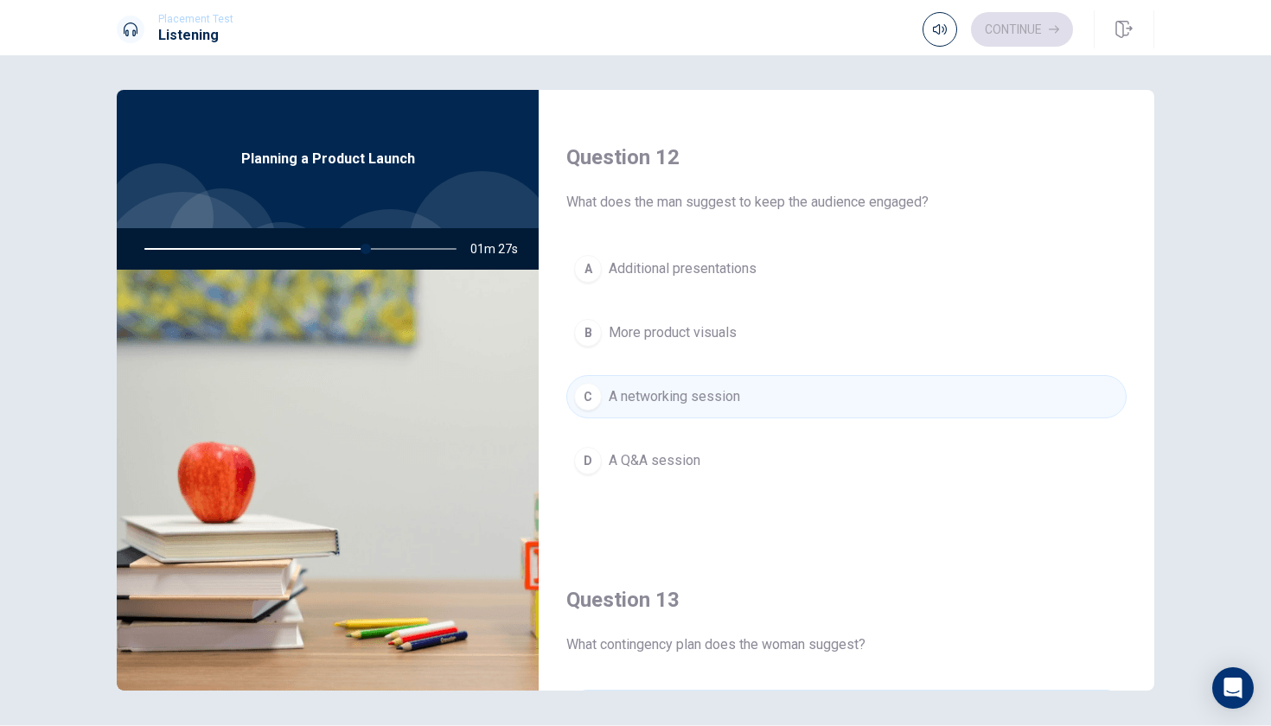
click at [710, 467] on button "D A Q&A session" at bounding box center [846, 460] width 560 height 43
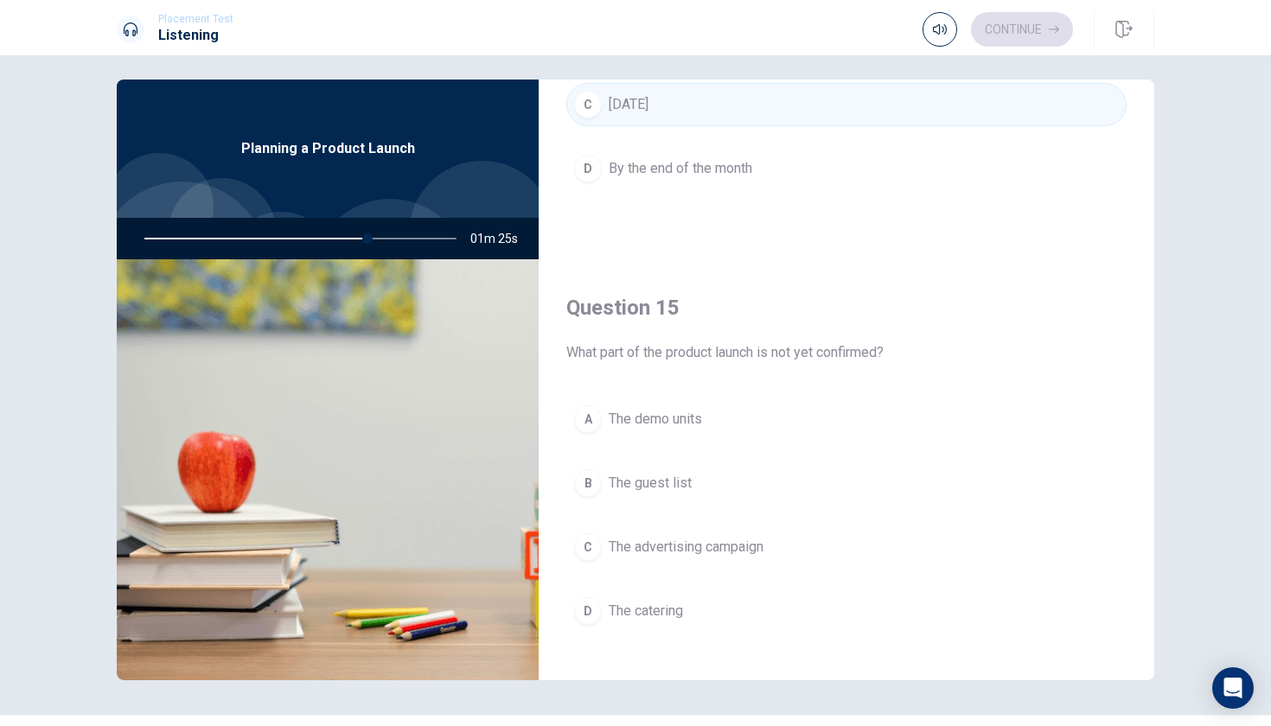
scroll to position [1600, 0]
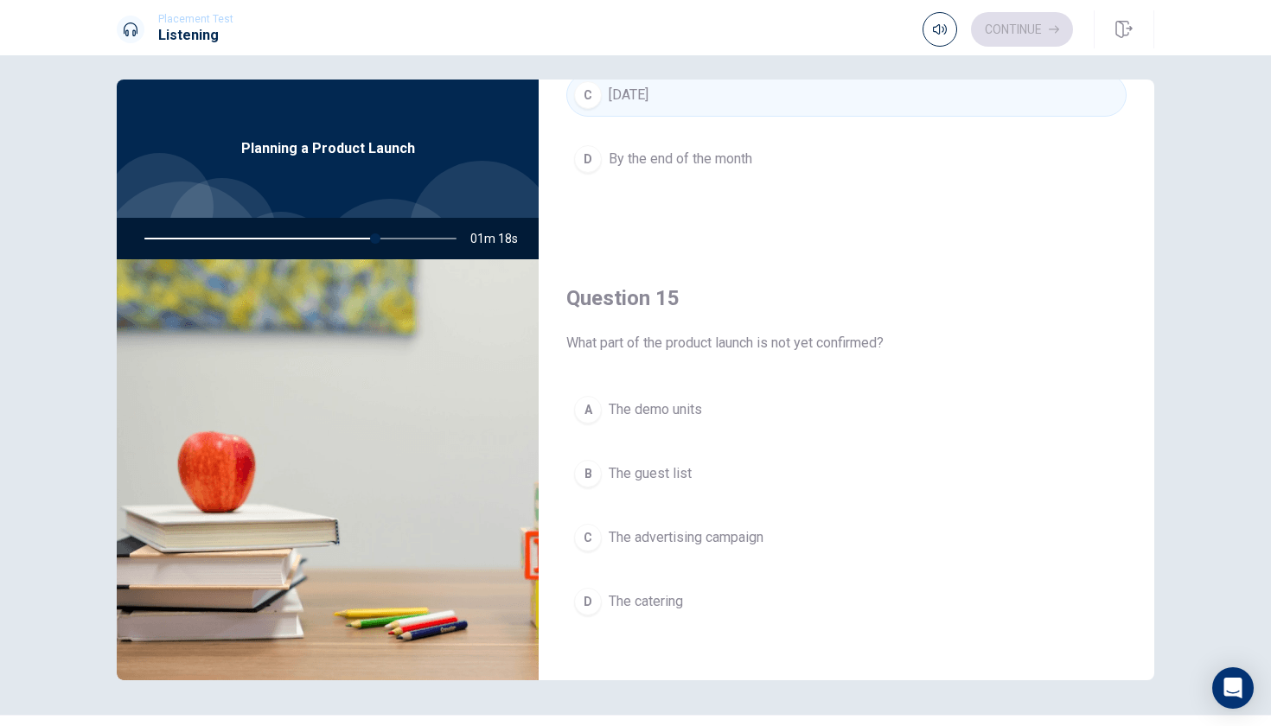
click at [670, 585] on button "D The catering" at bounding box center [846, 601] width 560 height 43
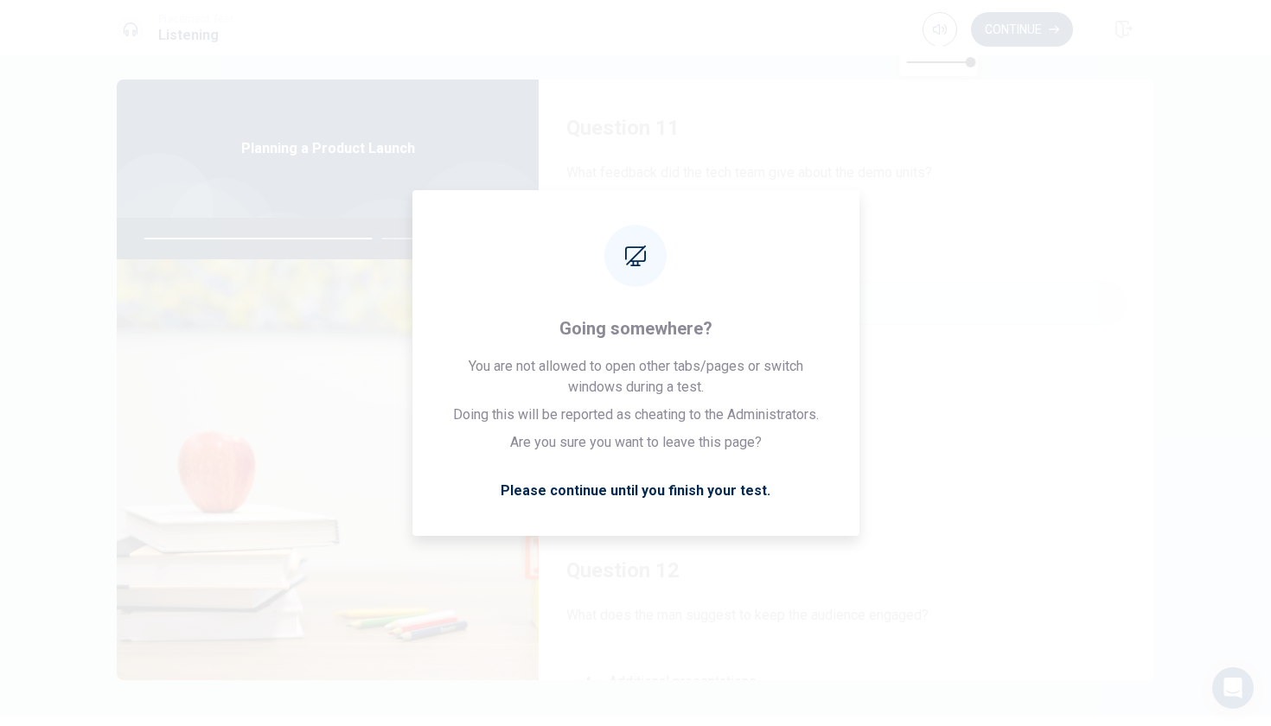
scroll to position [0, 0]
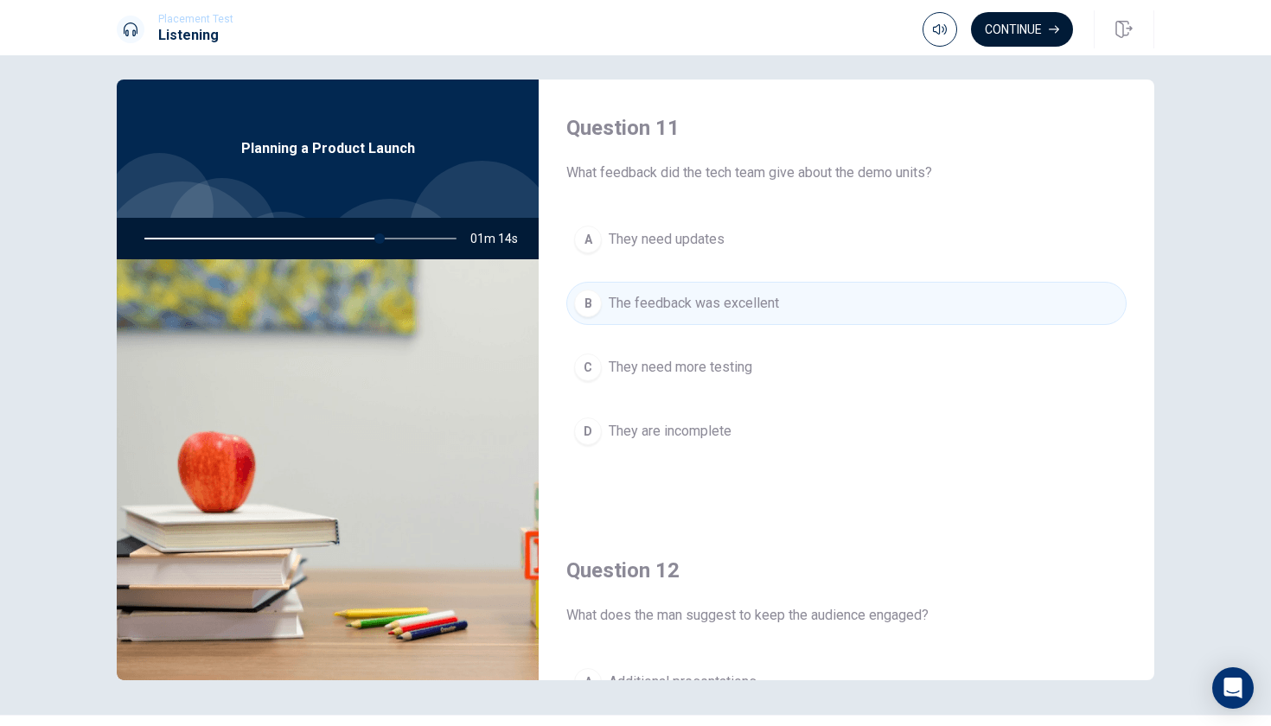
click at [1044, 30] on button "Continue" at bounding box center [1022, 29] width 102 height 35
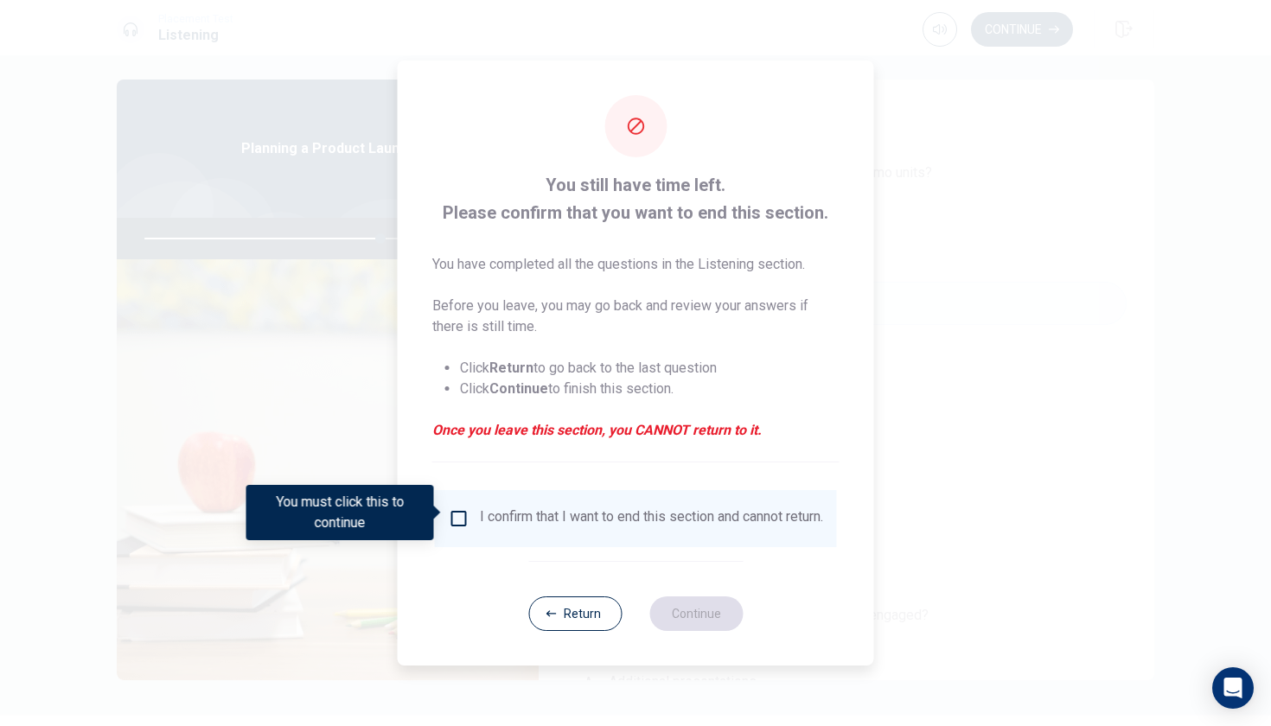
click at [622, 508] on div "I confirm that I want to end this section and cannot return." at bounding box center [651, 518] width 343 height 21
click at [456, 513] on input "You must click this to continue" at bounding box center [459, 518] width 21 height 21
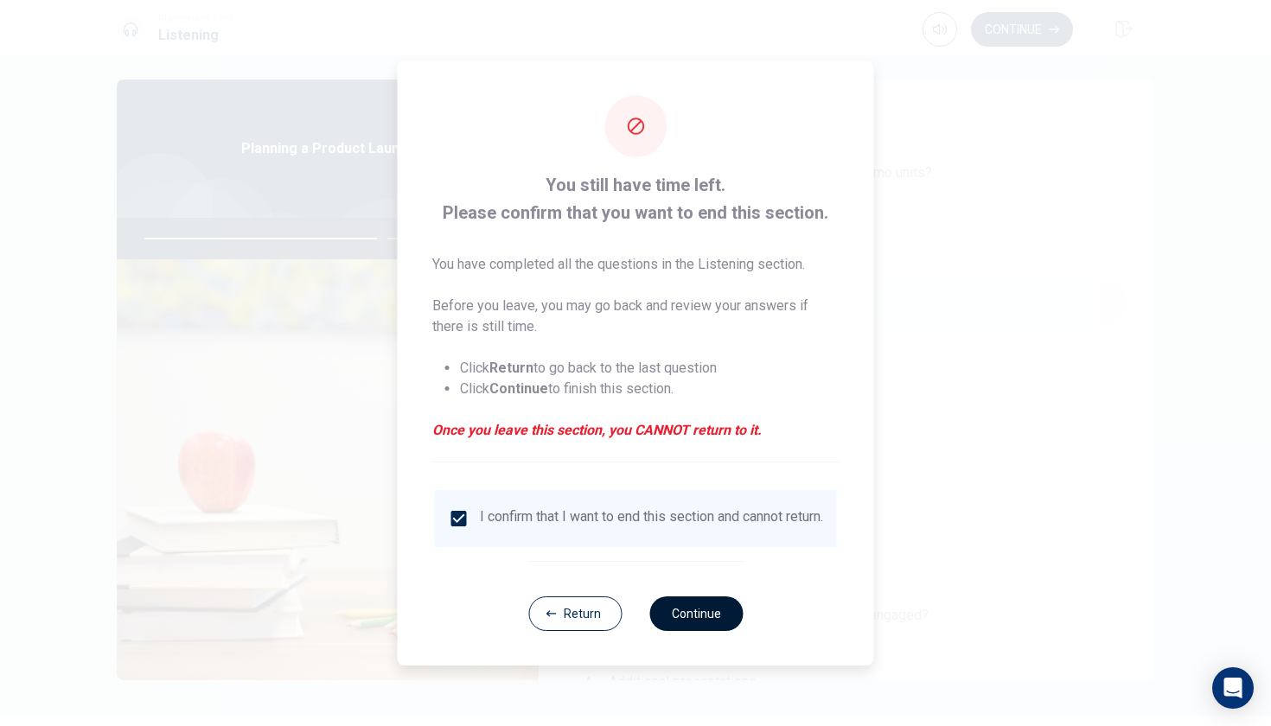
click at [707, 609] on button "Continue" at bounding box center [695, 614] width 93 height 35
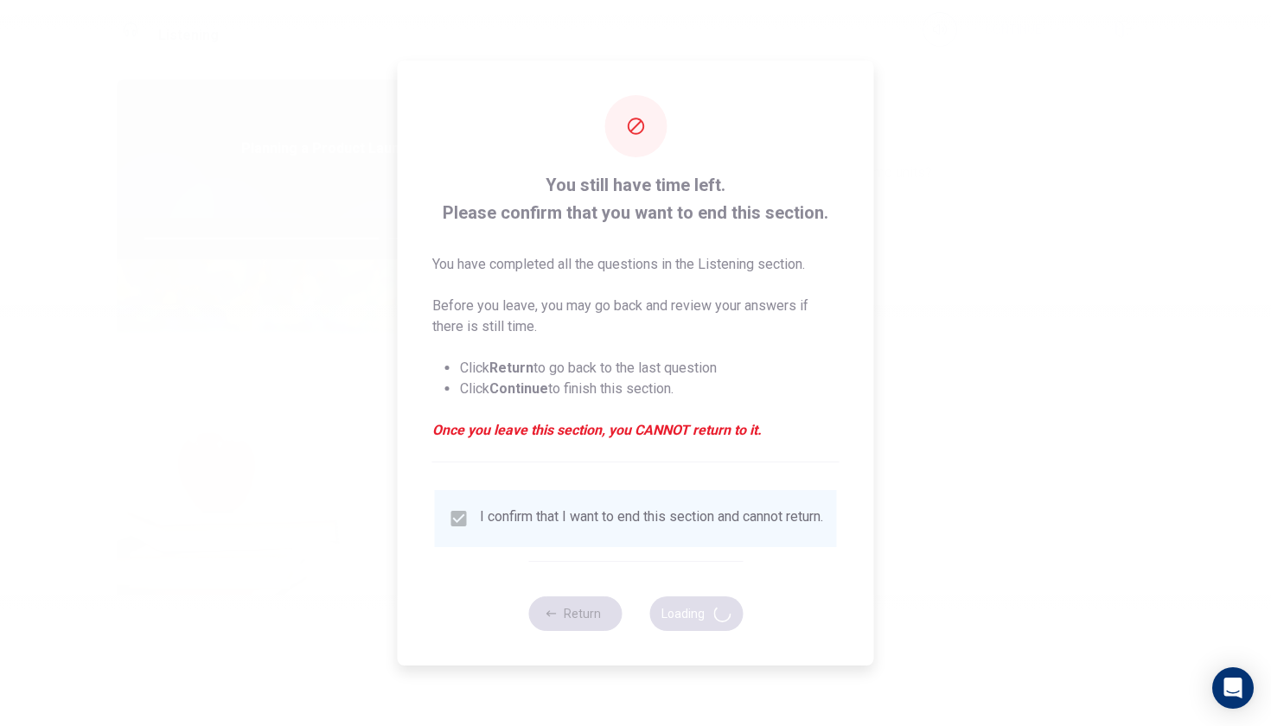
type input "77"
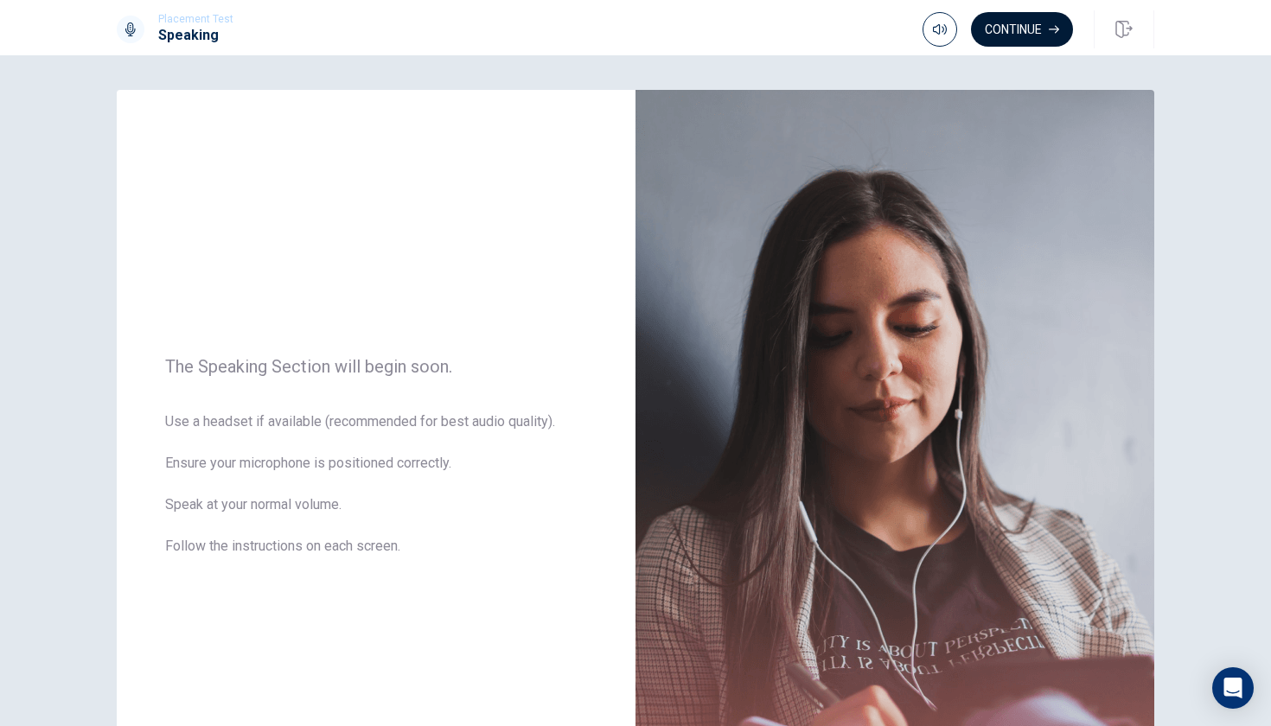
click at [1048, 33] on button "Continue" at bounding box center [1022, 29] width 102 height 35
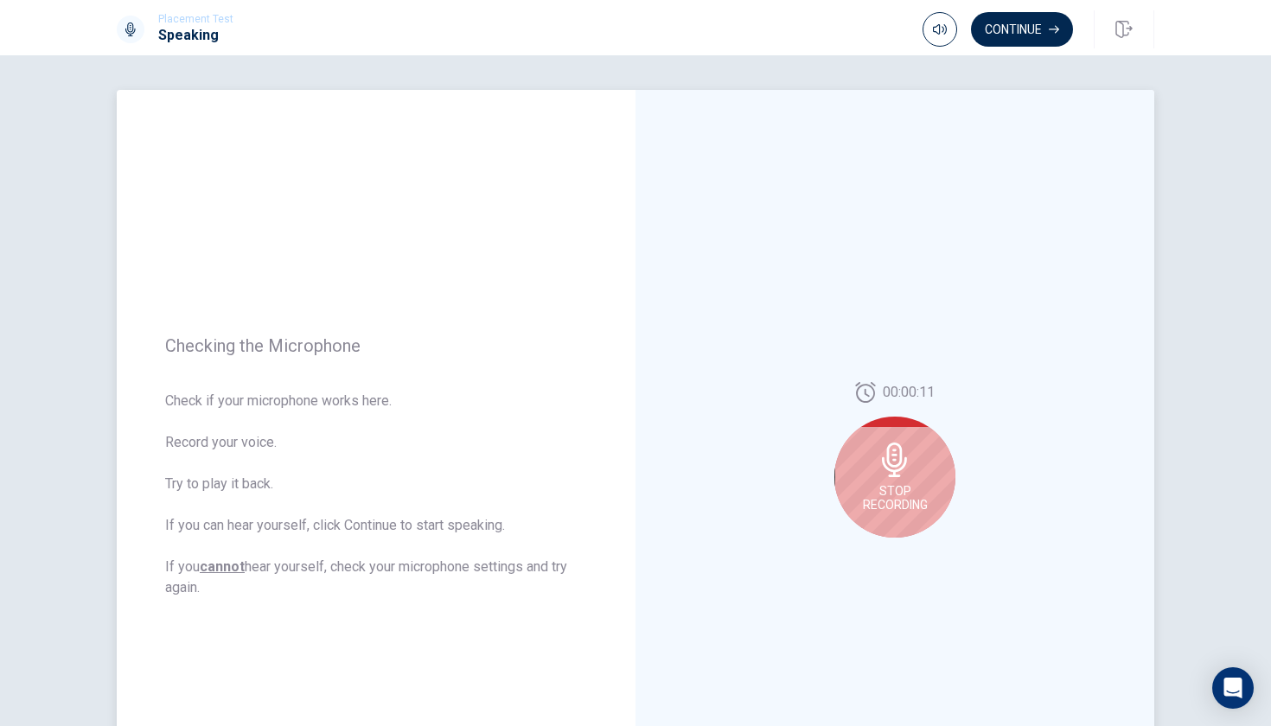
click at [927, 461] on div "Stop Recording" at bounding box center [894, 477] width 121 height 121
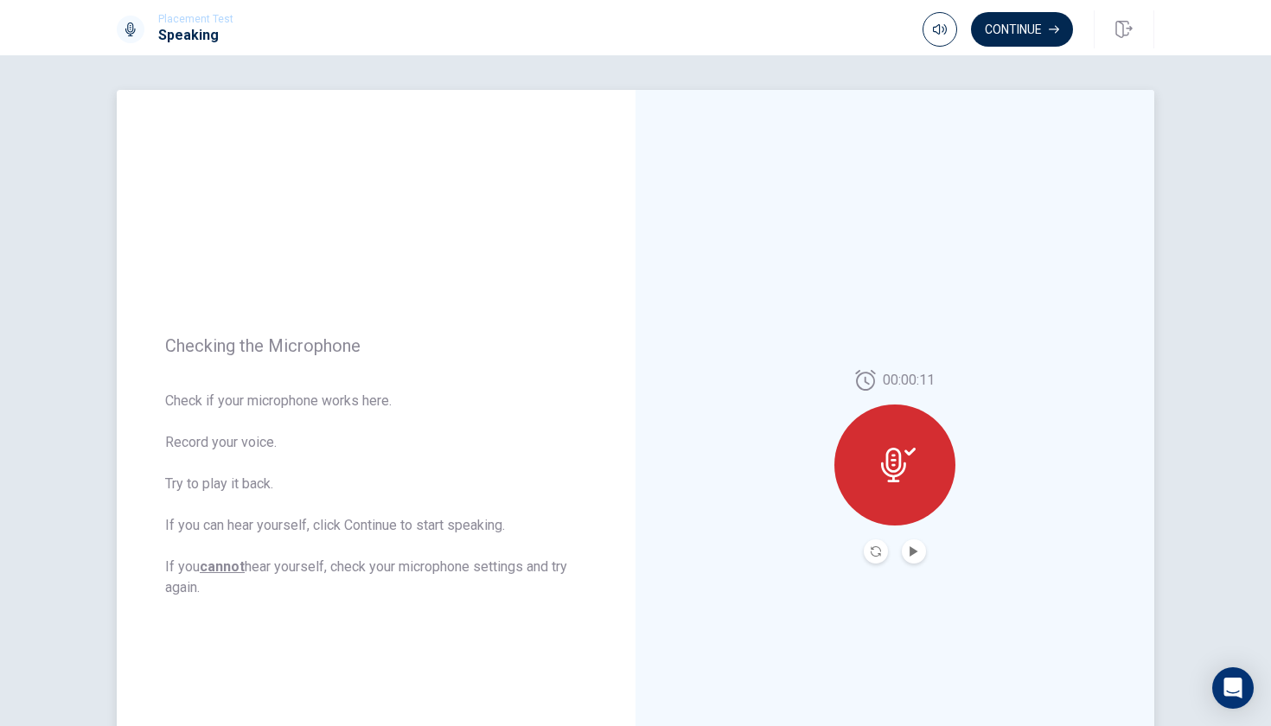
click at [903, 484] on div at bounding box center [894, 465] width 121 height 121
click at [910, 554] on icon "Play Audio" at bounding box center [914, 551] width 8 height 10
click at [905, 466] on icon at bounding box center [893, 465] width 25 height 35
click at [873, 554] on icon "Record Again" at bounding box center [876, 551] width 10 height 10
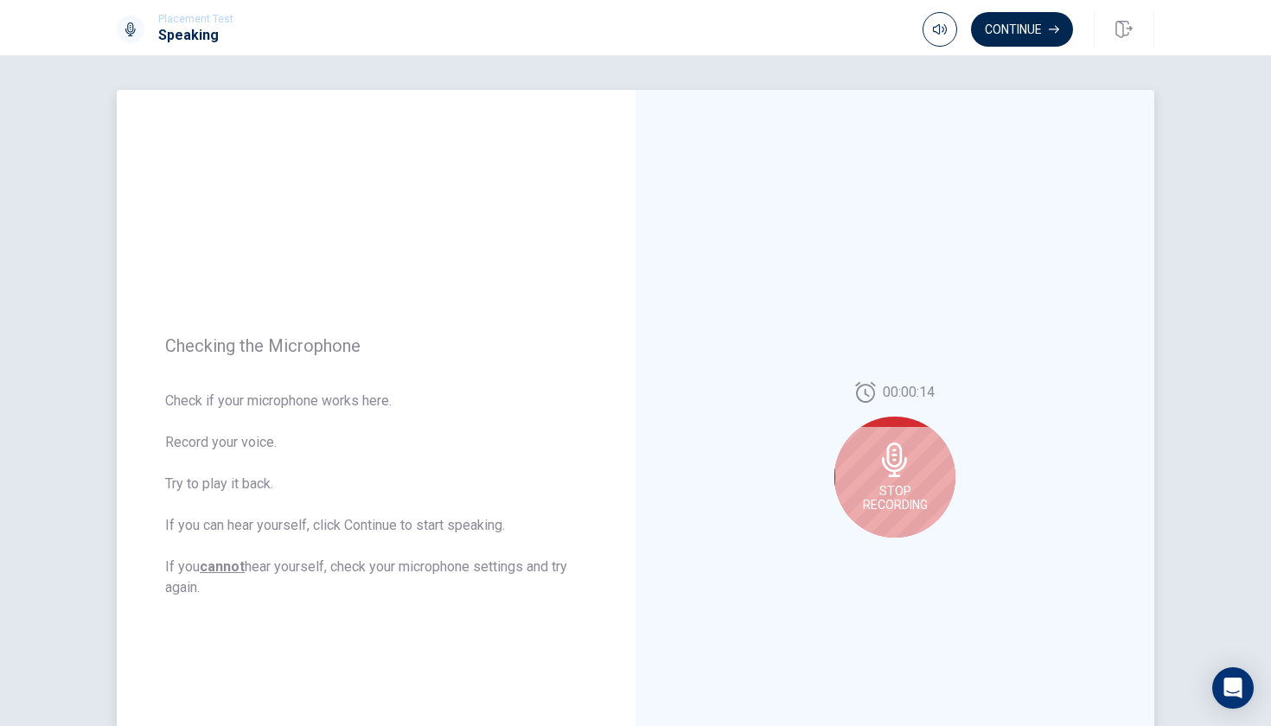
click at [904, 505] on span "Stop Recording" at bounding box center [895, 498] width 65 height 28
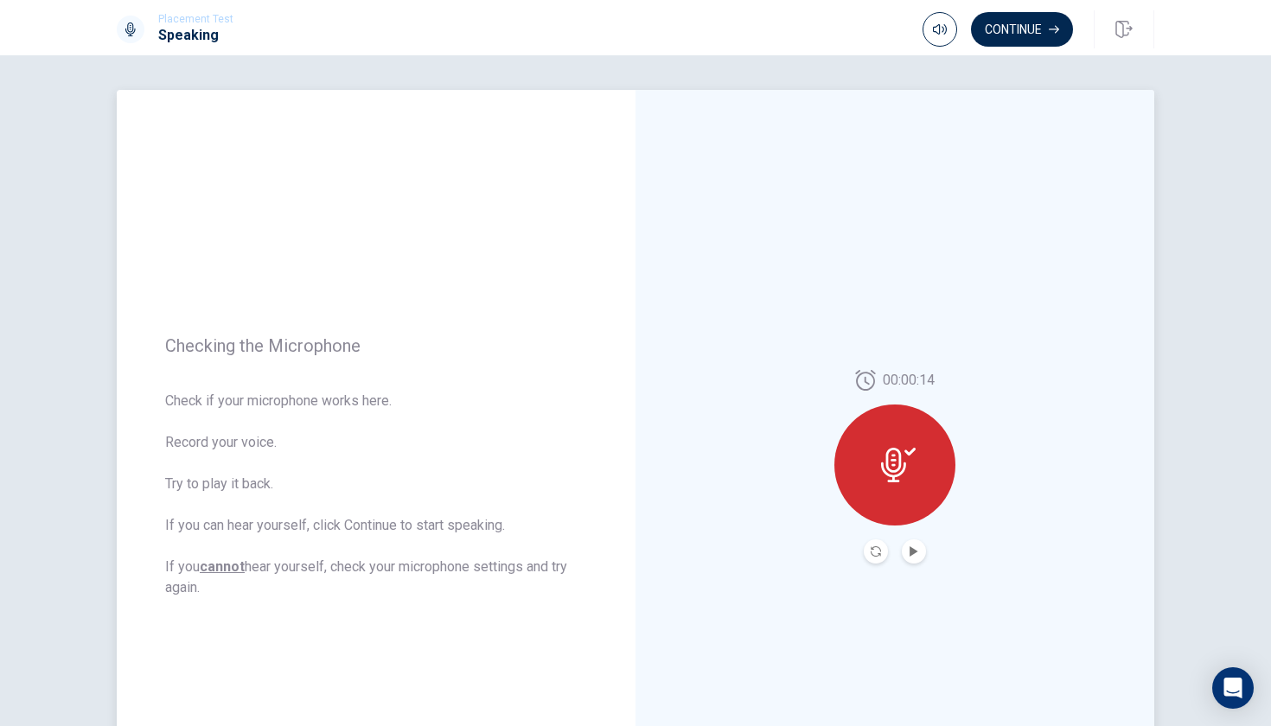
click at [904, 505] on div at bounding box center [894, 465] width 121 height 121
click at [876, 555] on icon "Record Again" at bounding box center [876, 551] width 10 height 10
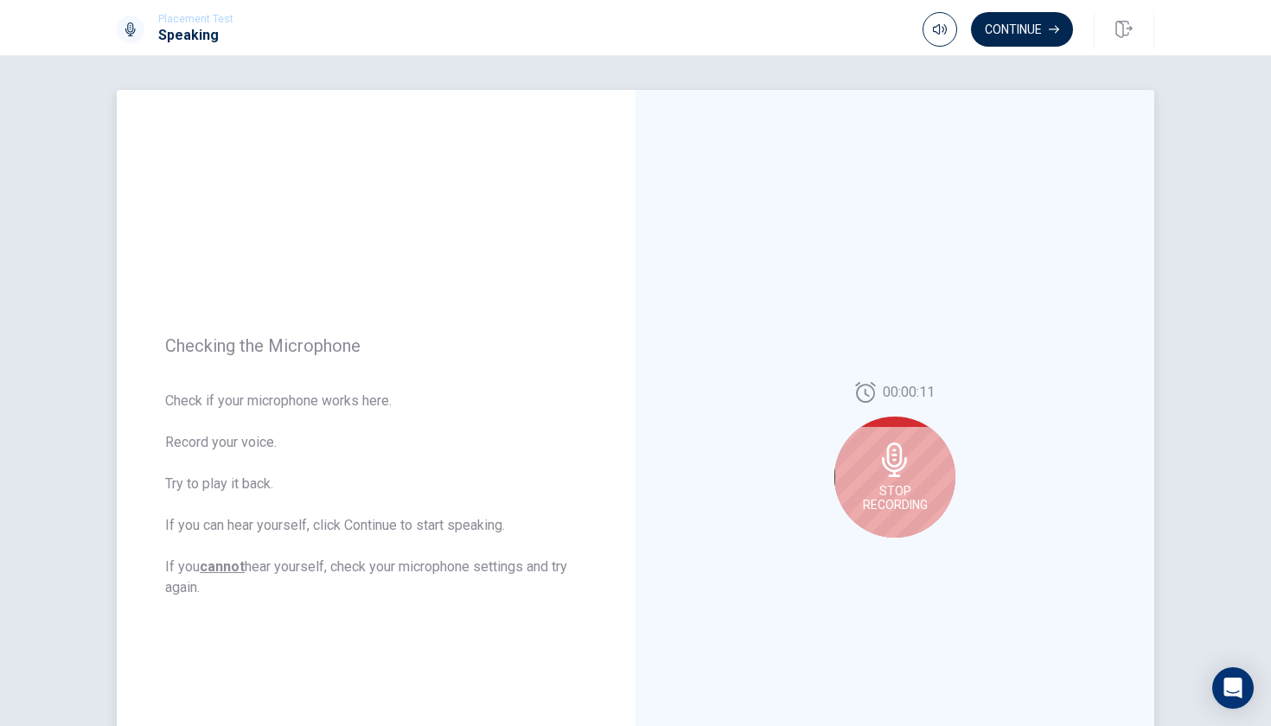
click at [940, 468] on div "Stop Recording" at bounding box center [894, 477] width 121 height 121
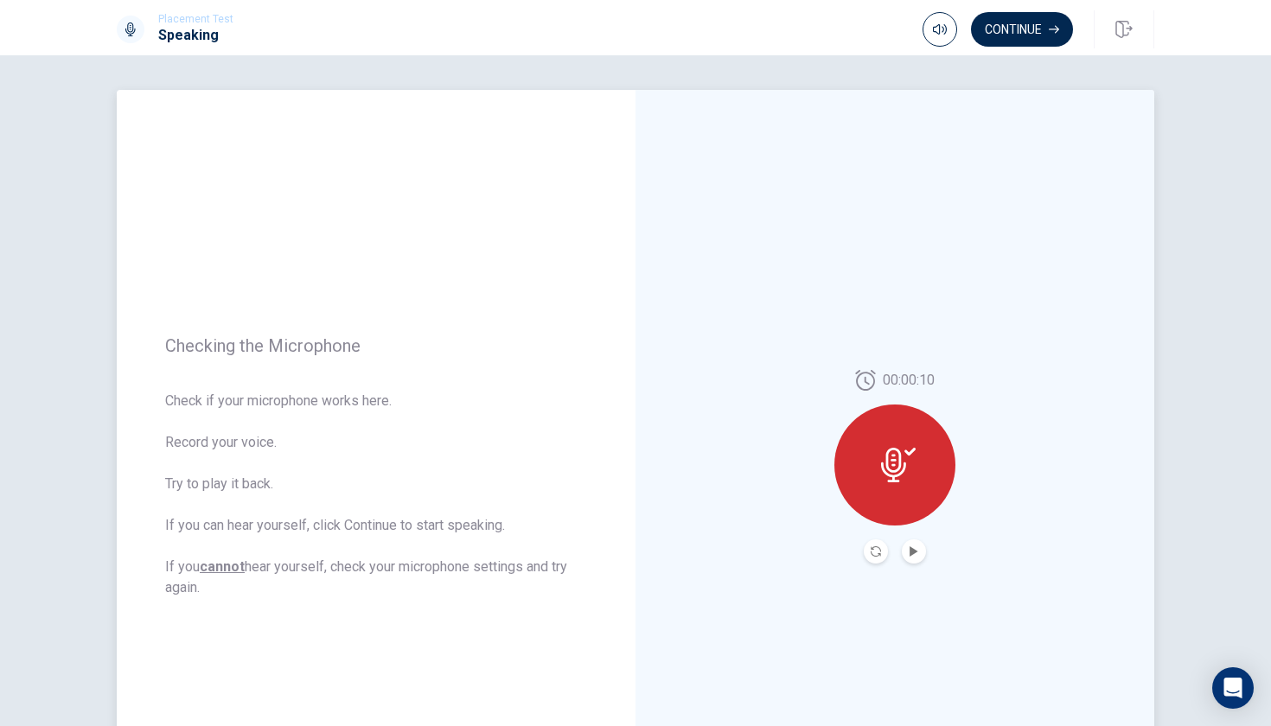
click at [911, 564] on div "00:00:10" at bounding box center [894, 467] width 519 height 754
click at [911, 552] on icon "Play Audio" at bounding box center [914, 551] width 8 height 10
click at [1019, 41] on button "Continue" at bounding box center [1022, 29] width 102 height 35
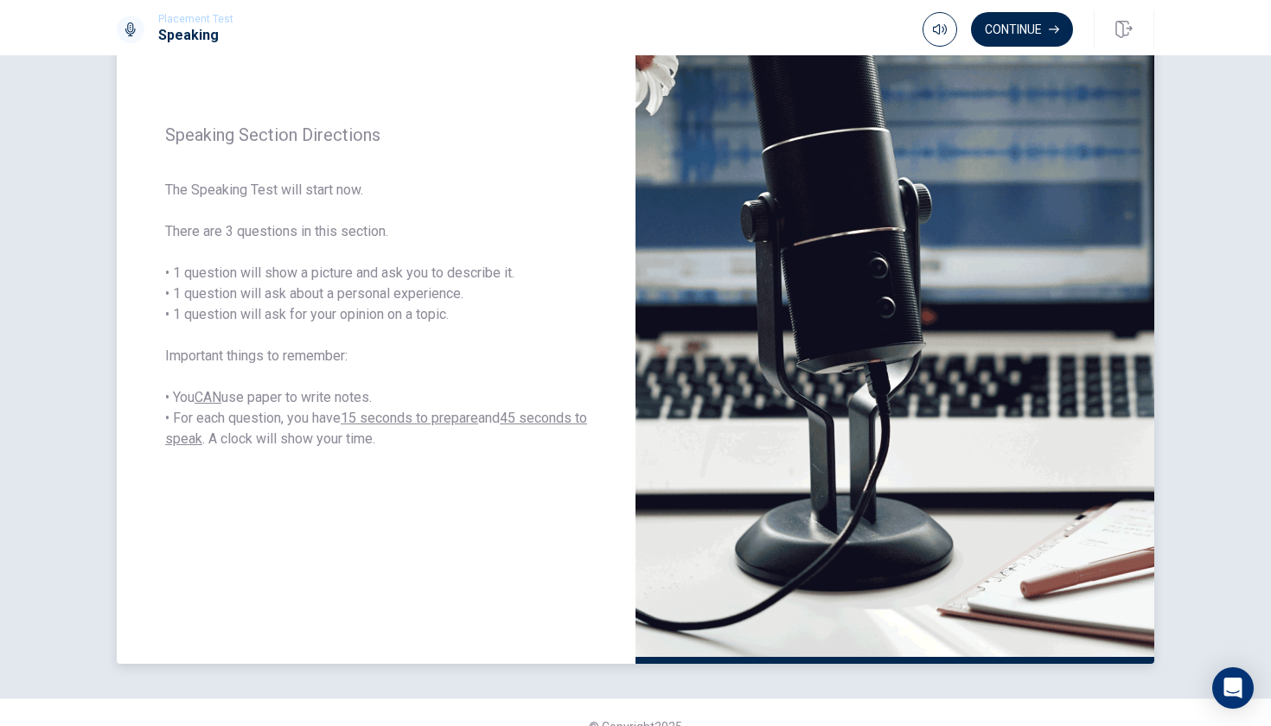
scroll to position [182, 0]
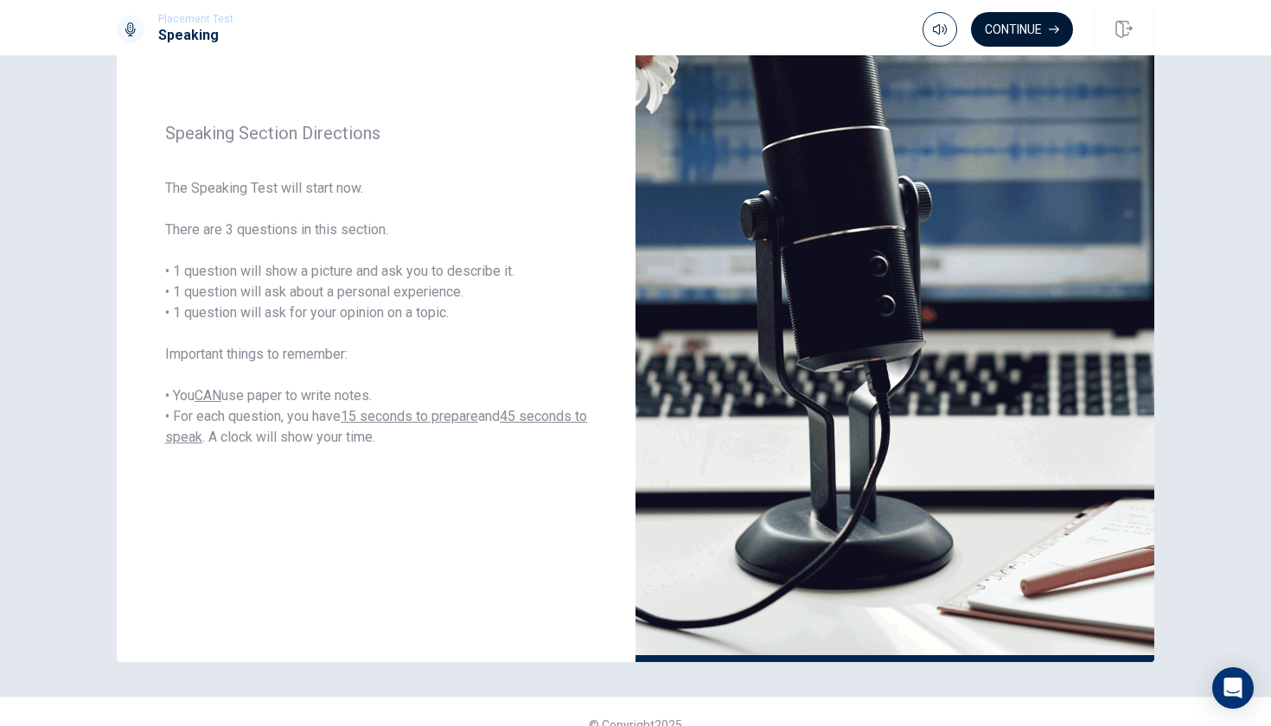
click at [1006, 29] on button "Continue" at bounding box center [1022, 29] width 102 height 35
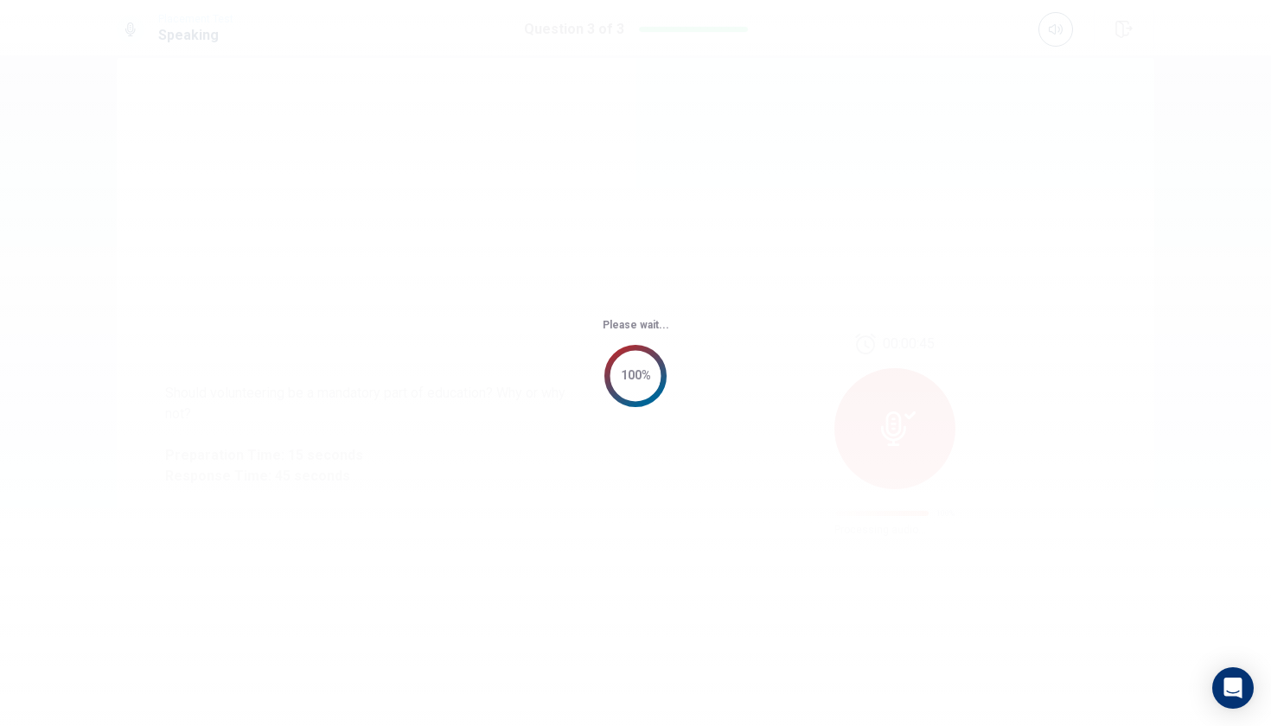
scroll to position [0, 0]
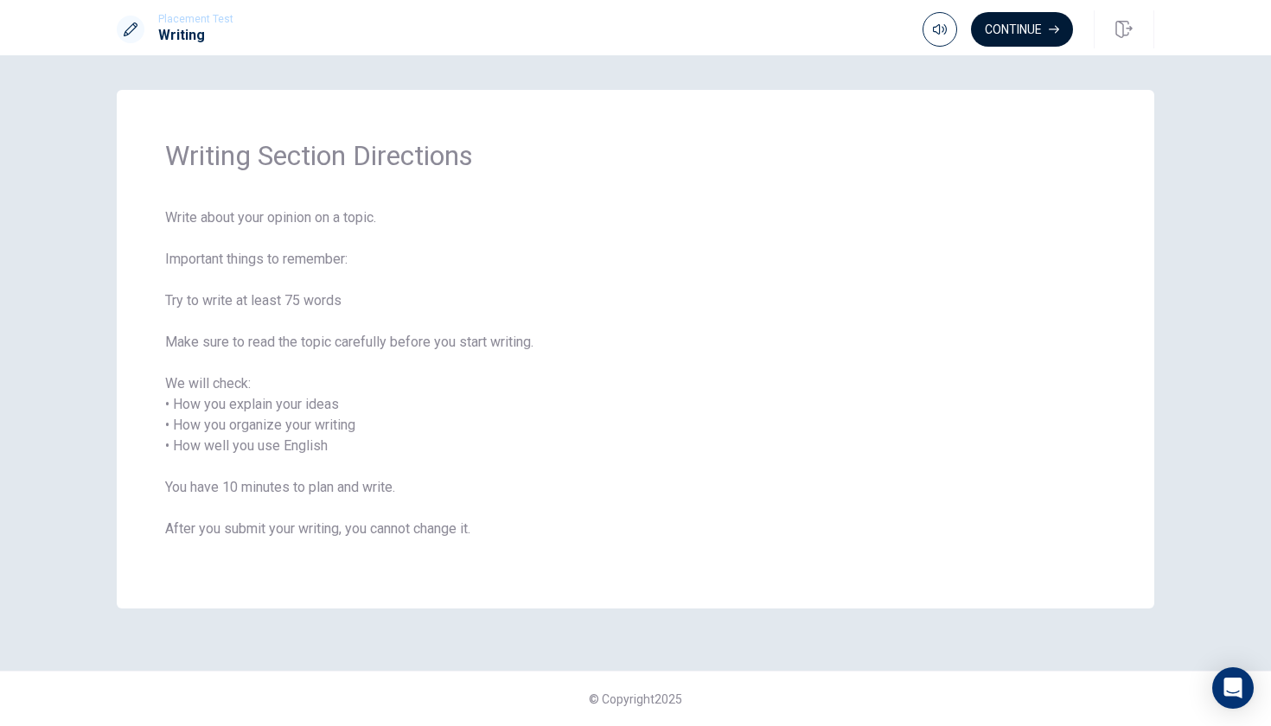
click at [1029, 29] on button "Continue" at bounding box center [1022, 29] width 102 height 35
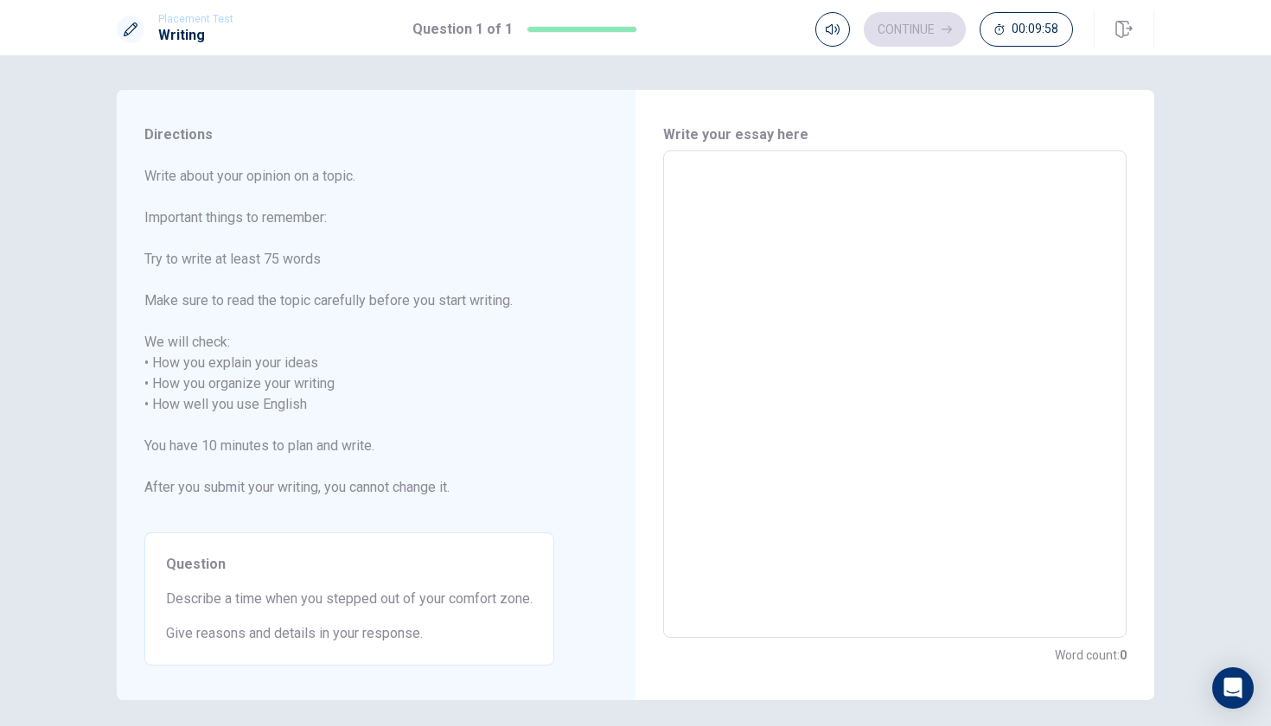
click at [964, 239] on textarea at bounding box center [894, 394] width 439 height 459
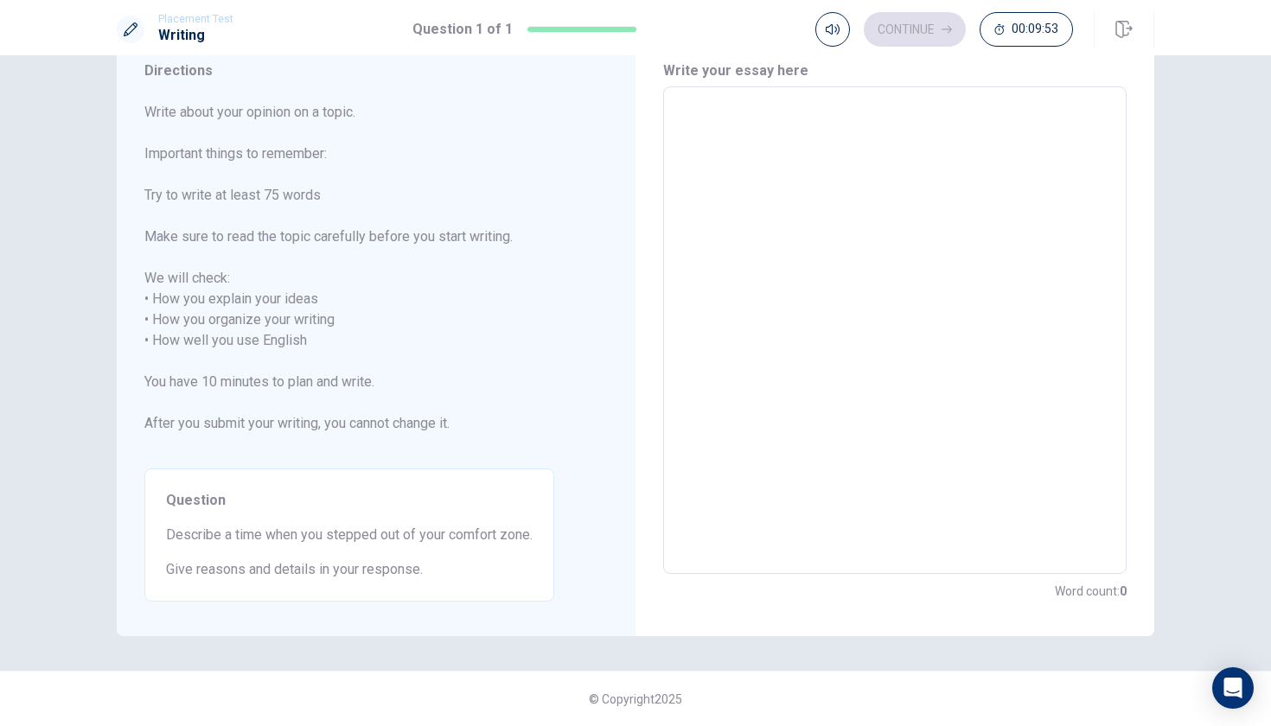
scroll to position [64, 0]
type textarea "A"
type textarea "x"
type textarea "A"
type textarea "x"
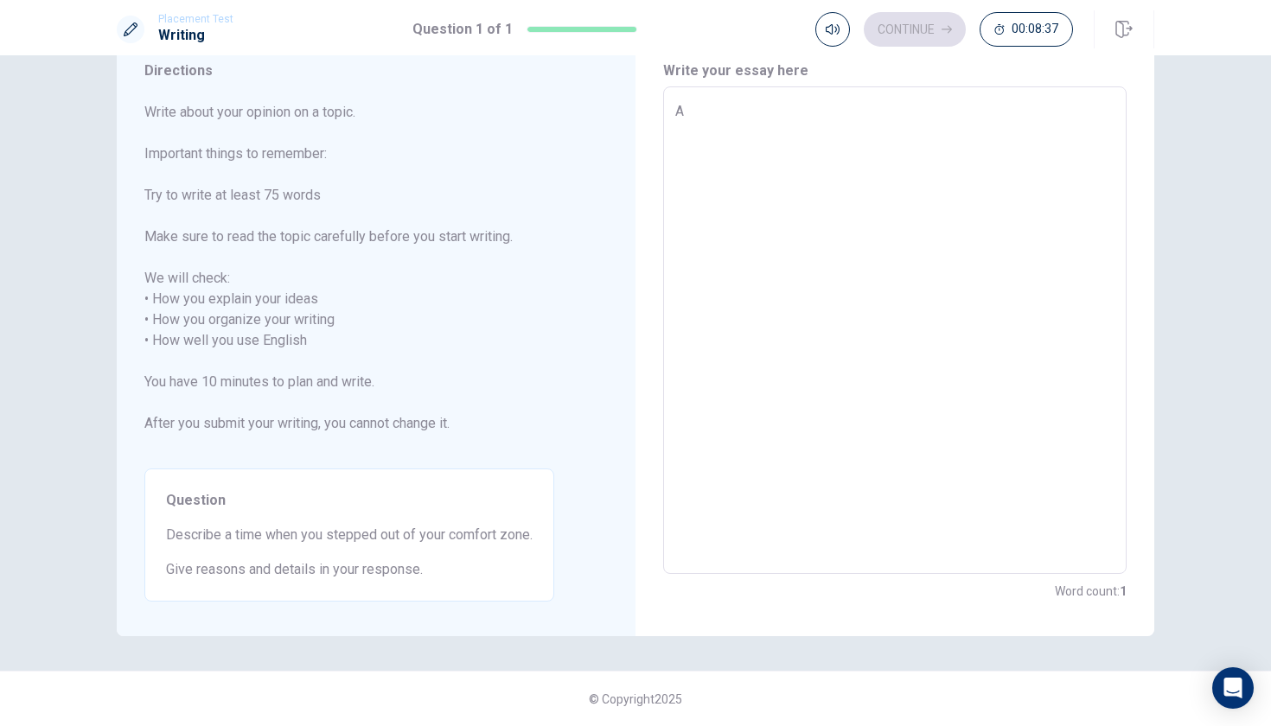
type textarea "A t"
type textarea "x"
type textarea "A ti"
type textarea "x"
type textarea "A [PERSON_NAME]"
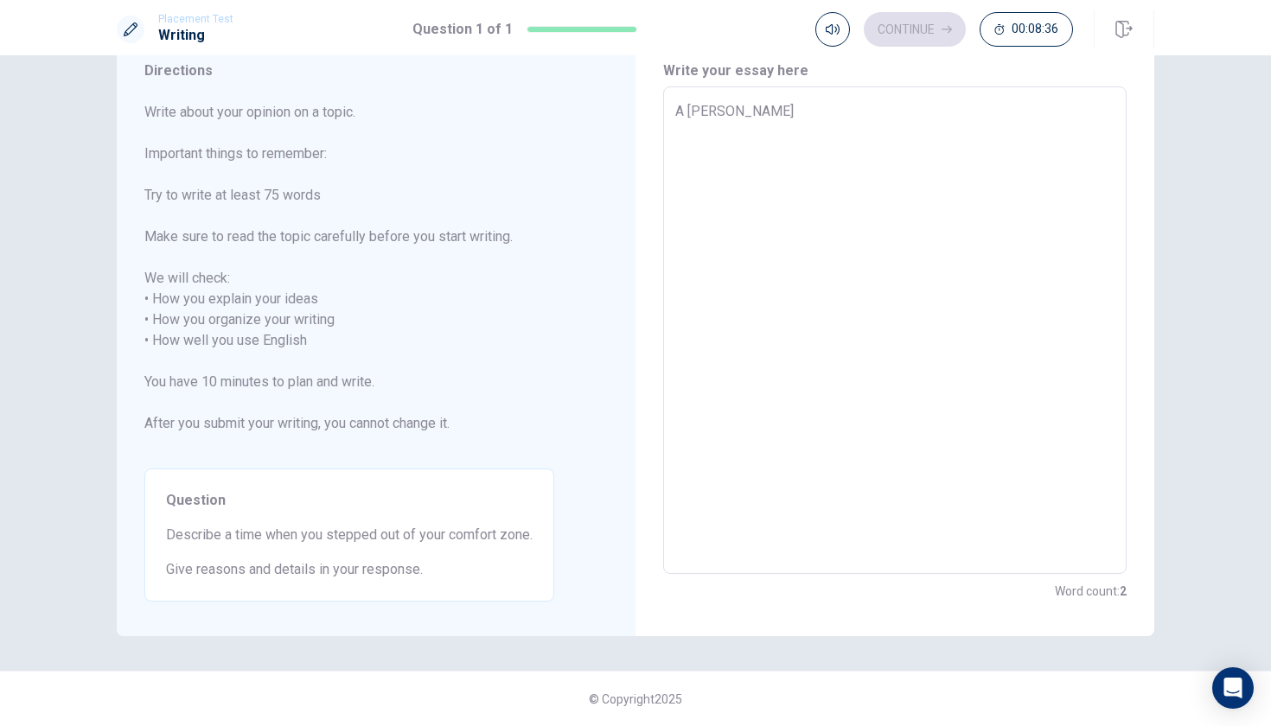
type textarea "x"
type textarea "A time"
type textarea "x"
type textarea "A time"
type textarea "x"
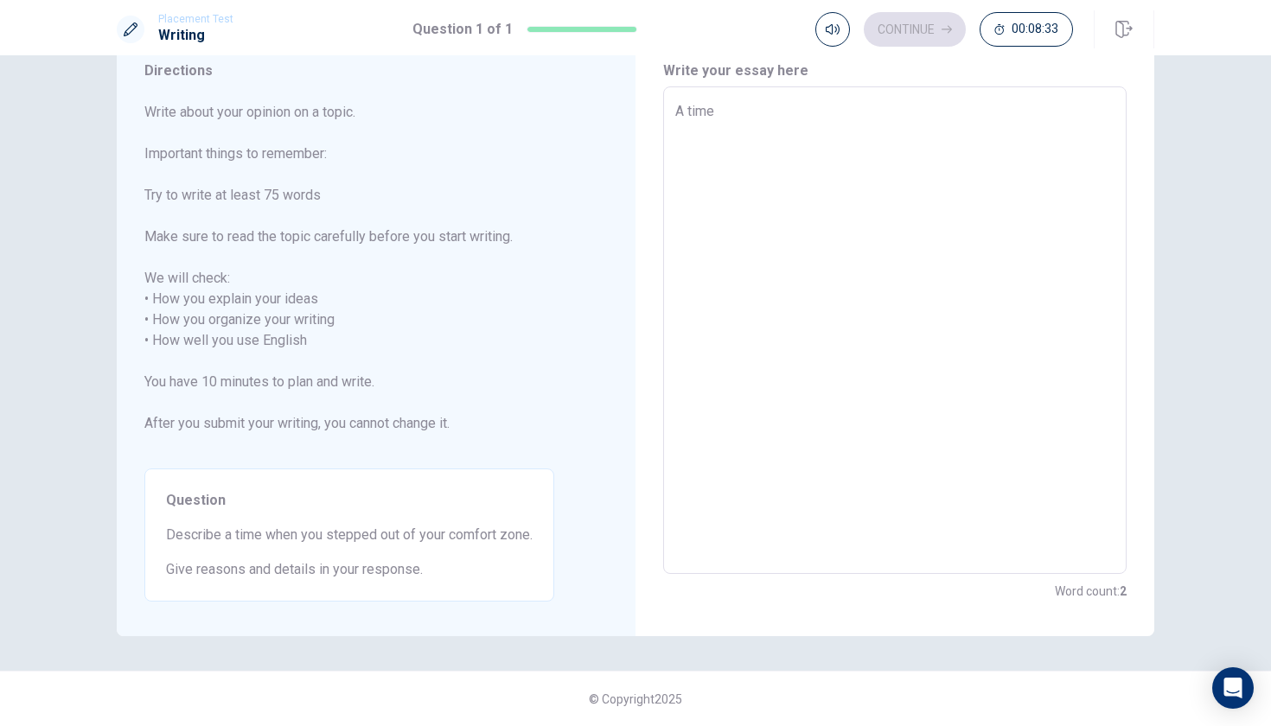
type textarea "A time w"
type textarea "x"
type textarea "A time wh"
type textarea "x"
type textarea "A time whe"
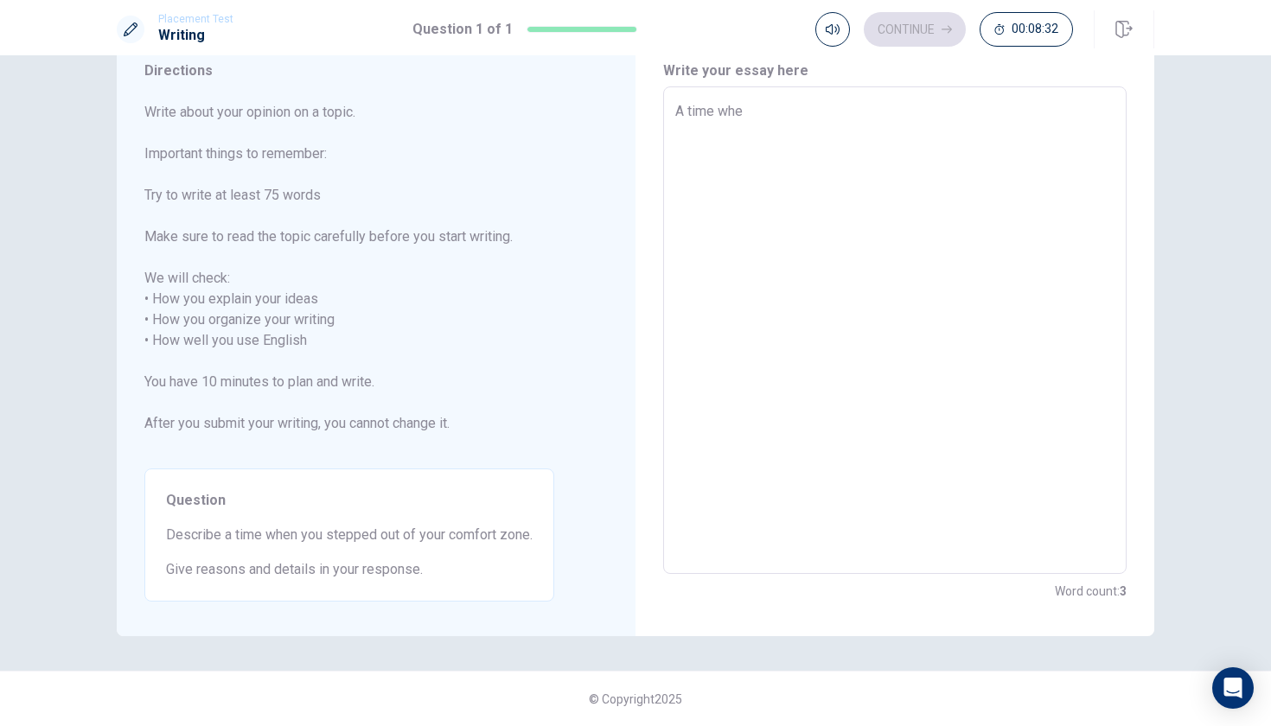
type textarea "x"
type textarea "A time when"
type textarea "x"
type textarea "A time when"
type textarea "x"
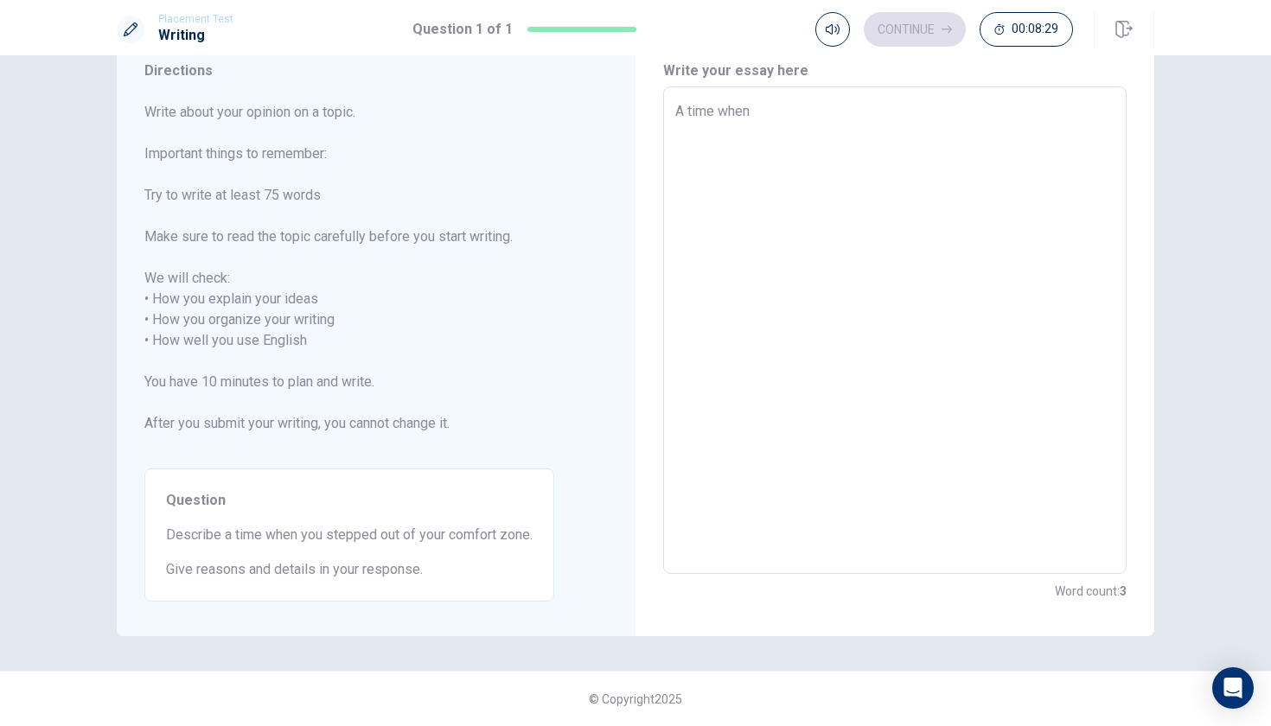
type textarea "A time when i"
type textarea "x"
type textarea "A time when i"
type textarea "x"
type textarea "A time when i s"
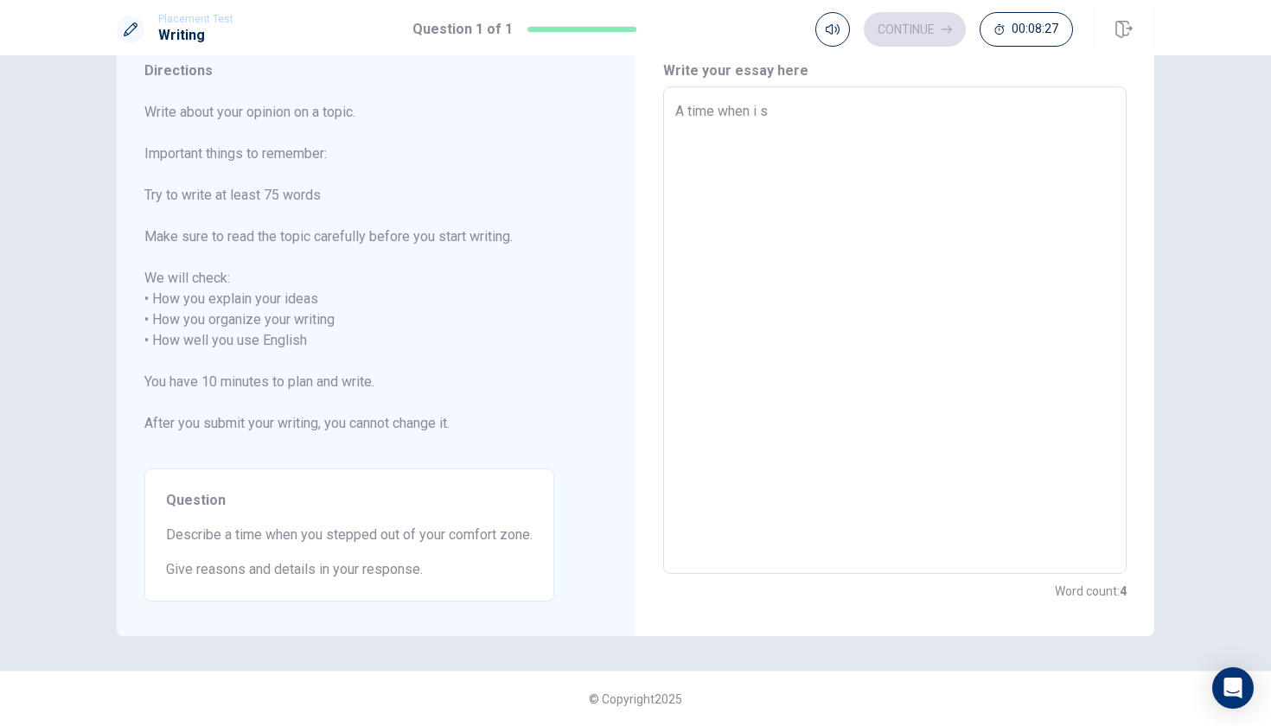
type textarea "x"
type textarea "A time when i st"
type textarea "x"
type textarea "A time when i ste"
type textarea "x"
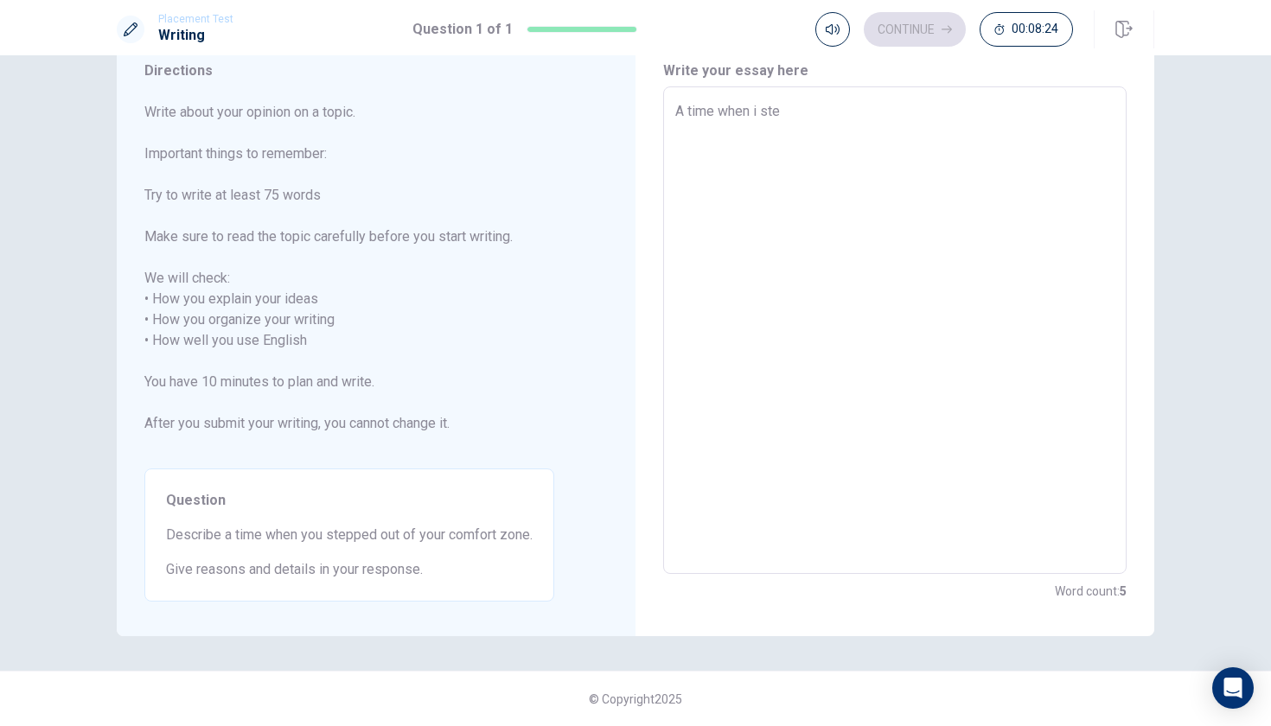
type textarea "A time when i step"
type textarea "x"
type textarea "A time when i [PERSON_NAME]"
type textarea "x"
type textarea "A time when i steppe"
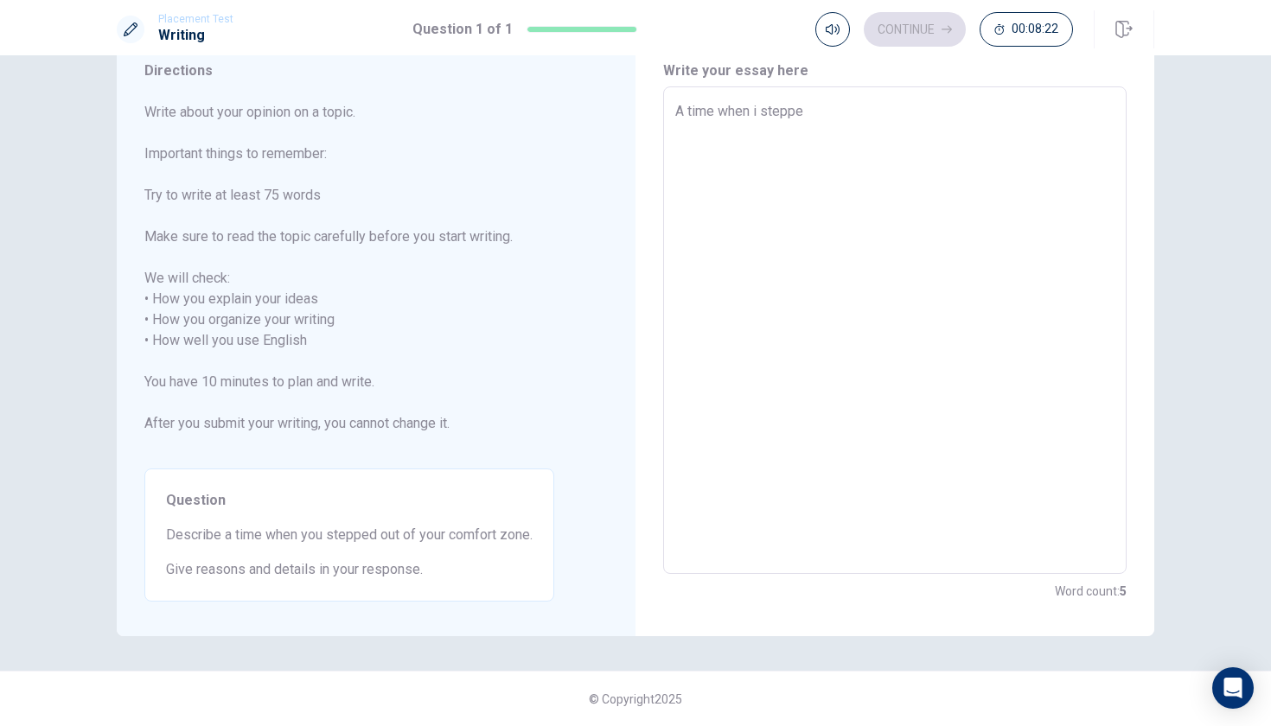
type textarea "x"
type textarea "A time when i stepped"
type textarea "x"
type textarea "A time when i stepped"
type textarea "x"
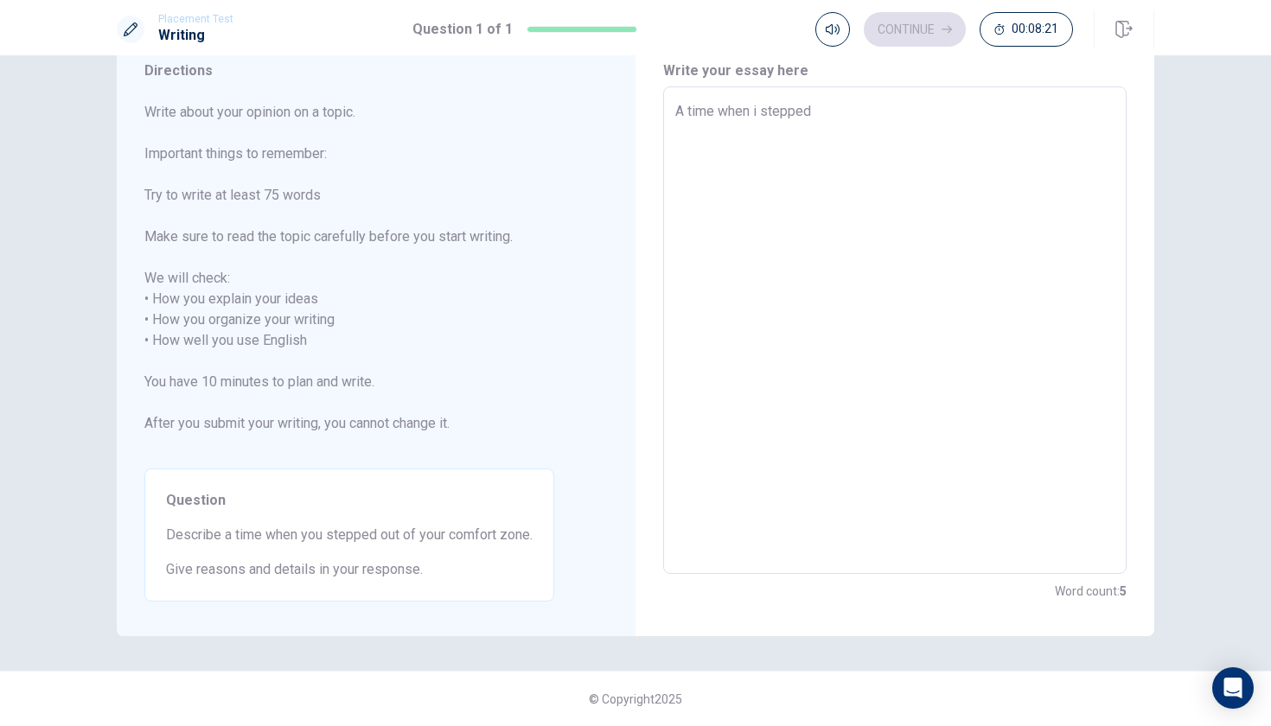
type textarea "A time when i stepped o"
type textarea "x"
type textarea "A time when i stepped ou"
type textarea "x"
type textarea "A time when i stepped out"
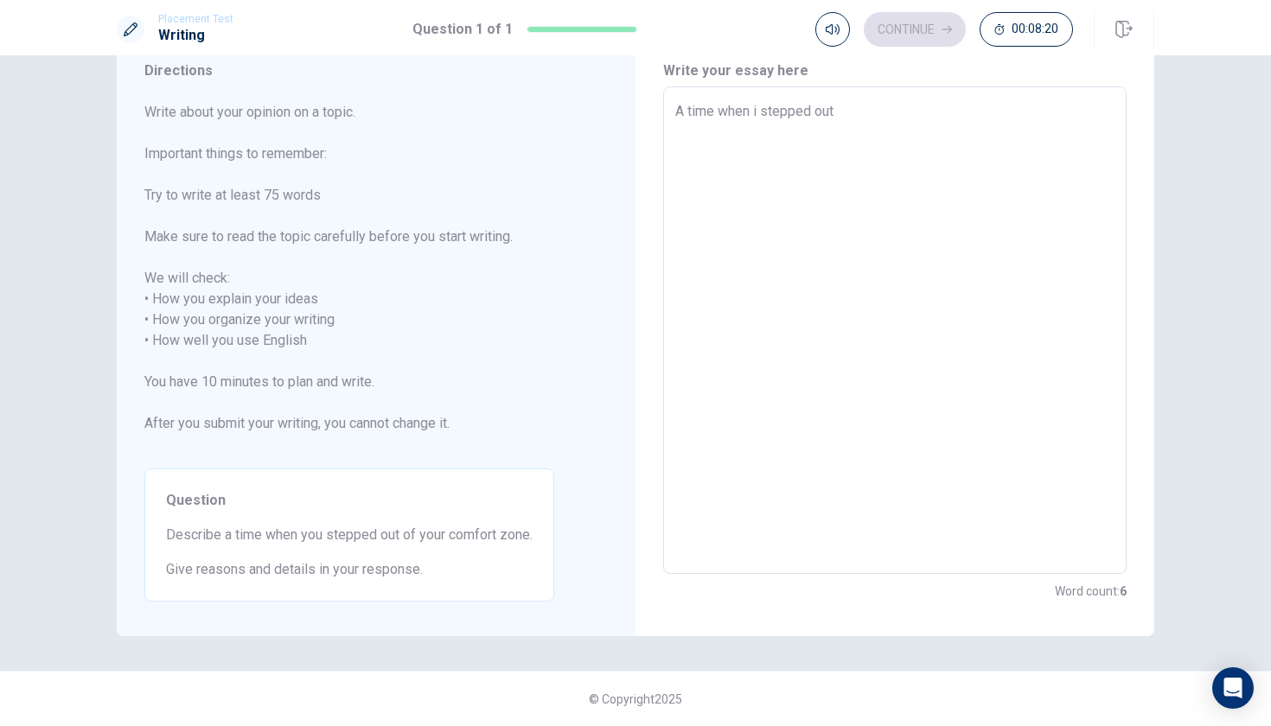
type textarea "x"
type textarea "A time when i stepped out"
type textarea "x"
type textarea "A time when i stepped out o"
type textarea "x"
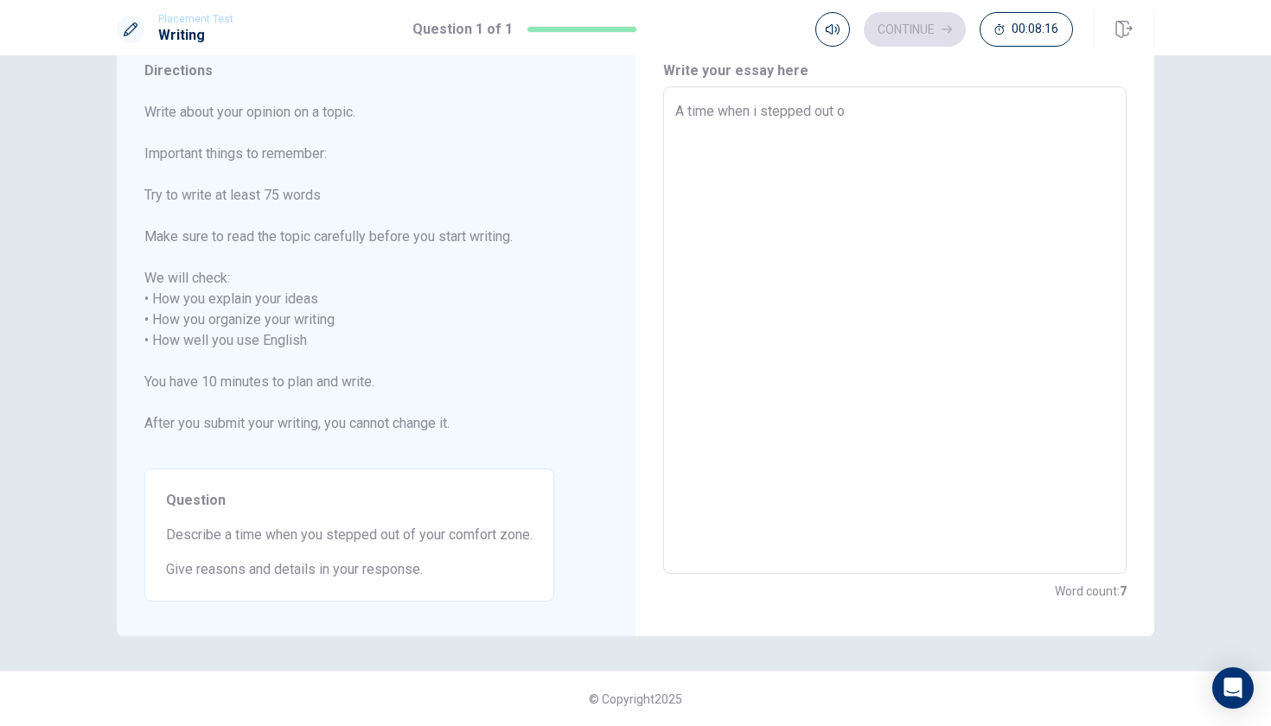
type textarea "A time when i stepped out of"
type textarea "x"
type textarea "A time when i stepped out of"
type textarea "x"
type textarea "A time when i stepped out of m"
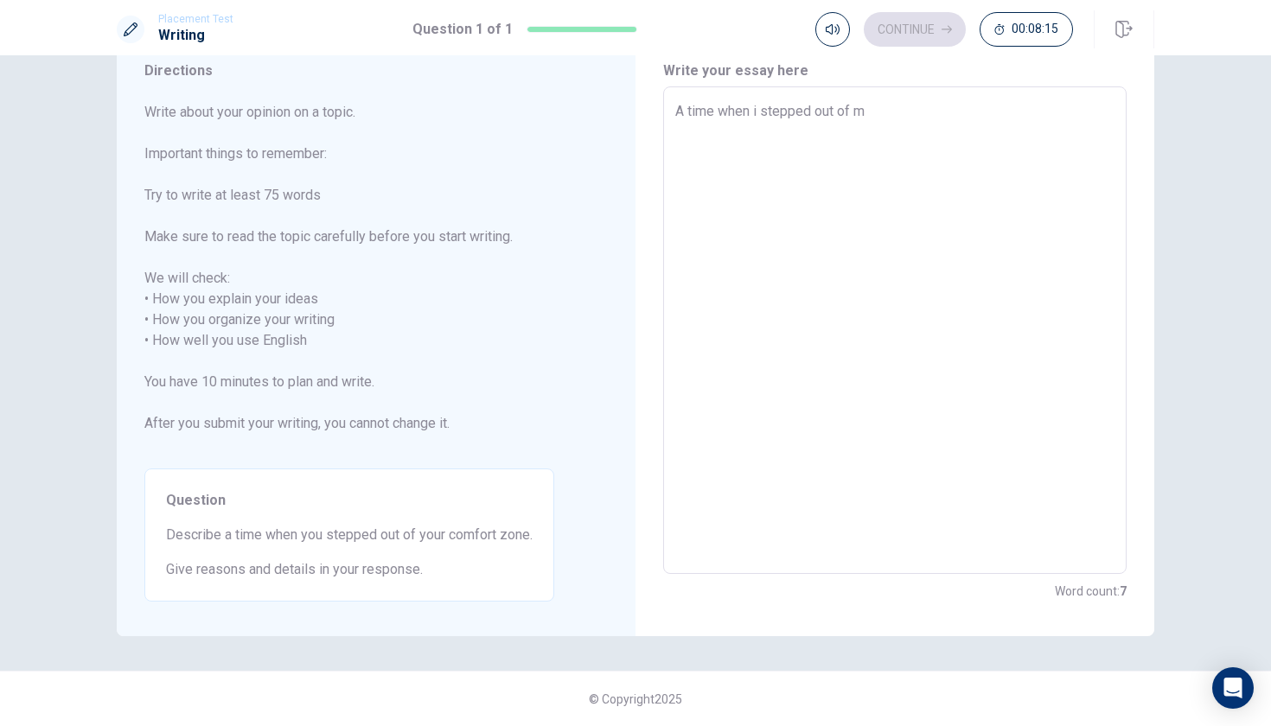
type textarea "x"
type textarea "A time when i stepped out of my"
type textarea "x"
type textarea "A time when i stepped out of my"
type textarea "x"
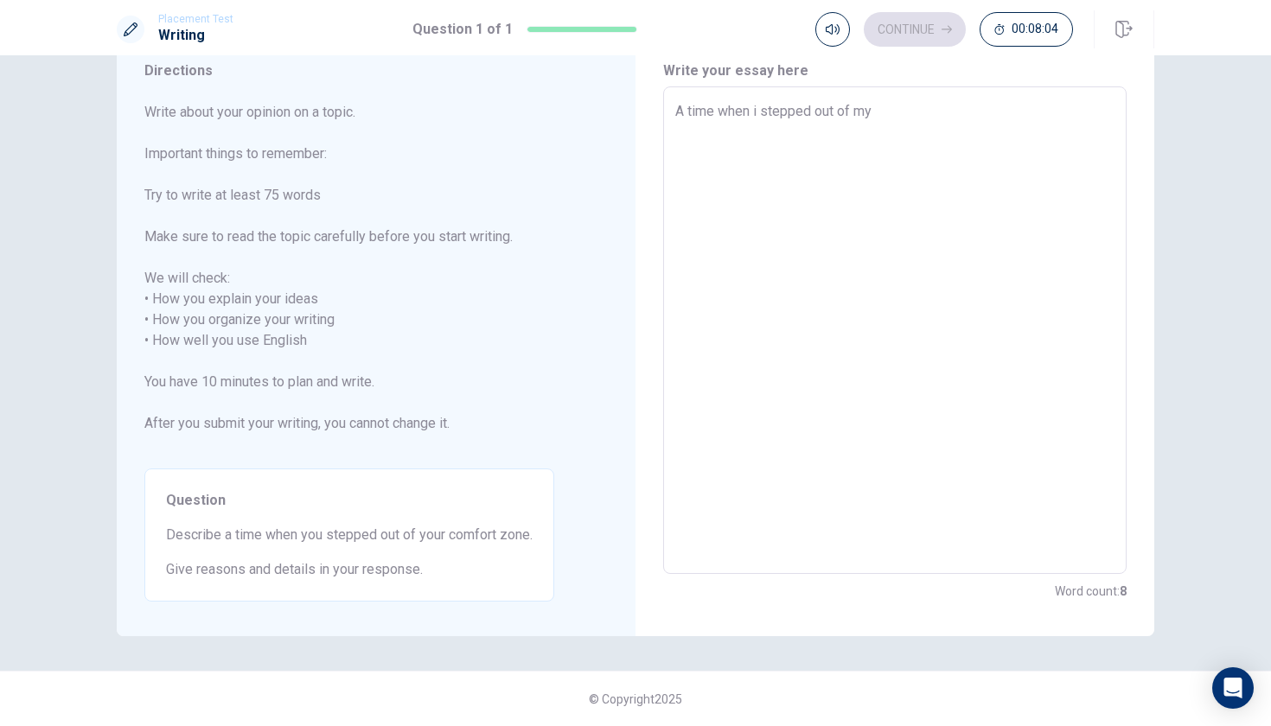
type textarea "A time when i stepped out of my c"
type textarea "x"
type textarea "A time when i stepped out of my co"
type textarea "x"
type textarea "A time when i stepped out of my com"
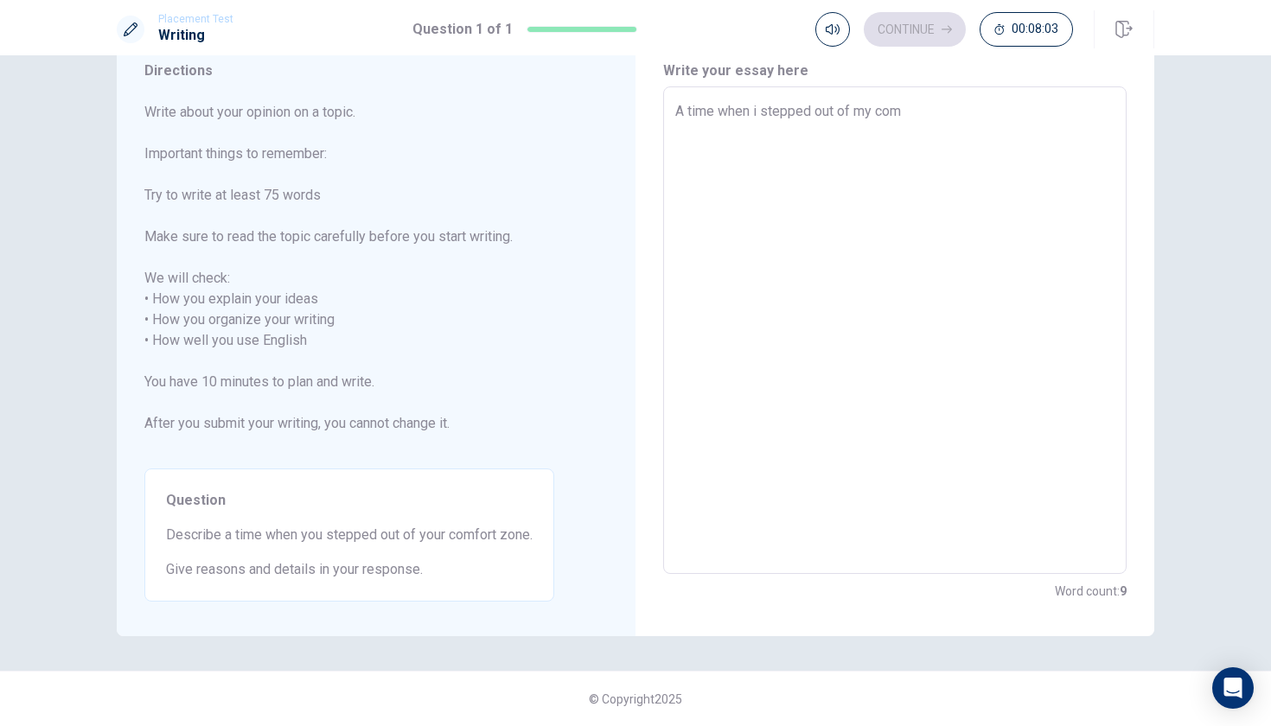
type textarea "x"
type textarea "A time when i stepped out of my comf"
type textarea "x"
type textarea "A time when i stepped out of my comfo"
type textarea "x"
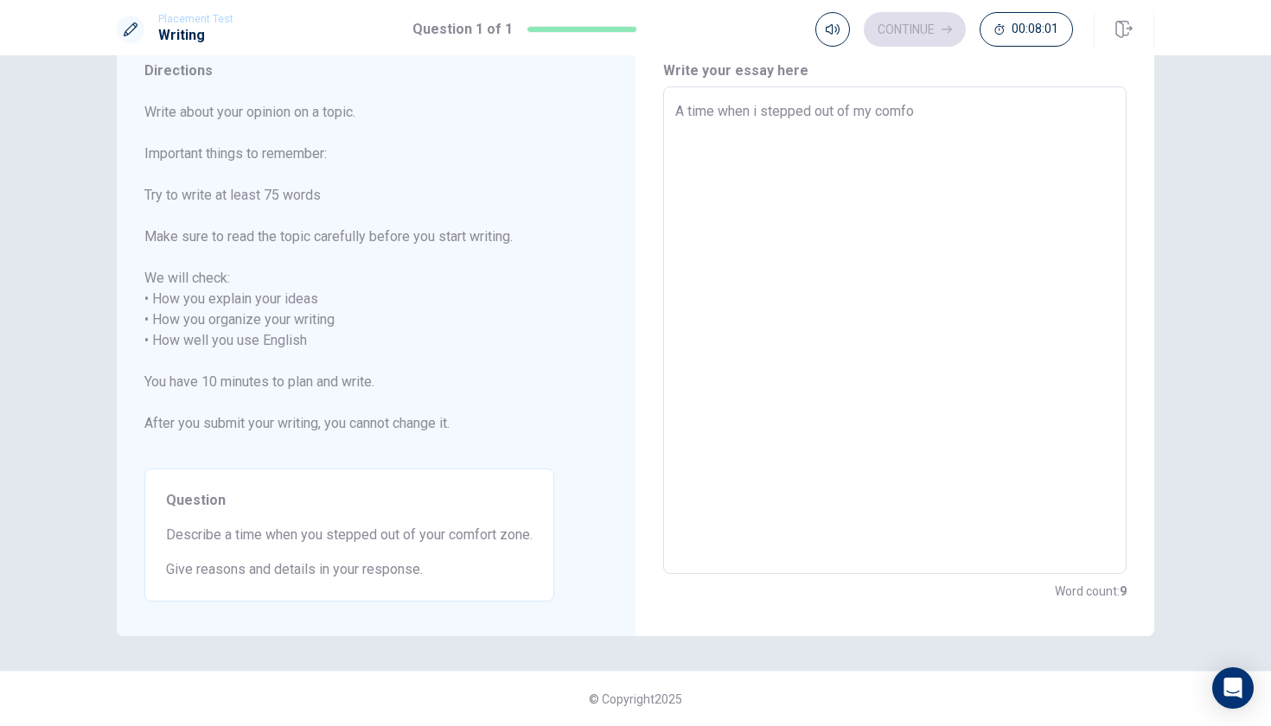
type textarea "A time when i stepped out of my comfor"
type textarea "x"
type textarea "A time when i stepped out of my comfort"
type textarea "x"
type textarea "A time when i stepped out of my comfort"
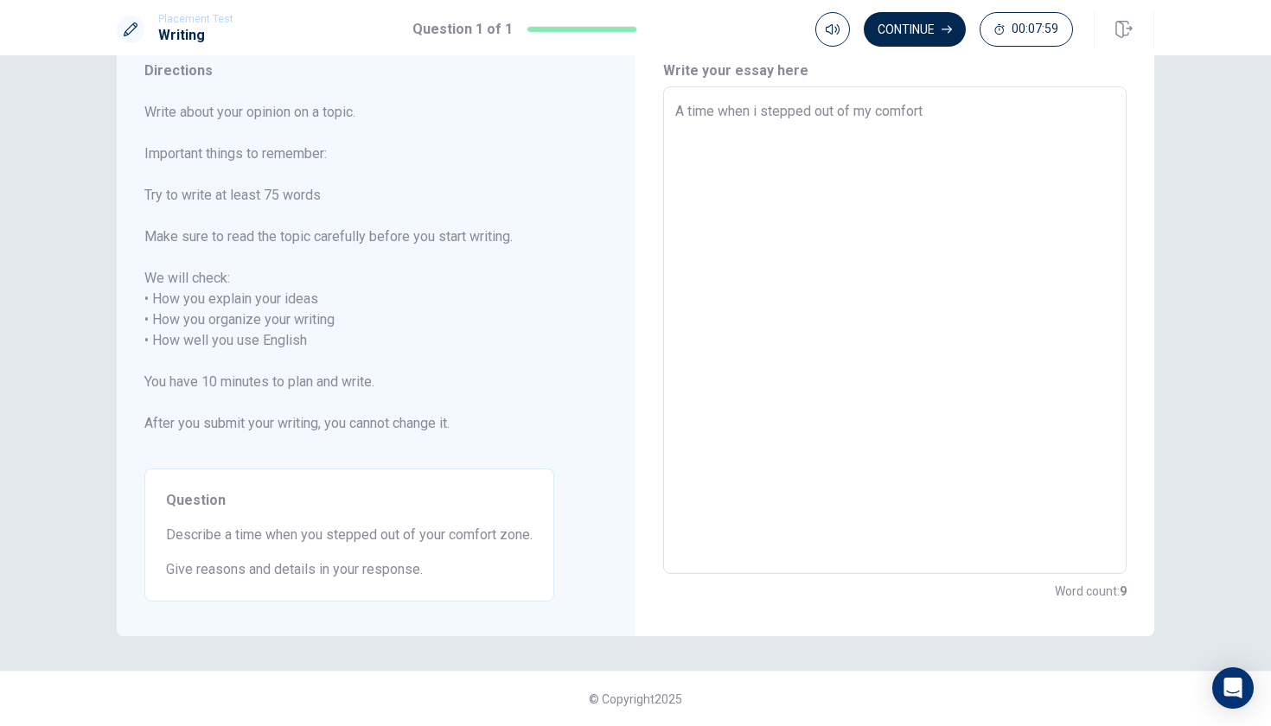
type textarea "x"
type textarea "A time when i stepped out of my comfort z"
type textarea "x"
type textarea "A time when i stepped out of my comfort zo"
type textarea "x"
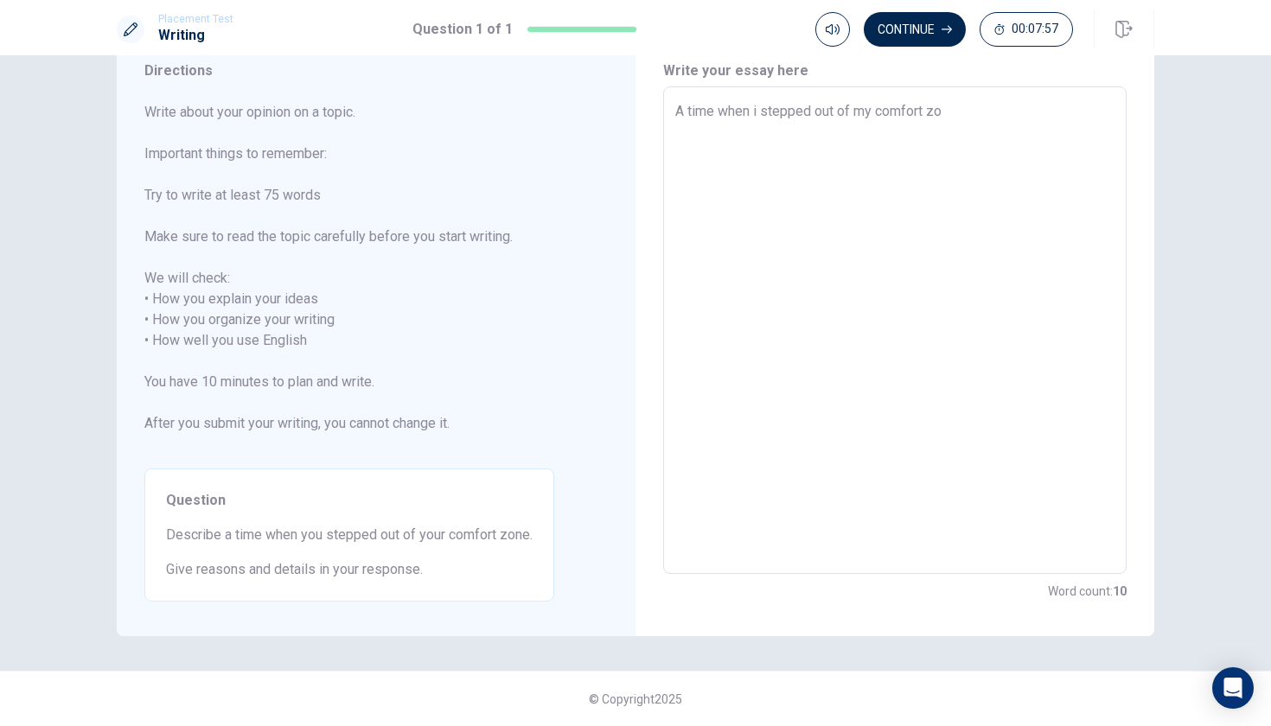
type textarea "A time when i stepped out of my comfort zon"
type textarea "x"
type textarea "A time when i stepped out of my comfort zone"
type textarea "x"
type textarea "A time when i stepped out of my comfort zone"
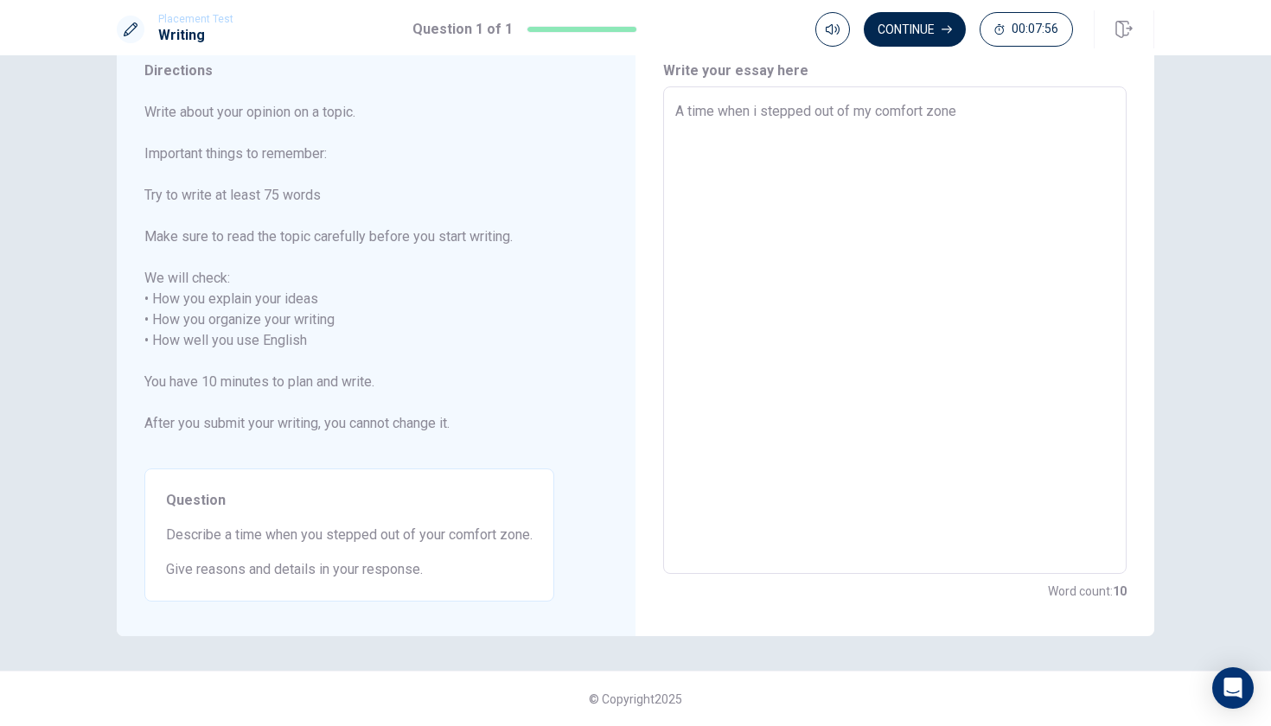
type textarea "x"
type textarea "A time when i stepped out of my comfort zone i"
type textarea "x"
type textarea "A time when i stepped out of my comfort zone is"
type textarea "x"
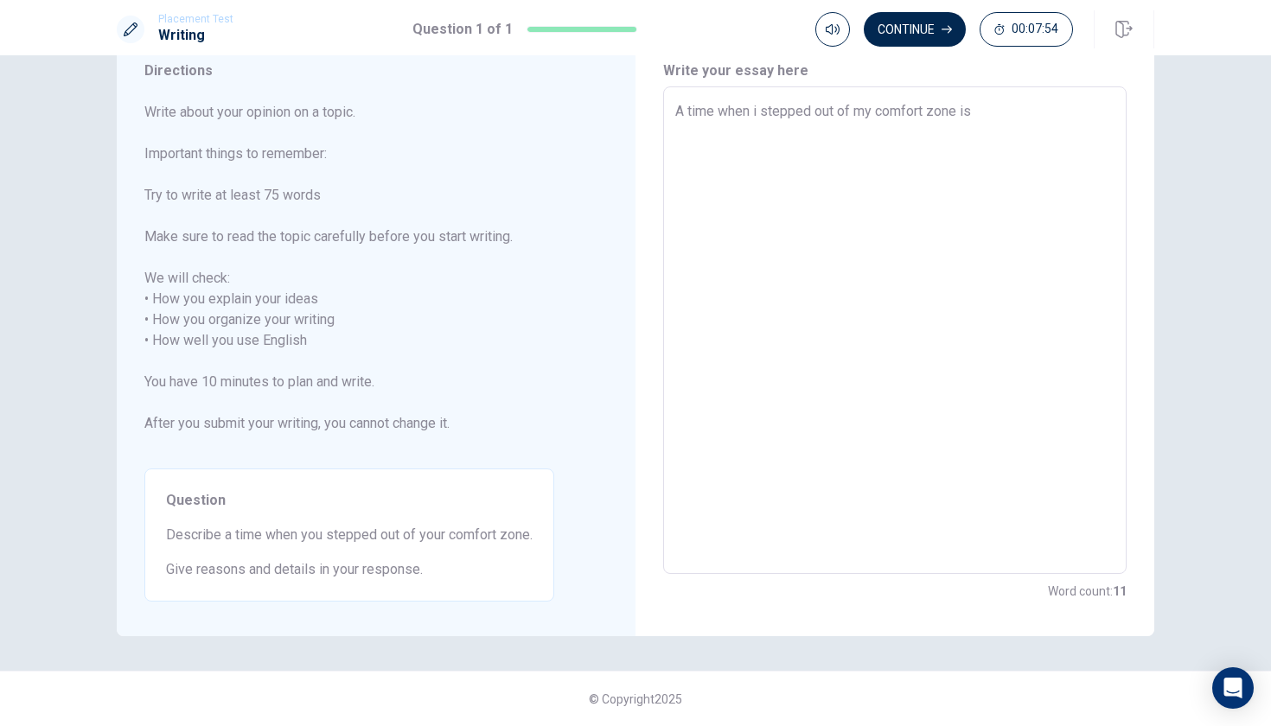
type textarea "A time when i stepped out of my comfort zone is"
type textarea "x"
type textarea "A time when i stepped out of my comfort zone is n"
type textarea "x"
type textarea "A time when i stepped out of my comfort zone is の"
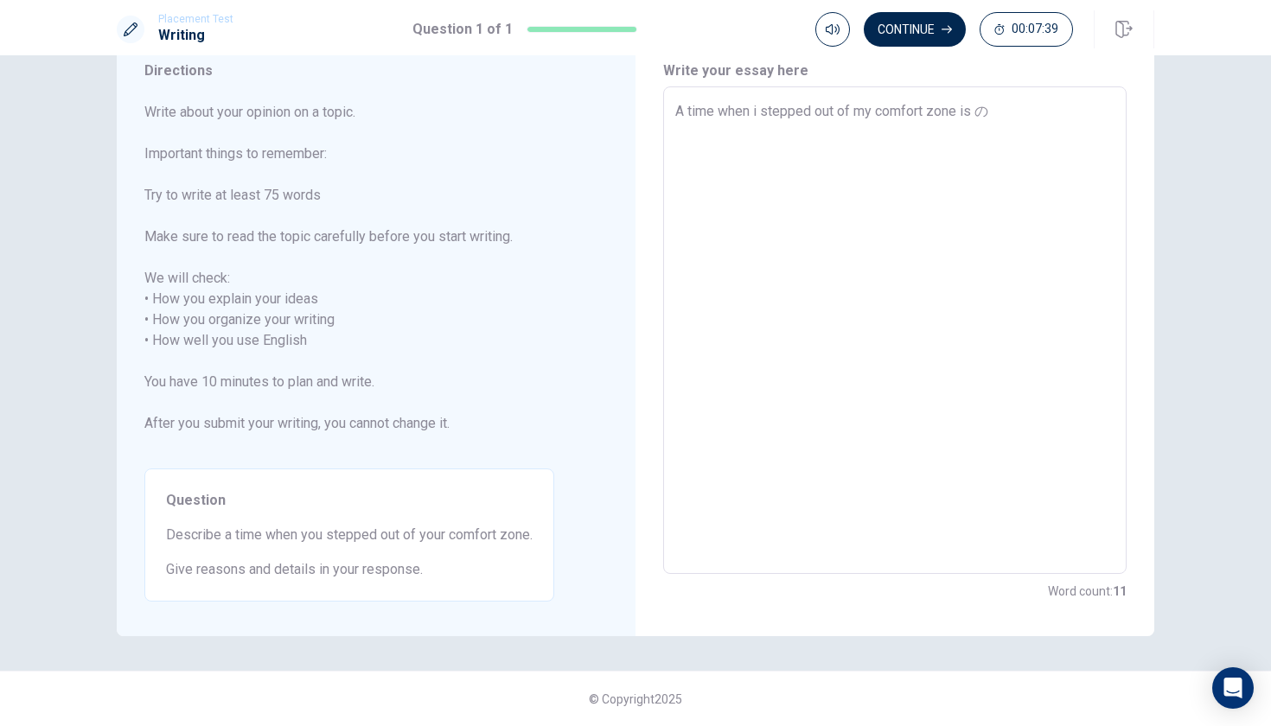
type textarea "x"
type textarea "A time when i stepped out of my comfort zone is のw"
type textarea "x"
type textarea "A time when i stepped out of my comfort zone is の"
type textarea "x"
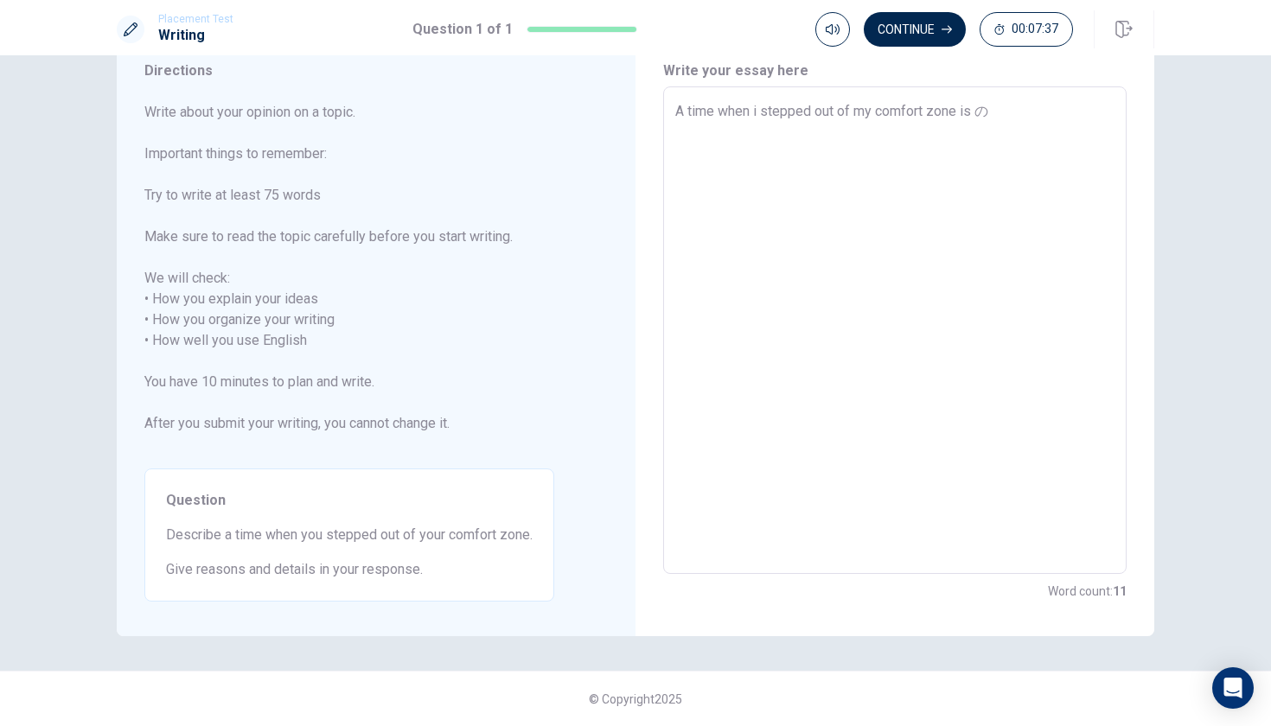
type textarea "A time when i stepped out of my comfort zone is"
type textarea "x"
type textarea "A time when i stepped out of my comfort zone is n"
type textarea "x"
type textarea "A time when i stepped out of my comfort zone is no"
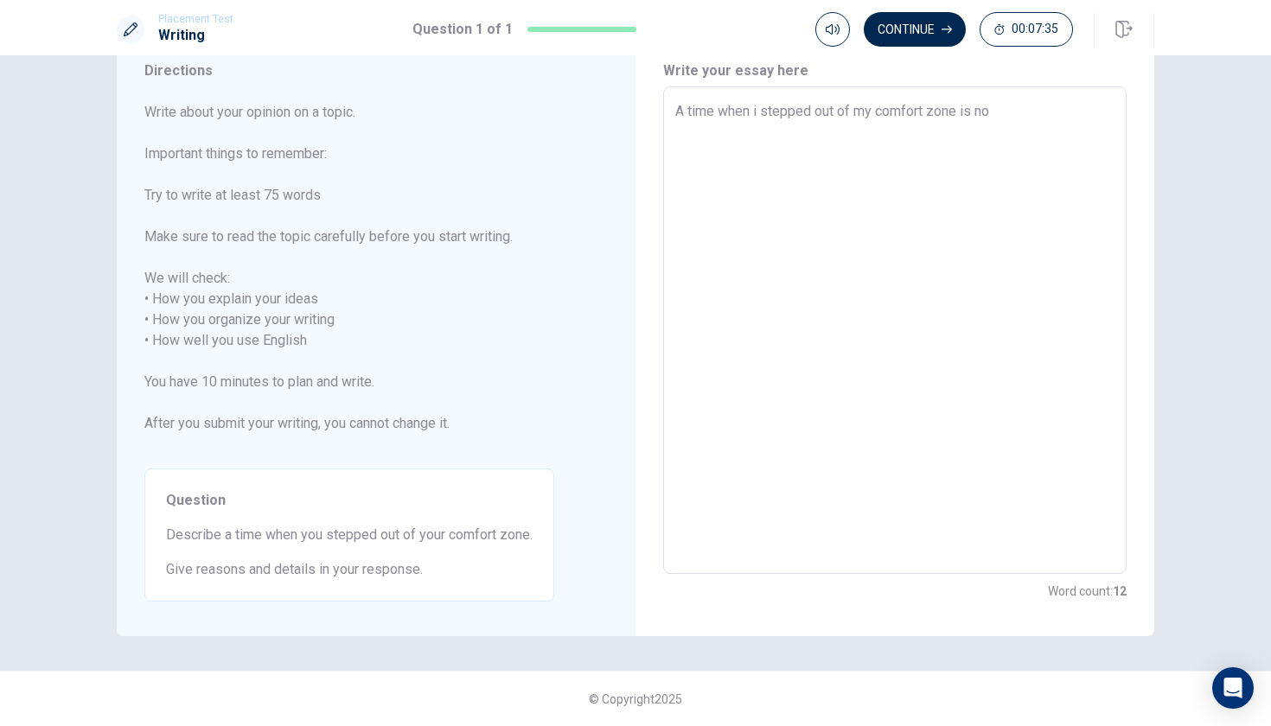
type textarea "x"
type textarea "A time when i stepped out of my comfort zone is now"
type textarea "x"
type textarea "A time when i stepped out of my comfort zone is now."
type textarea "x"
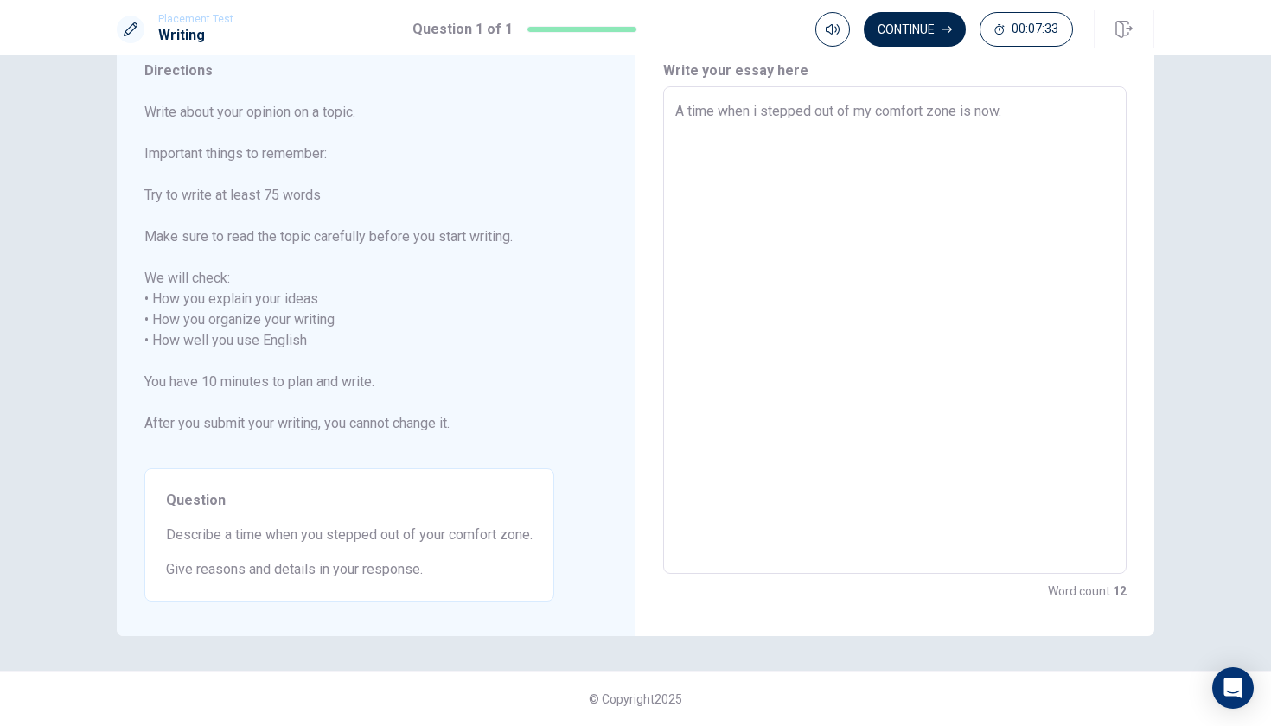
type textarea "A time when i stepped out of my comfort zone is now."
type textarea "x"
type textarea "A time when i stepped out of my comfort zone is now."
type textarea "x"
type textarea "A time when i stepped out of my comfort zone is now"
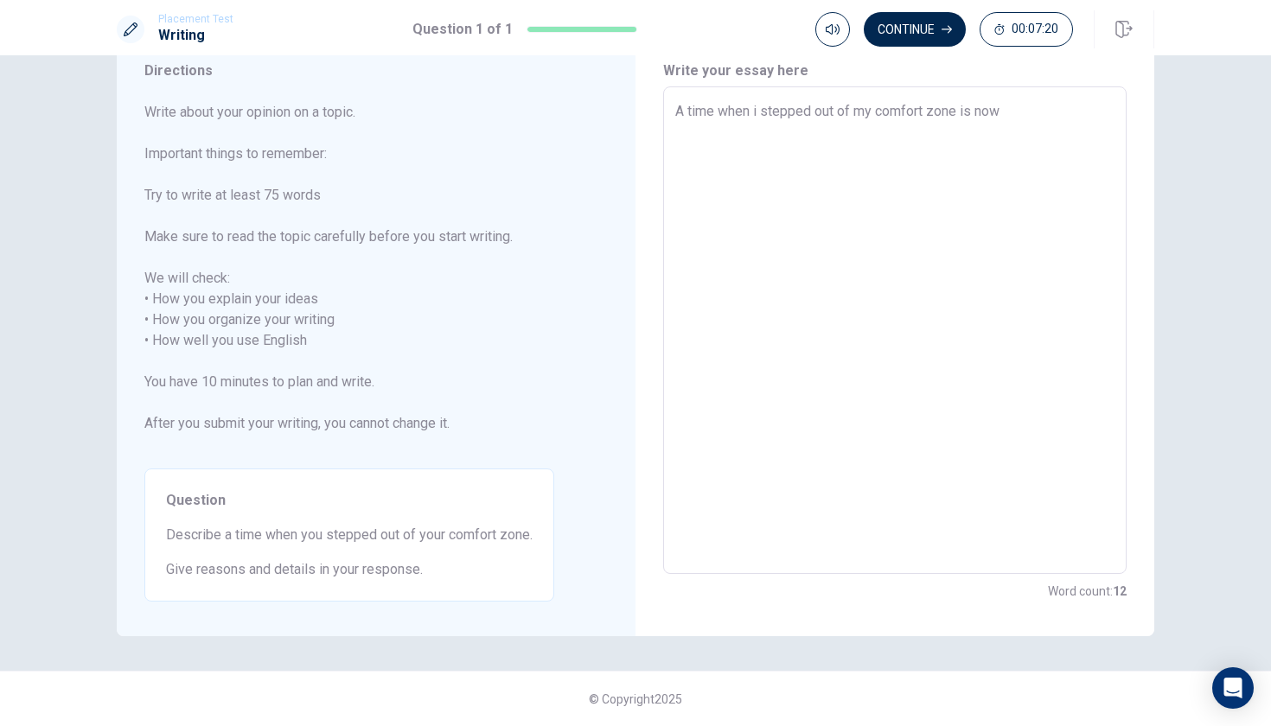
type textarea "x"
type textarea "A time when i stepped out of my comfort zone is no"
type textarea "x"
type textarea "A time when i stepped out of my comfort zone is n"
type textarea "x"
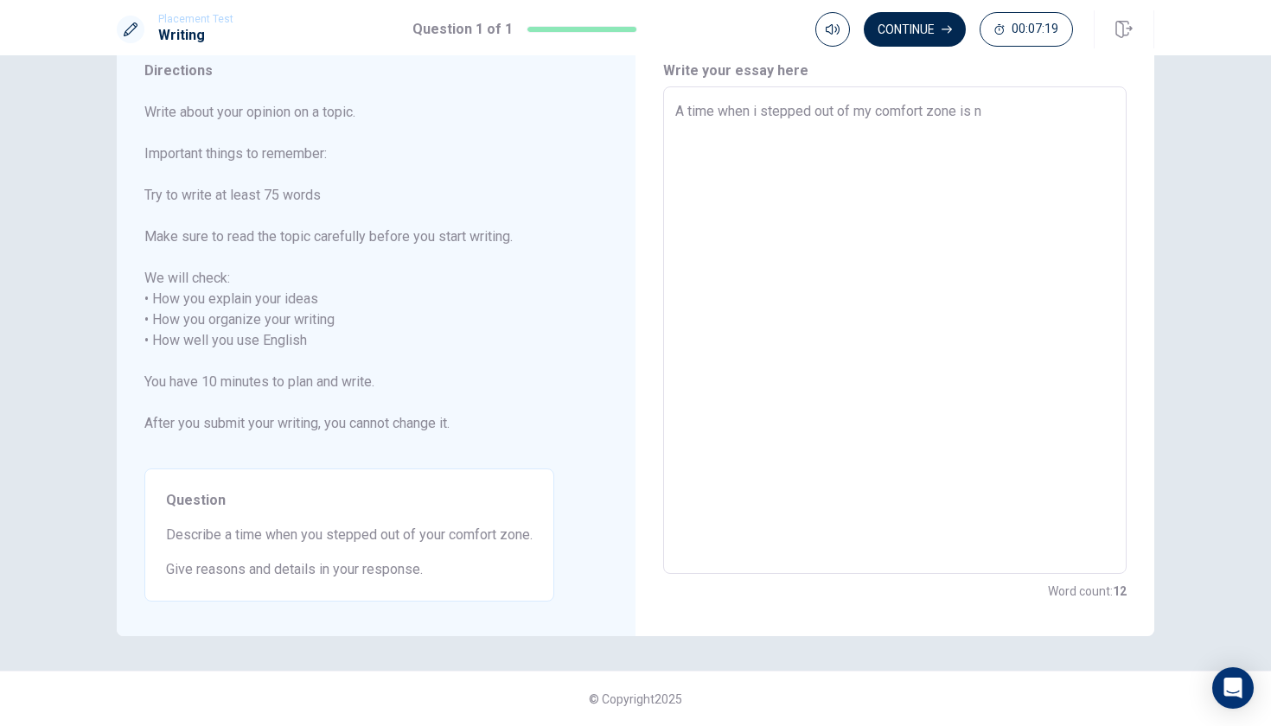
type textarea "A time when i stepped out of my comfort zone is"
type textarea "x"
type textarea "A time when i stepped out of my comfort zone is t"
type textarea "x"
type textarea "A time when i stepped out of my comfort zone is"
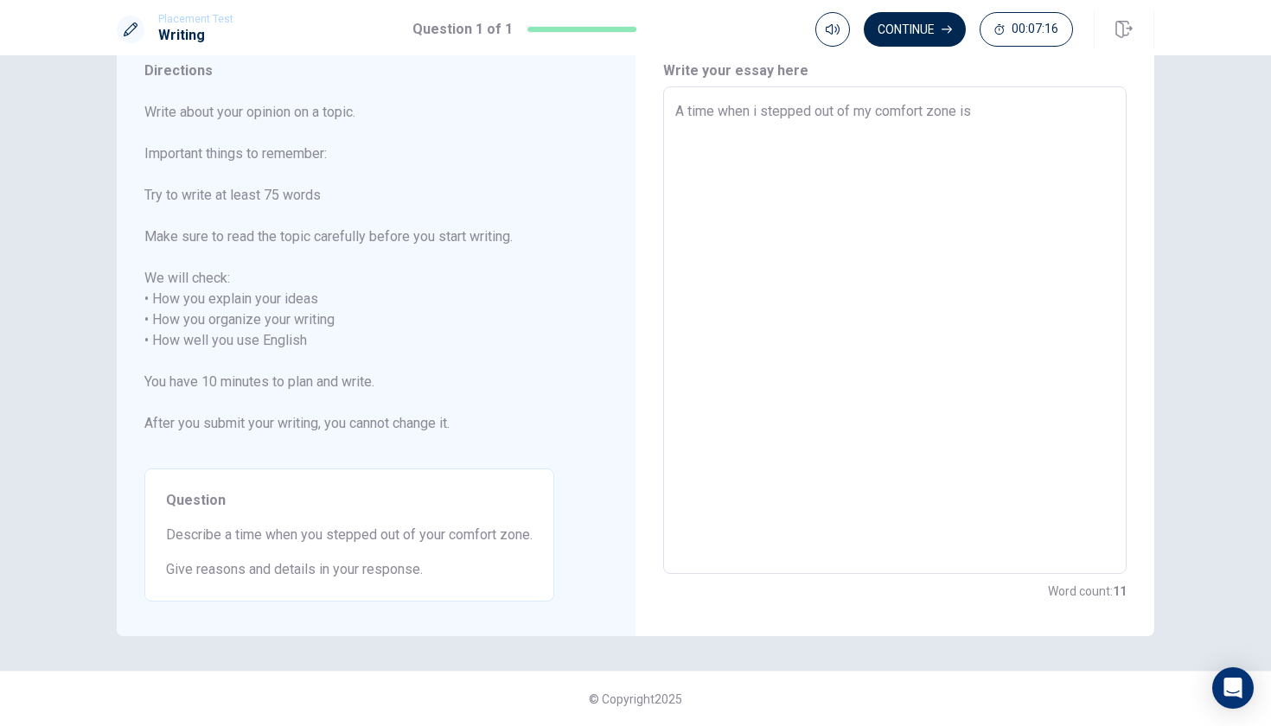
type textarea "x"
type textarea "A time when i stepped out of my comfort zone is 3"
type textarea "x"
type textarea "A time when i stepped out of my comfort zone is 3"
type textarea "x"
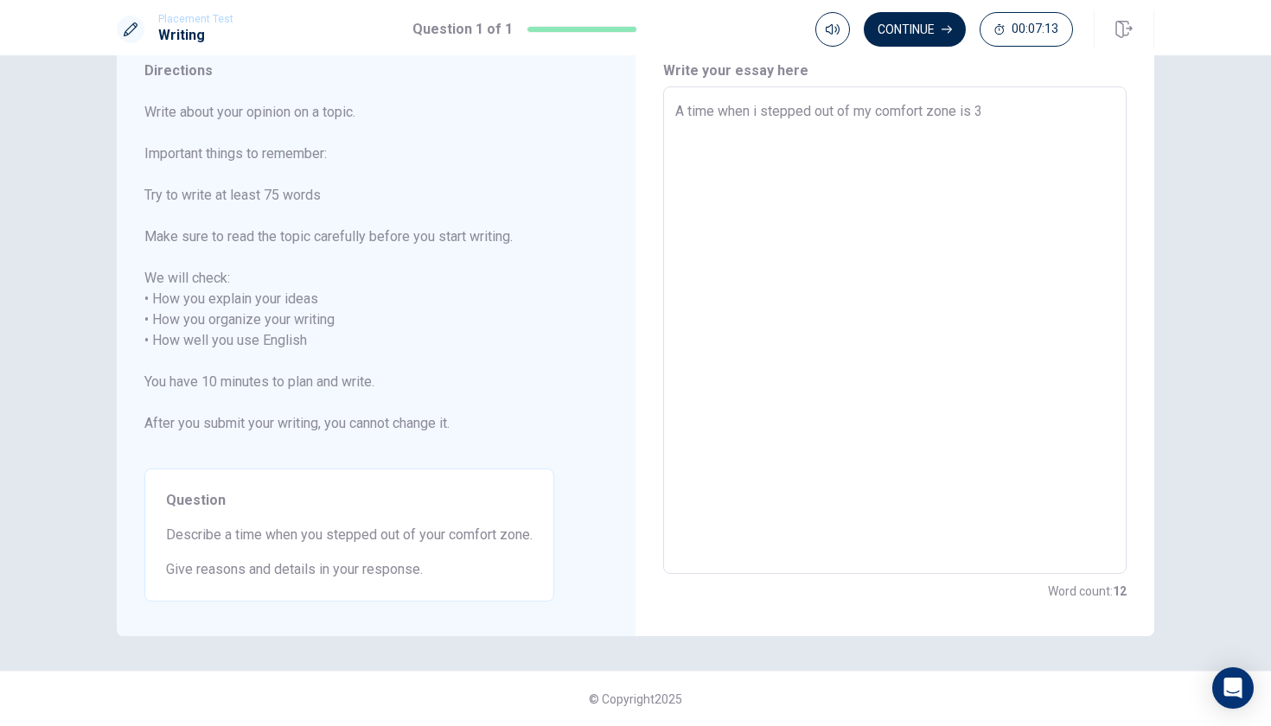
type textarea "A time when i stepped out of my comfort zone is 3 m"
type textarea "x"
type textarea "A time when i stepped out of my comfort zone is 3 ma"
type textarea "x"
type textarea "A time when i stepped out of my comfort zone is 3 man"
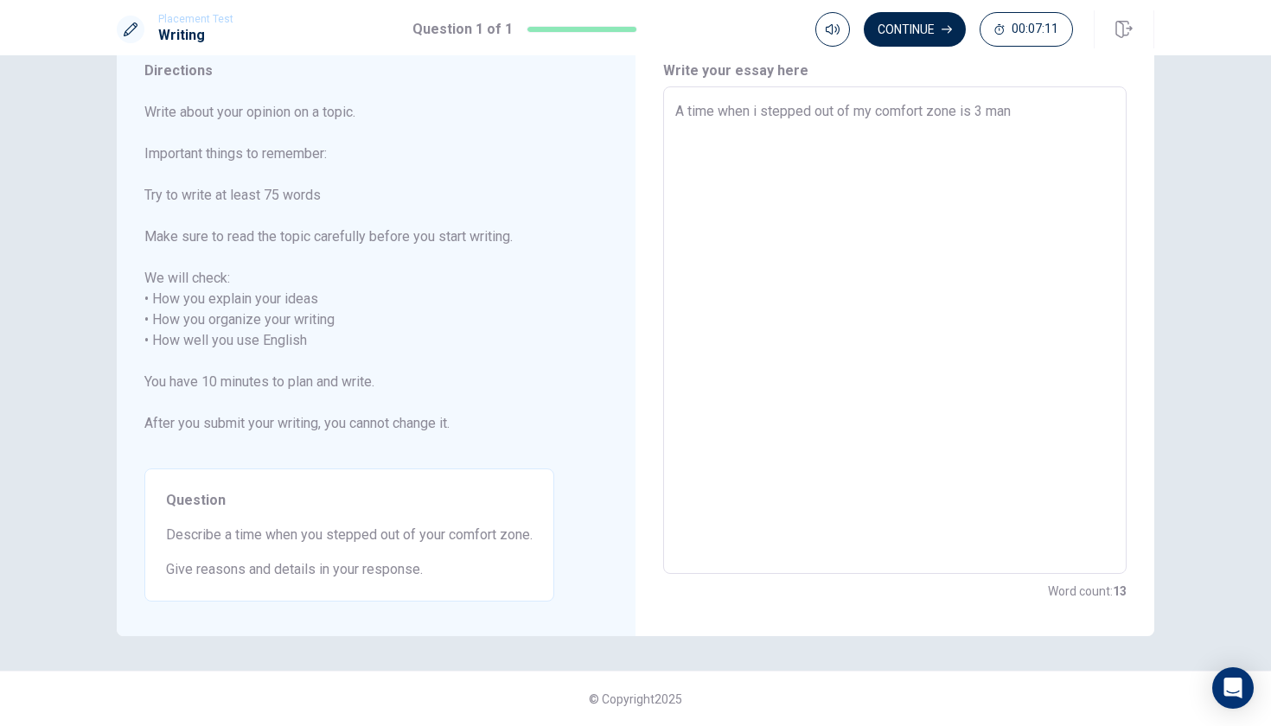
type textarea "x"
type textarea "A time when i stepped out of my comfort zone is 3 mant"
type textarea "x"
type textarea "A time when i stepped out of my comfort zone is 3 manth"
type textarea "x"
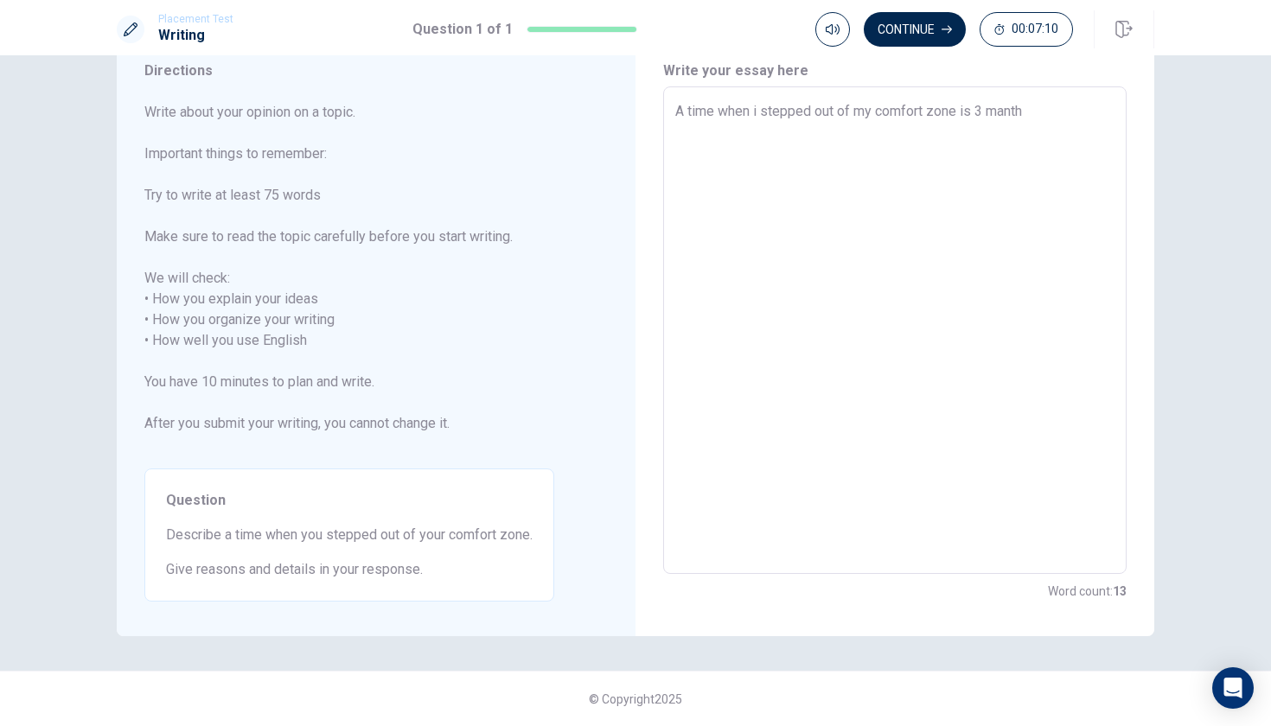
type textarea "A time when i stepped out of my comfort zone is 3 manth"
click at [1008, 111] on textarea "A time when i stepped out of my comfort zone is 3 manth" at bounding box center [894, 330] width 439 height 459
type textarea "x"
type textarea "A time when i stepped out of my comfort zone is 3 mnth"
type textarea "x"
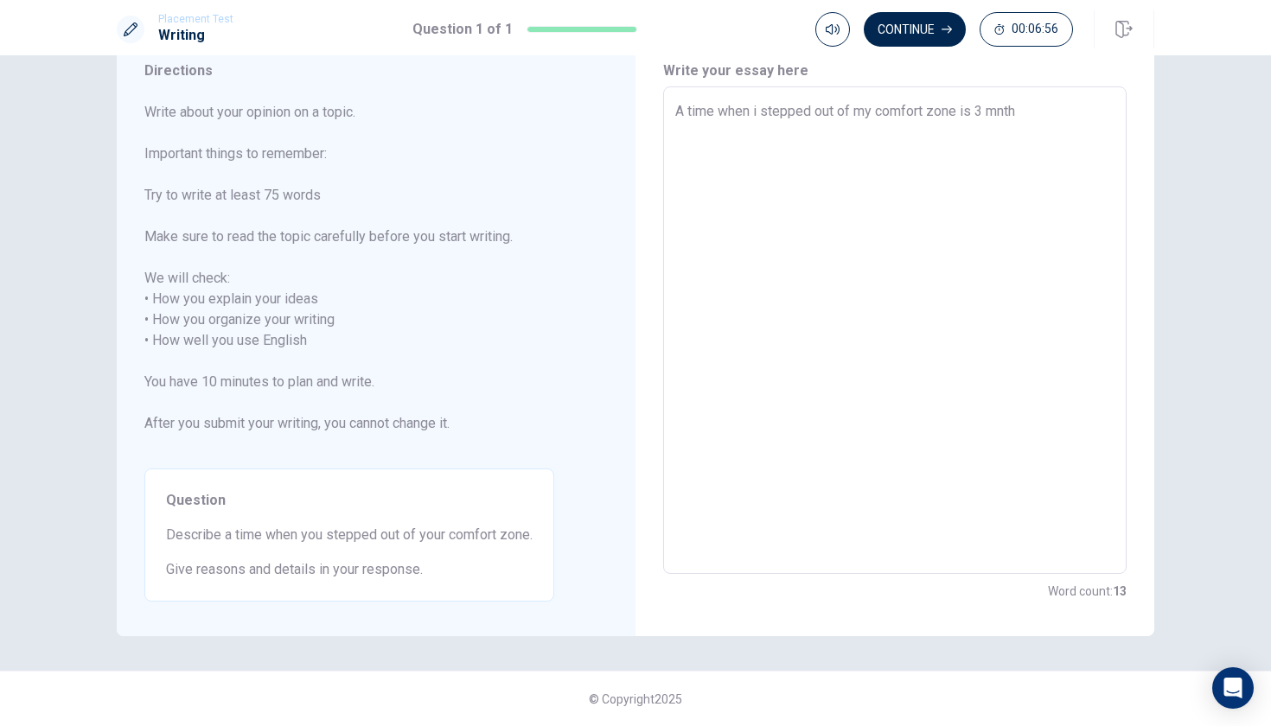
type textarea "A time when i stepped out of my comfort zone is 3 month"
click at [1049, 111] on textarea "A time when i stepped out of my comfort zone is 3 month" at bounding box center [894, 330] width 439 height 459
type textarea "x"
type textarea "A time when i stepped out of my comfort zone is 3 month a"
type textarea "x"
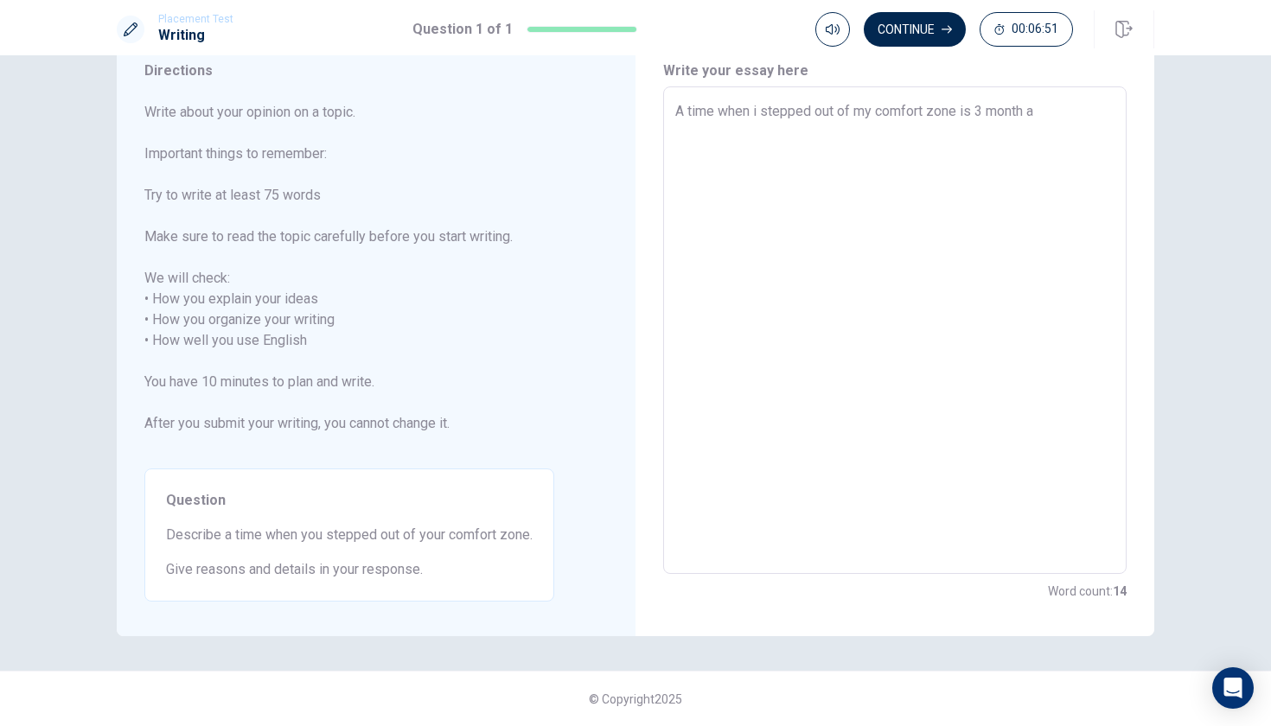
type textarea "A time when i stepped out of my comfort zone is 3 month ag"
type textarea "x"
type textarea "A time when i stepped out of my comfort zone is [DATE]"
type textarea "x"
type textarea "A time when i stepped out of my comfort zone is [DATE]."
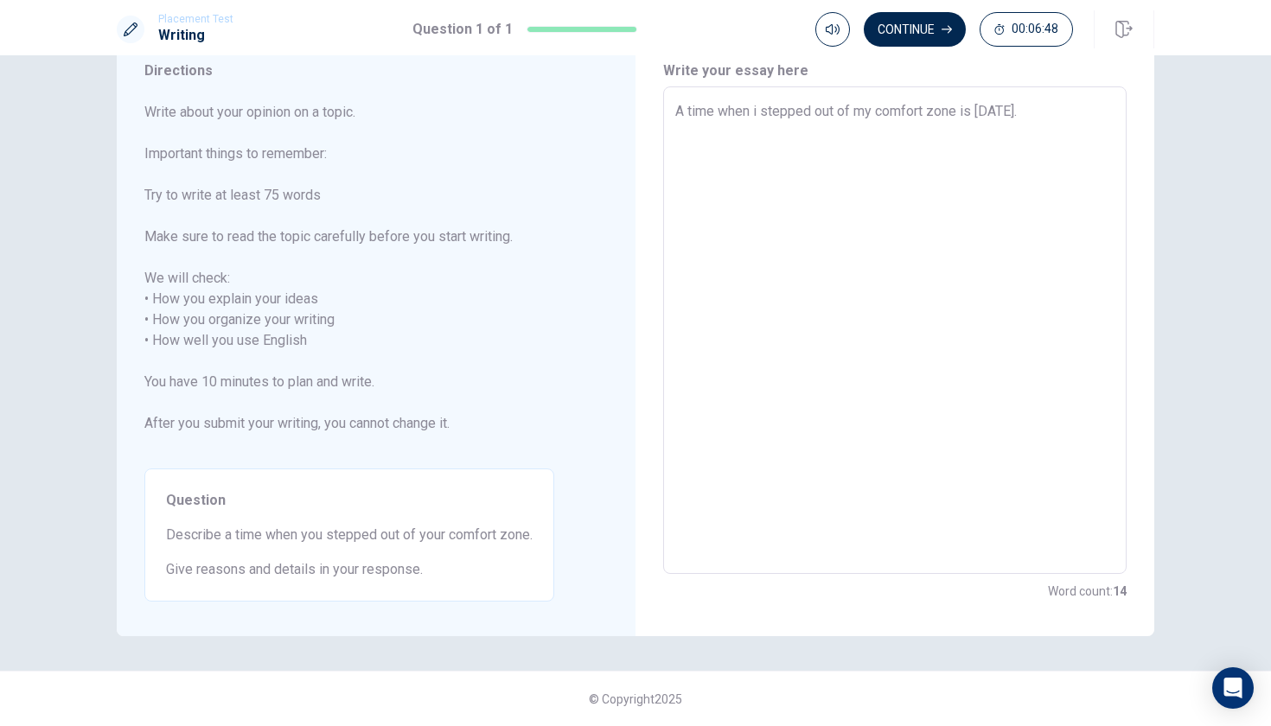
type textarea "x"
type textarea "A time when i stepped out of my comfort zone is [DATE]."
type textarea "x"
type textarea "A time when i stepped out of my comfort zone is [DATE]. I"
type textarea "x"
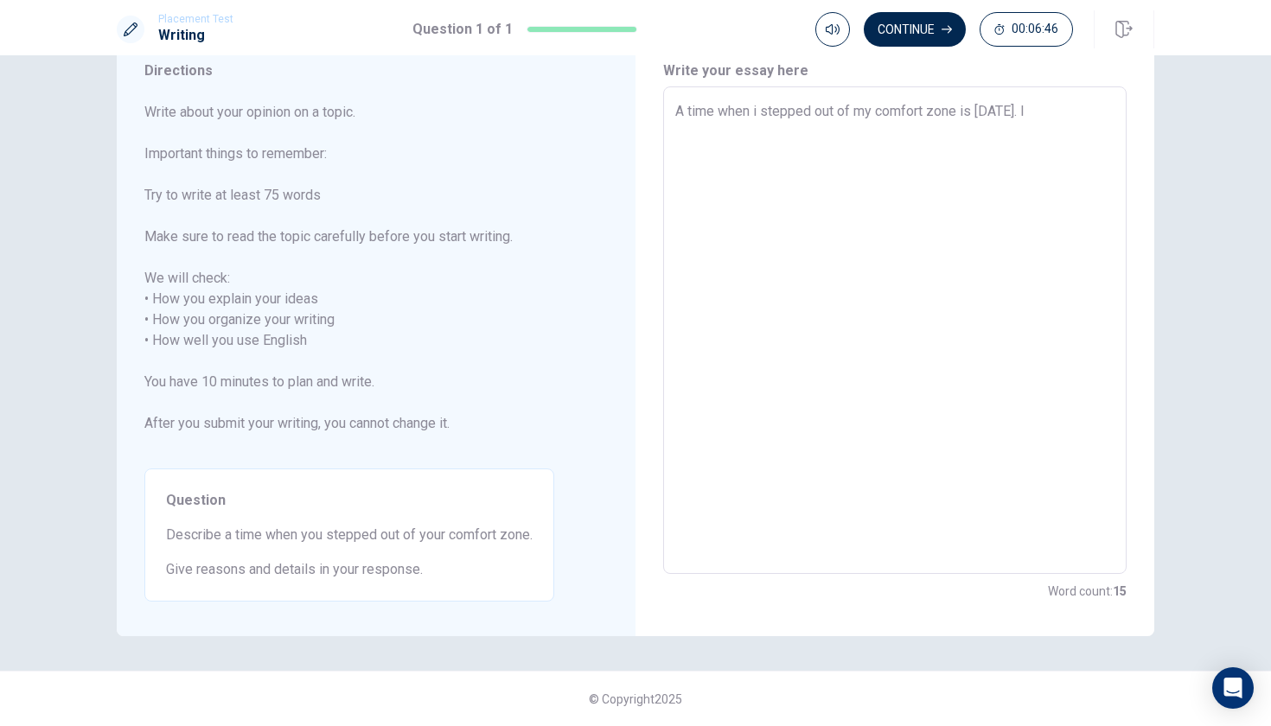
type textarea "A time when i stepped out of my comfort zone is [DATE]. It"
type textarea "x"
type textarea "A time when i stepped out of my comfort zone is [DATE]. It"
type textarea "x"
type textarea "A time when i stepped out of my comfort zone is [DATE]. It i"
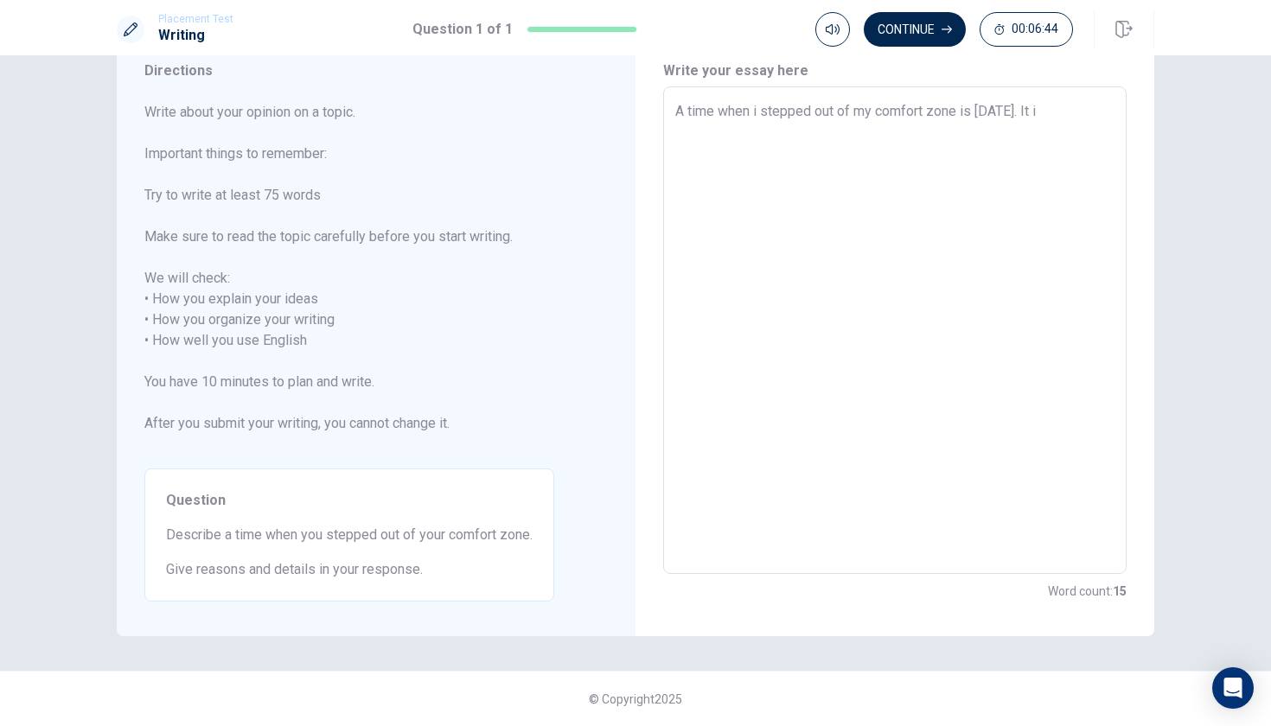
type textarea "x"
type textarea "A time when i stepped out of my comfort zone is [DATE]. It is"
type textarea "x"
type textarea "A time when i stepped out of my comfort zone is [DATE]. It is"
type textarea "x"
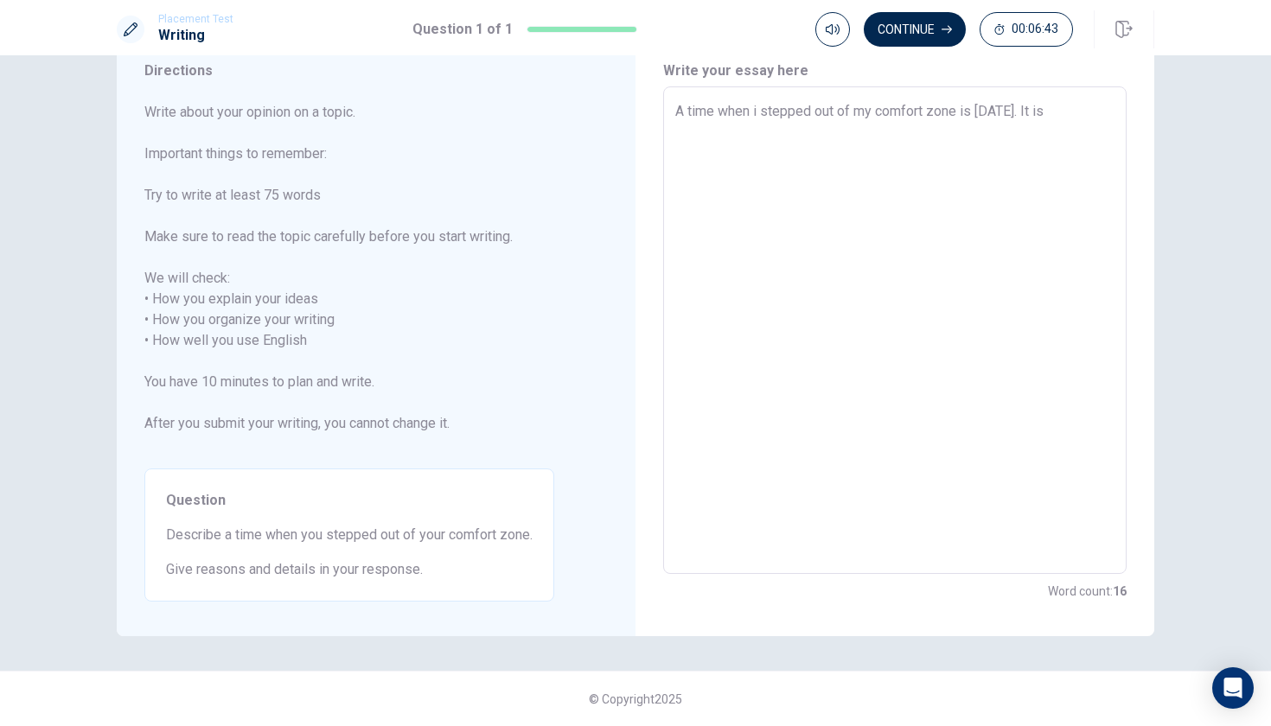
type textarea "A time when i stepped out of my comfort zone is [DATE]. It is t"
type textarea "x"
type textarea "A time when i stepped out of my comfort zone is [DATE]. It is ti"
type textarea "x"
type textarea "A time when i stepped out of my comfort zone is [DATE]. It is [PERSON_NAME]"
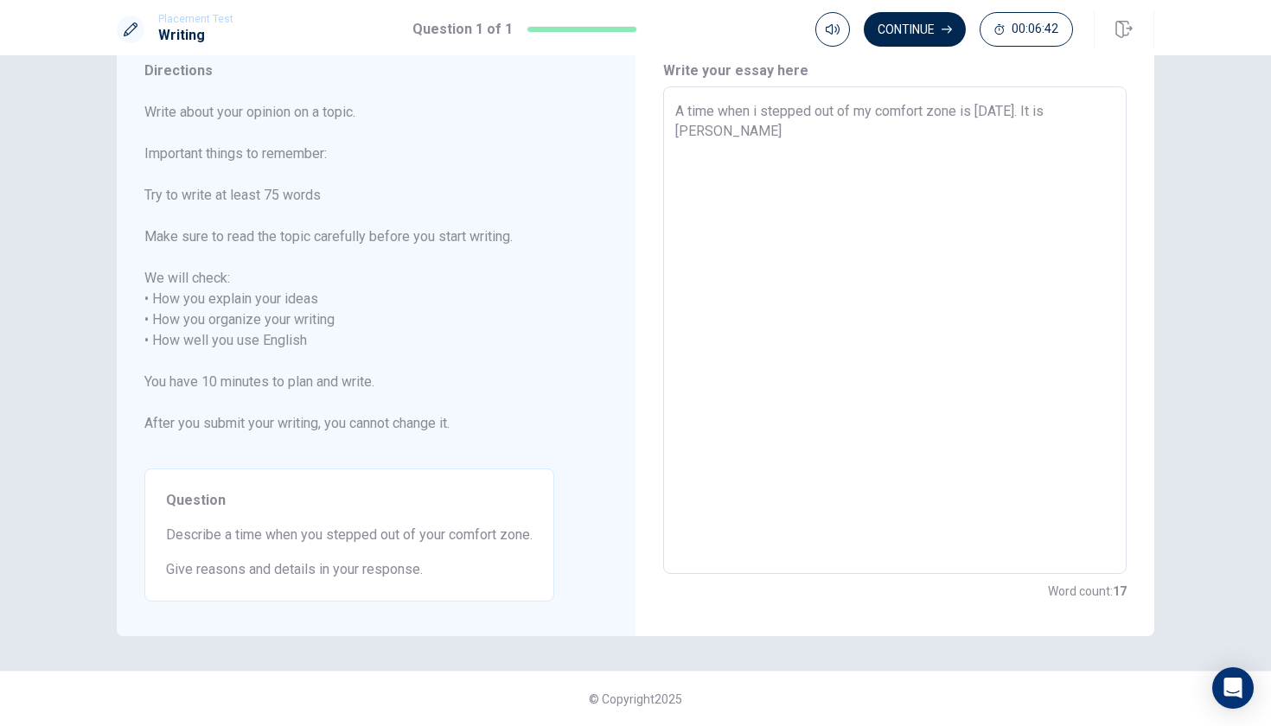
type textarea "x"
type textarea "A time when i stepped out of my comfort zone is [DATE]. It is time"
type textarea "x"
type textarea "A time when i stepped out of my comfort zone is [DATE]. It is time"
type textarea "x"
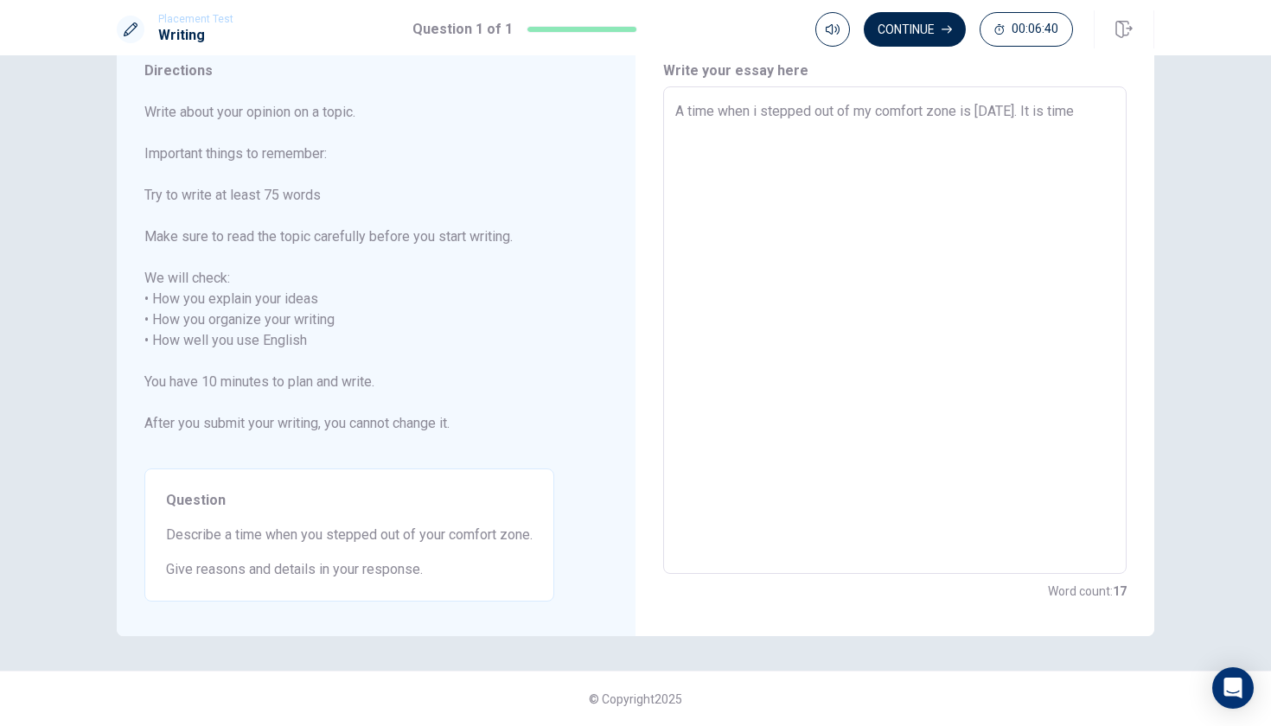
type textarea "A time when i stepped out of my comfort zone is [DATE]. It is time t"
type textarea "x"
type textarea "A time when i stepped out of my comfort zone is [DATE]. It is time to"
type textarea "x"
type textarea "A time when i stepped out of my comfort zone is [DATE]. It is time to"
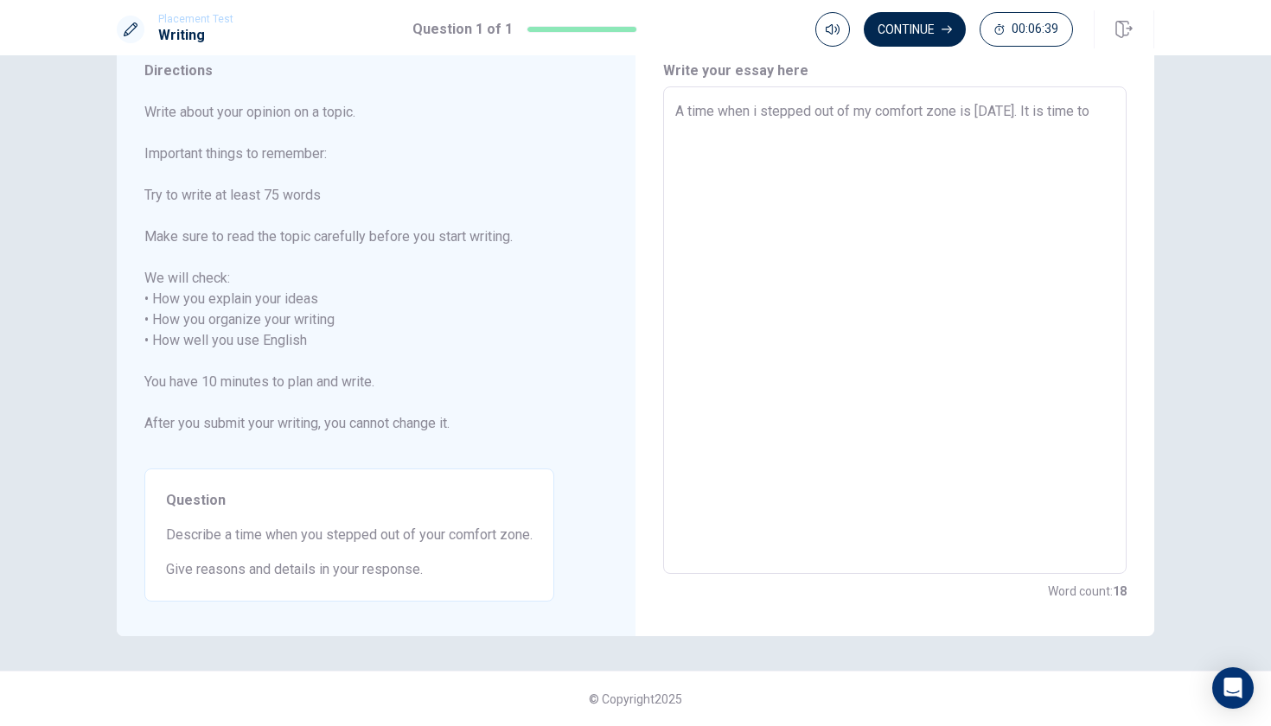
type textarea "x"
type textarea "A time when i stepped out of my comfort zone is [DATE]. It is time to d"
type textarea "x"
type textarea "A time when i stepped out of my comfort zone is [DATE]. It is time to de"
type textarea "x"
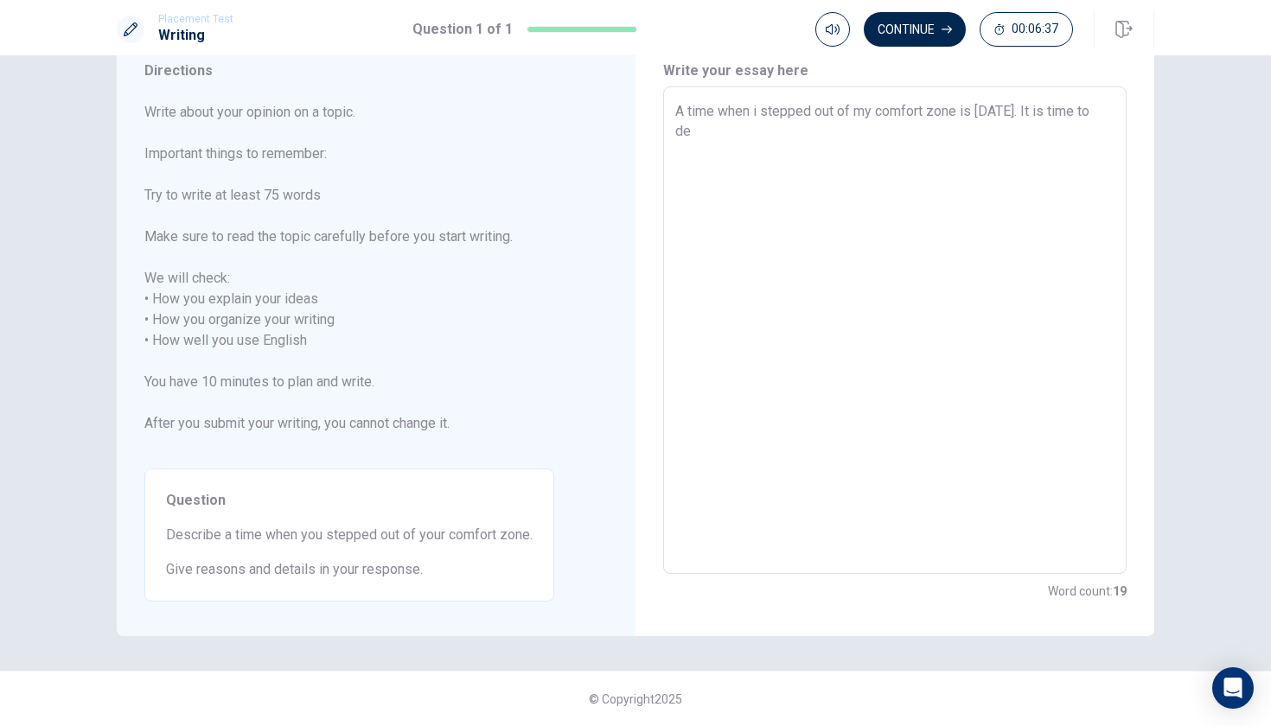
type textarea "A time when i stepped out of my comfort zone is [DATE]. It is time to des"
type textarea "x"
type textarea "A time when i stepped out of my comfort zone is [DATE]. It is time to desa"
type textarea "x"
type textarea "A time when i stepped out of my comfort zone is [DATE]. It is time to [PERSON_N…"
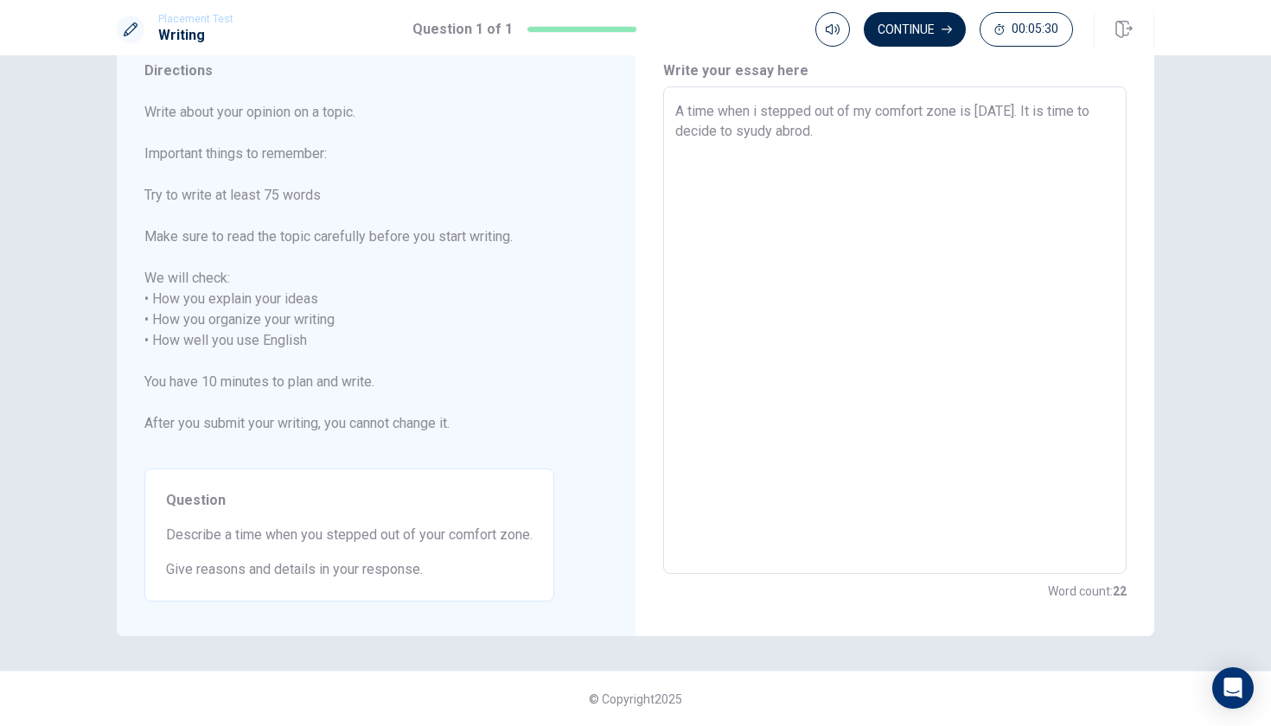
click at [674, 112] on div "A time when i stepped out of my comfort zone is [DATE]. It is time to decide to…" at bounding box center [894, 330] width 463 height 488
click at [669, 104] on div "A time when i stepped out of my comfort zone is [DATE]. It is time to decide to…" at bounding box center [894, 330] width 463 height 488
click at [671, 116] on div "A time when i stepped out of my comfort zone is [DATE]. It is time to decide to…" at bounding box center [894, 330] width 463 height 488
click at [679, 109] on textarea "A time when i stepped out of my comfort zone is [DATE]. It is time to decide to…" at bounding box center [894, 330] width 439 height 459
click at [931, 144] on textarea "A time when i stepped out of my comfort zone is [DATE]. It is time to decide to…" at bounding box center [894, 330] width 439 height 459
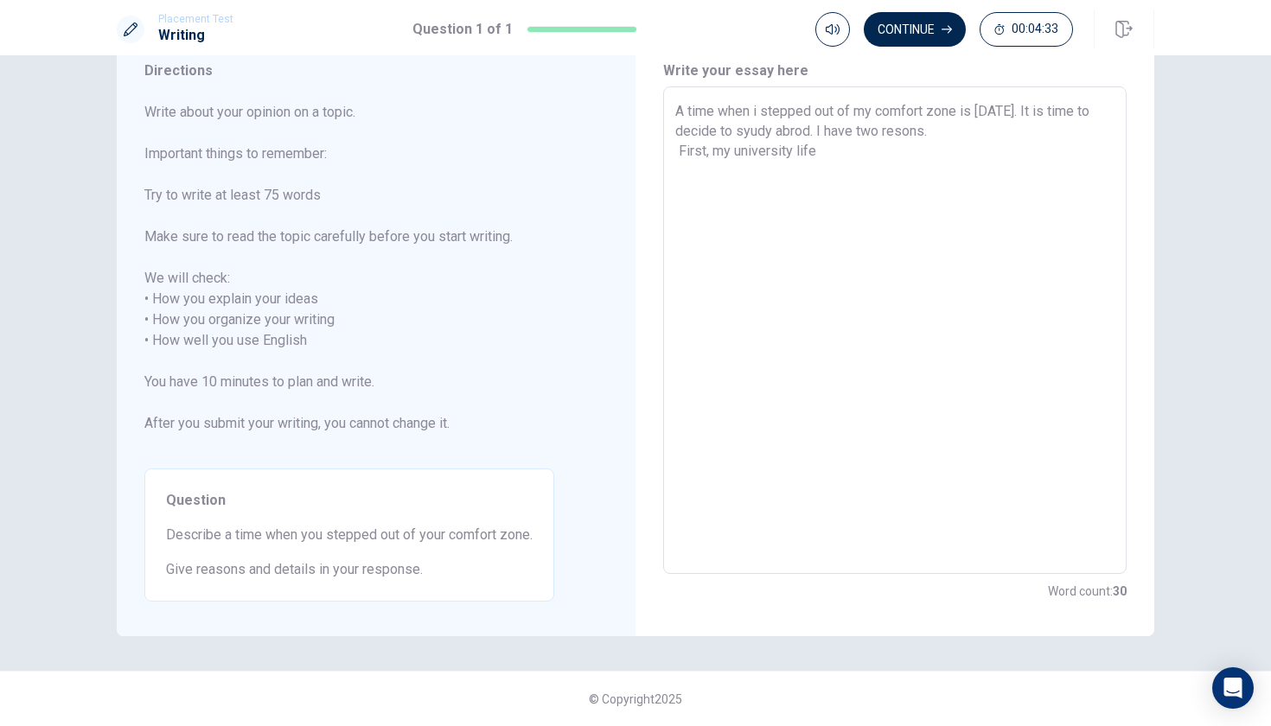
click at [796, 150] on textarea "A time when i stepped out of my comfort zone is [DATE]. It is time to decide to…" at bounding box center [894, 330] width 439 height 459
click at [830, 153] on textarea "A time when i stepped out of my comfort zone is [DATE]. It is time to decide to…" at bounding box center [894, 330] width 439 height 459
click at [1040, 150] on textarea "A time when i stepped out of my comfort zone is [DATE]. It is time to decide to…" at bounding box center [894, 330] width 439 height 459
click at [893, 166] on textarea "A time when i stepped out of my comfort zone is [DATE]. It is time to decide to…" at bounding box center [894, 330] width 439 height 459
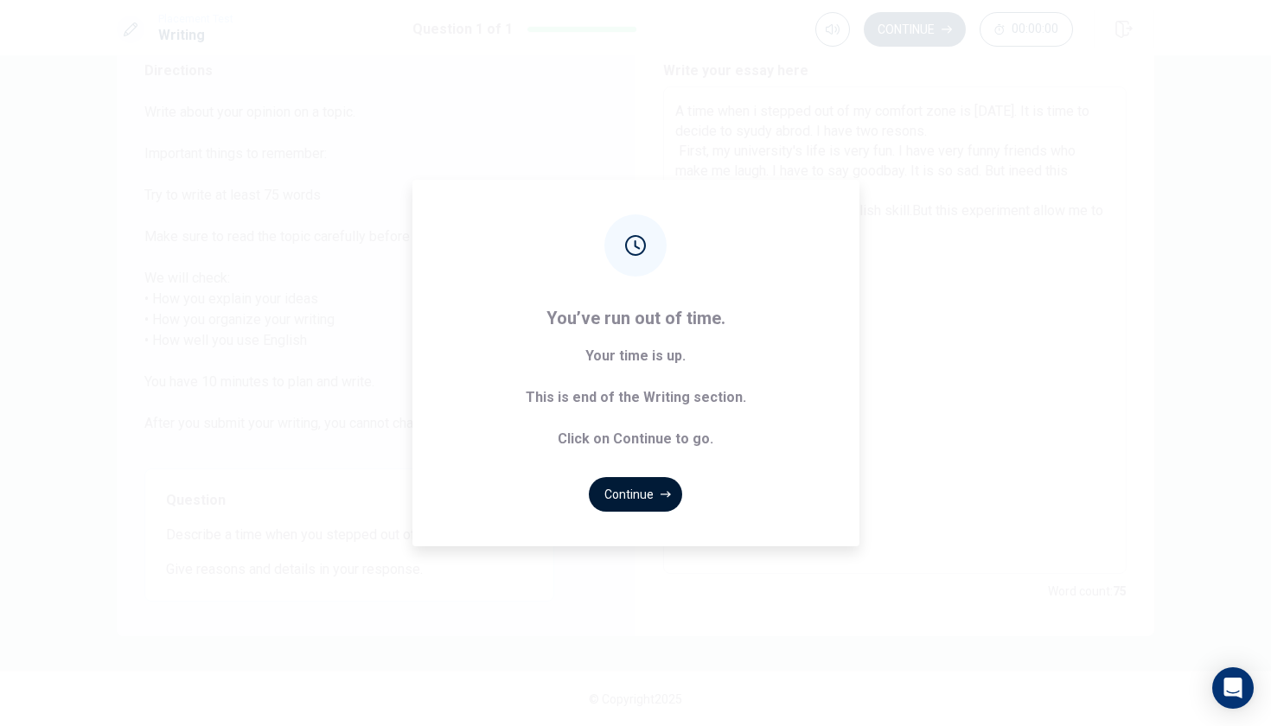
click at [644, 501] on button "Continue" at bounding box center [635, 494] width 93 height 35
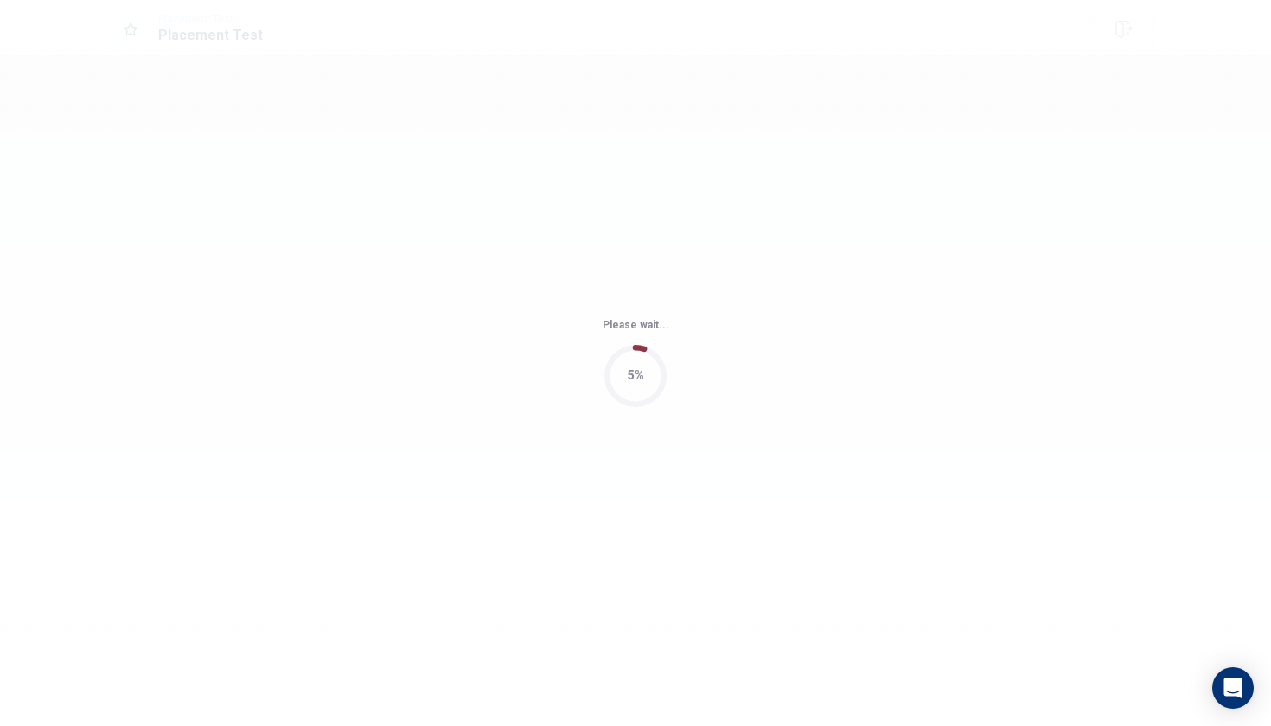
scroll to position [0, 0]
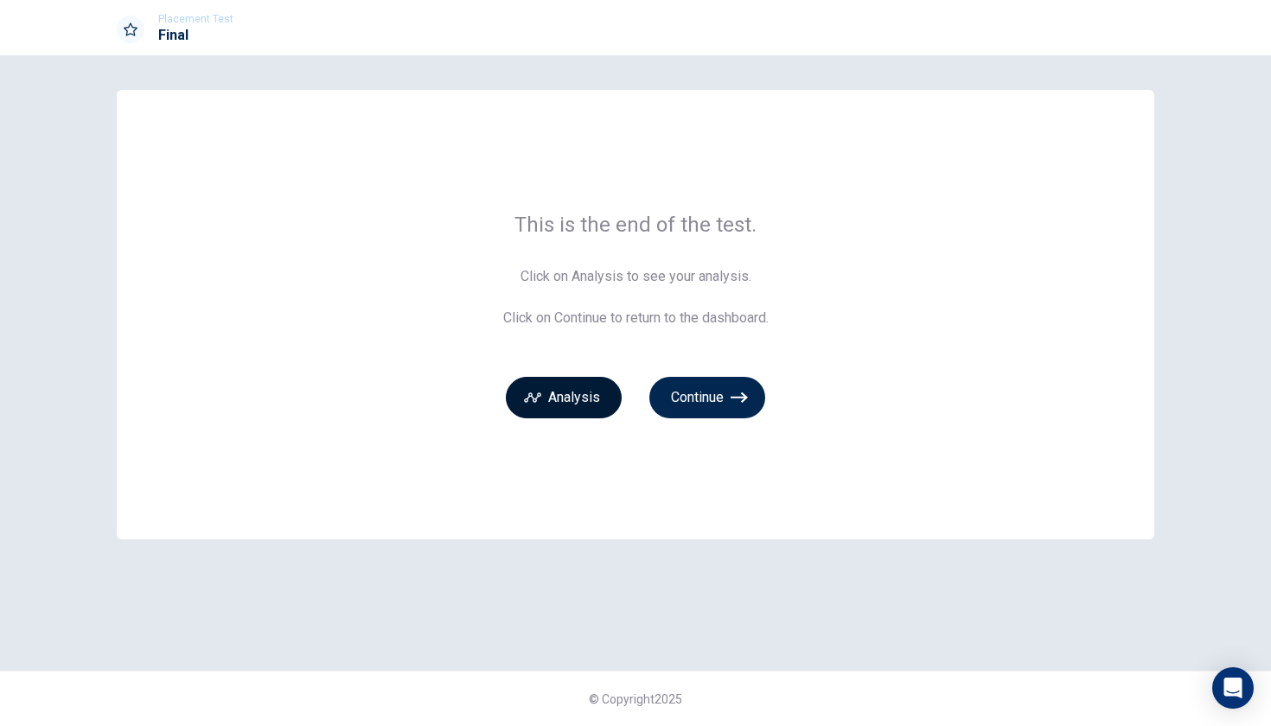
click at [597, 391] on button "Analysis" at bounding box center [564, 397] width 116 height 41
